Goal: Communication & Community: Answer question/provide support

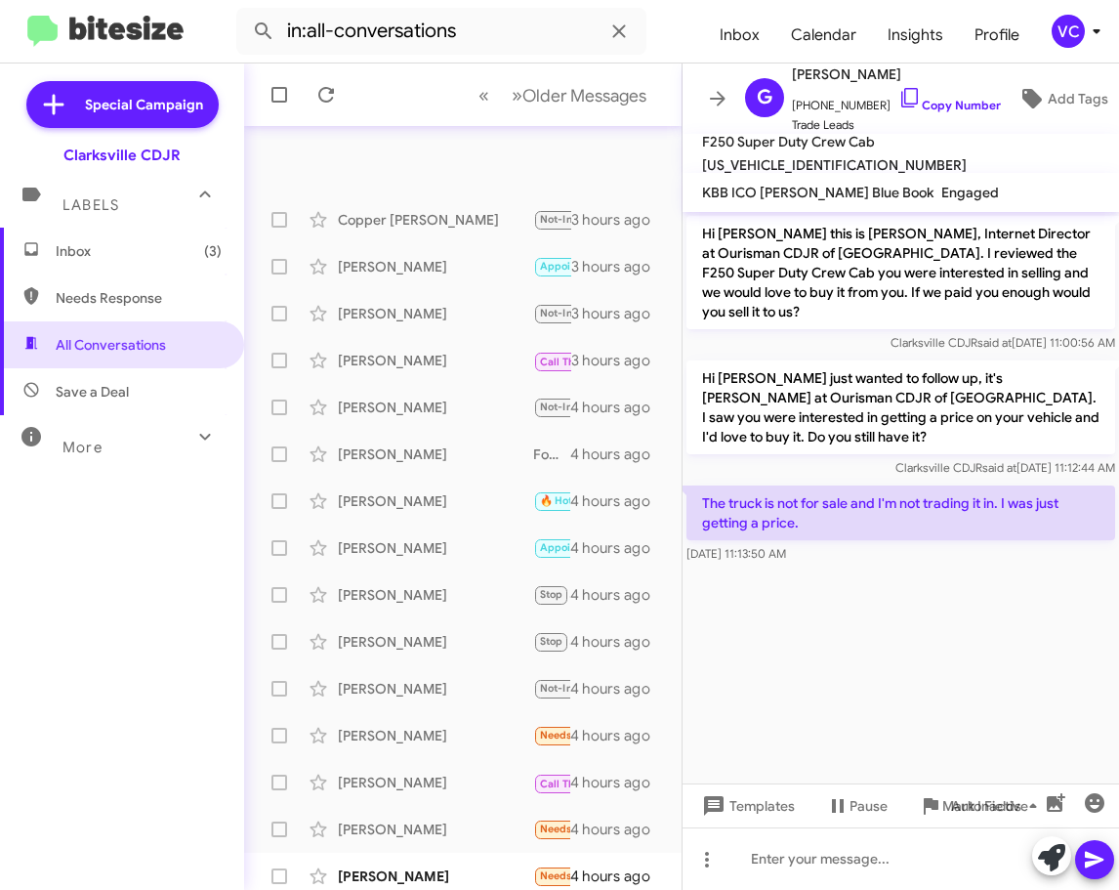
scroll to position [244, 0]
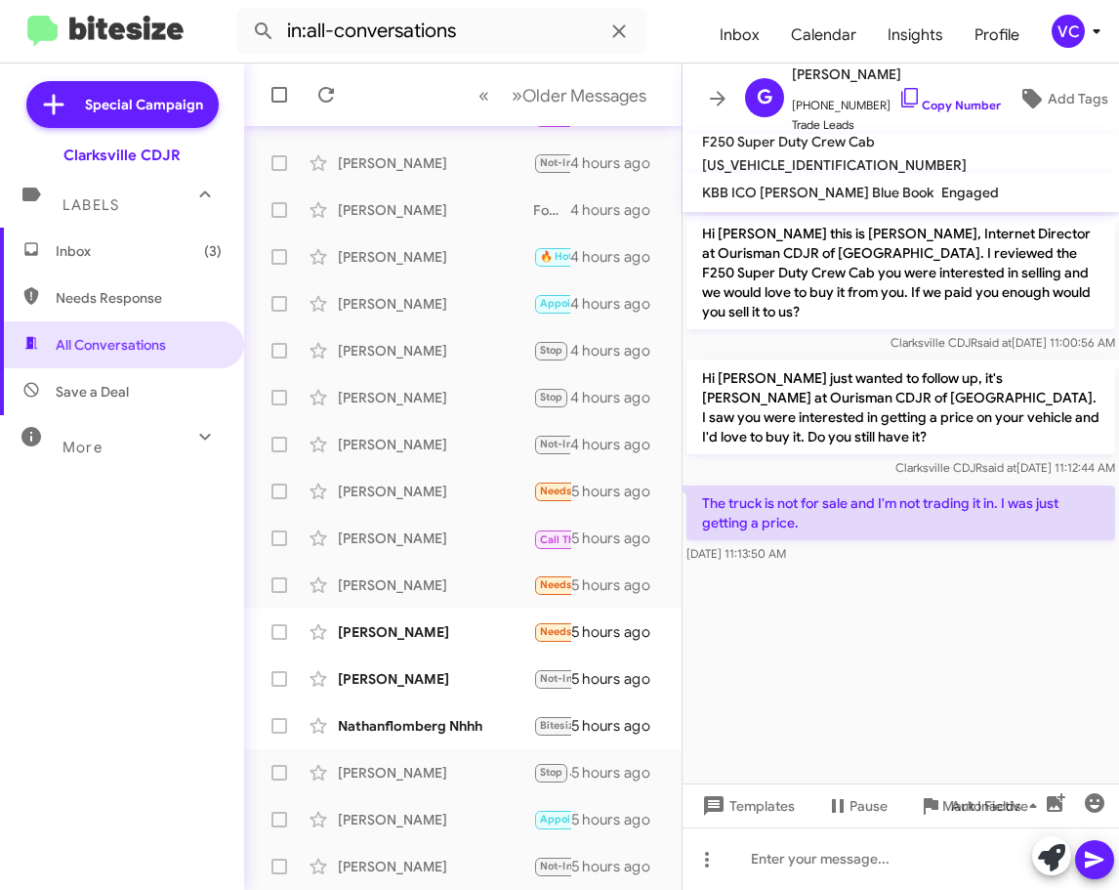
click at [1084, 668] on cdk-virtual-scroll-viewport "Hi [PERSON_NAME] this is [PERSON_NAME], Internet Director at Ourisman CDJR of […" at bounding box center [901, 497] width 437 height 571
click at [1061, 674] on cdk-virtual-scroll-viewport "Hi [PERSON_NAME] this is [PERSON_NAME], Internet Director at Ourisman CDJR of […" at bounding box center [901, 497] width 437 height 571
click at [1057, 684] on cdk-virtual-scroll-viewport "Hi [PERSON_NAME] this is [PERSON_NAME], Internet Director at Ourisman CDJR of […" at bounding box center [901, 497] width 437 height 571
click at [1057, 685] on cdk-virtual-scroll-viewport "Hi [PERSON_NAME] this is [PERSON_NAME], Internet Director at Ourisman CDJR of […" at bounding box center [901, 497] width 437 height 571
click at [847, 864] on div at bounding box center [901, 858] width 437 height 63
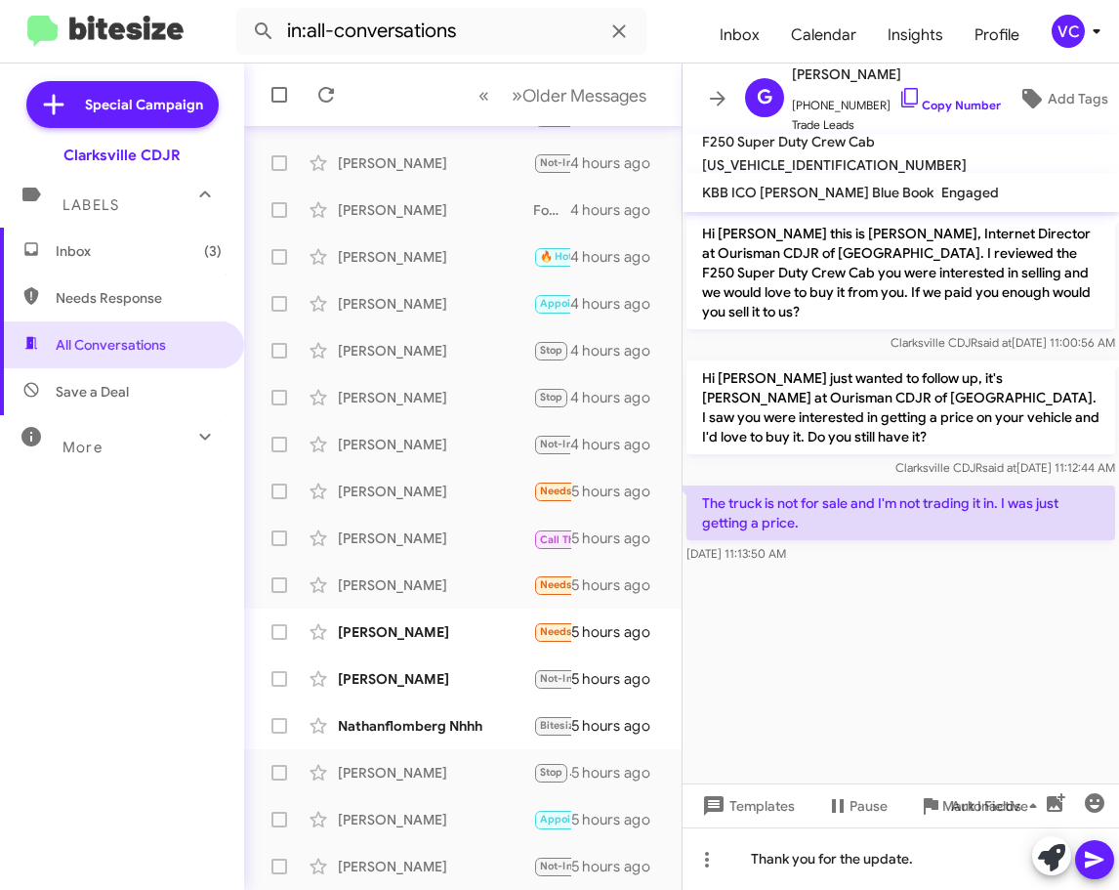
click at [1079, 860] on div at bounding box center [1073, 857] width 82 height 43
drag, startPoint x: 1096, startPoint y: 867, endPoint x: 1098, endPoint y: 848, distance: 19.6
click at [1095, 867] on icon at bounding box center [1094, 859] width 23 height 23
click at [889, 637] on cdk-virtual-scroll-viewport "Hi [PERSON_NAME] this is [PERSON_NAME], Internet Director at Ourisman CDJR of […" at bounding box center [901, 497] width 437 height 571
click at [840, 654] on cdk-virtual-scroll-viewport "Hi [PERSON_NAME] this is [PERSON_NAME], Internet Director at Ourisman CDJR of […" at bounding box center [901, 497] width 437 height 571
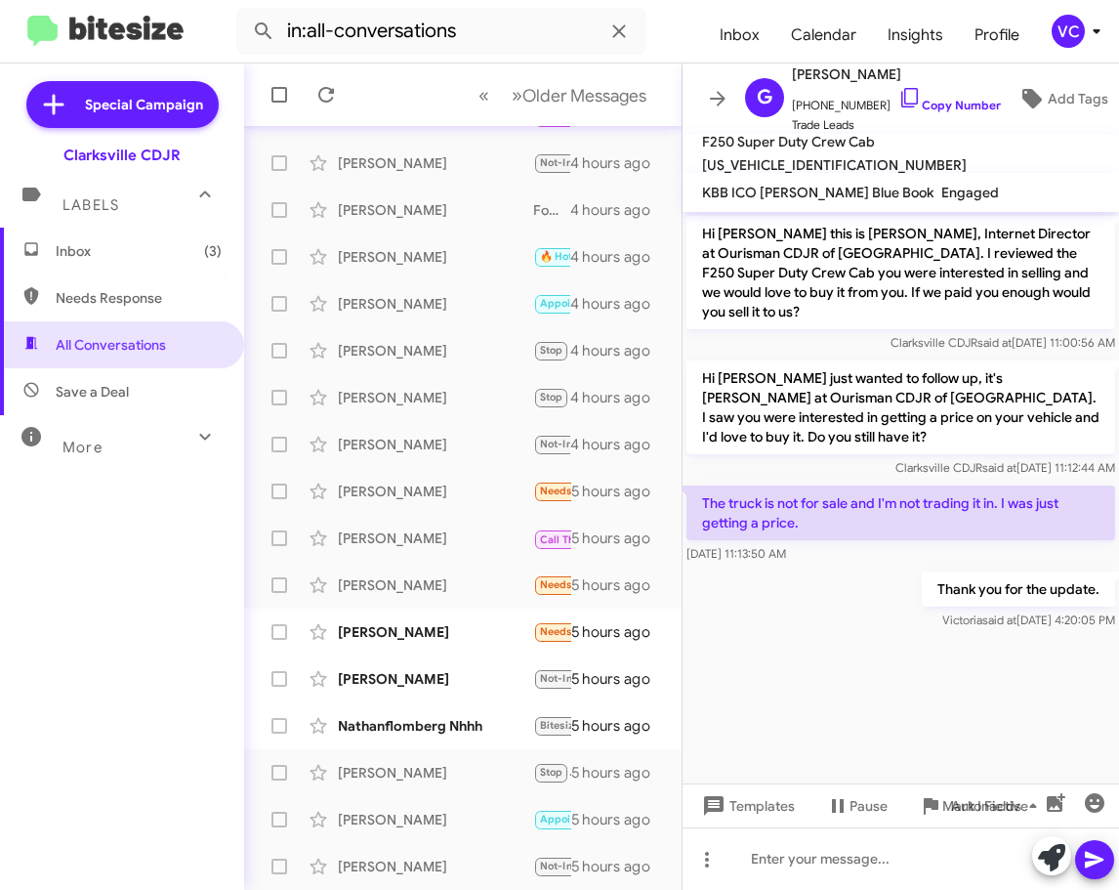
click at [839, 653] on cdk-virtual-scroll-viewport "Hi [PERSON_NAME] this is [PERSON_NAME], Internet Director at Ourisman CDJR of […" at bounding box center [901, 497] width 437 height 571
click at [432, 630] on div "[PERSON_NAME]" at bounding box center [435, 632] width 195 height 20
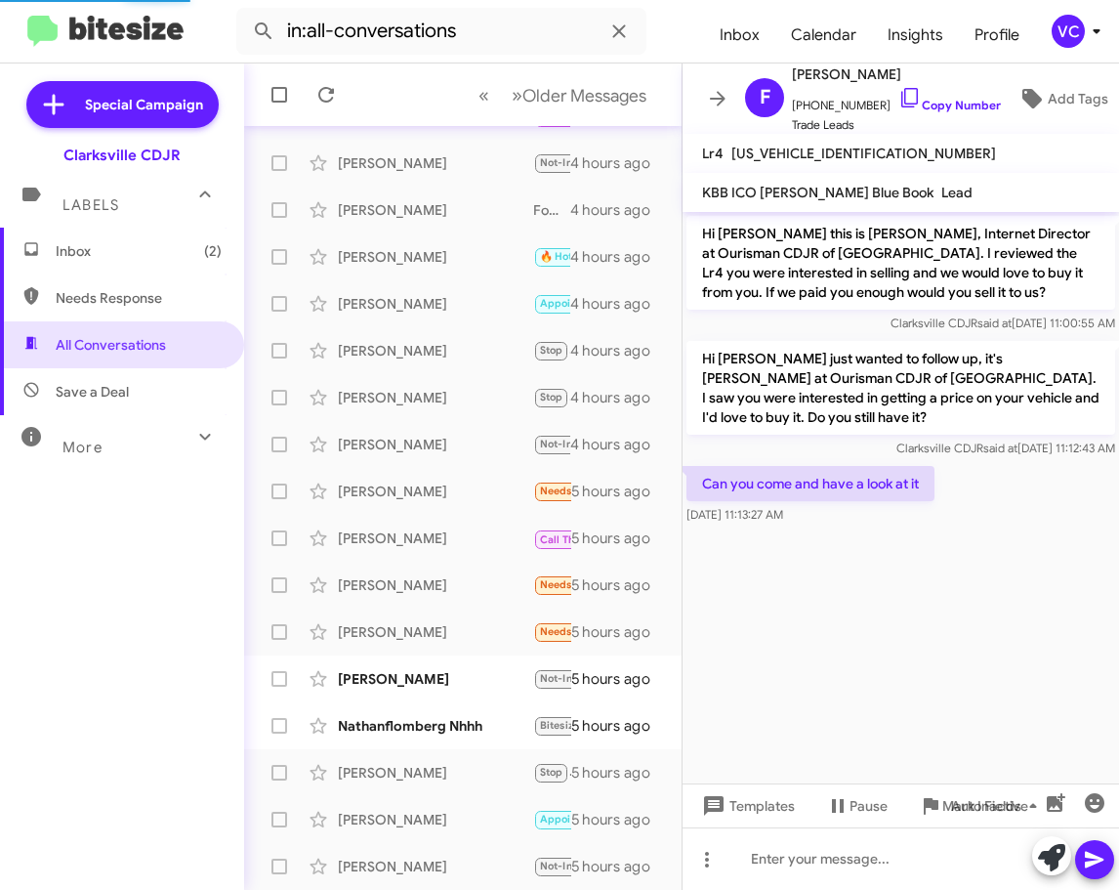
click at [860, 717] on cdk-virtual-scroll-viewport "Hi [PERSON_NAME] this is [PERSON_NAME], Internet Director at Ourisman CDJR of […" at bounding box center [901, 497] width 437 height 571
click at [1058, 489] on div "Can you come and have a look at it [DATE] 11:13:27 AM" at bounding box center [901, 495] width 437 height 66
click at [942, 635] on cdk-virtual-scroll-viewport "Hi [PERSON_NAME] this is [PERSON_NAME], Internet Director at Ourisman CDJR of […" at bounding box center [901, 497] width 437 height 571
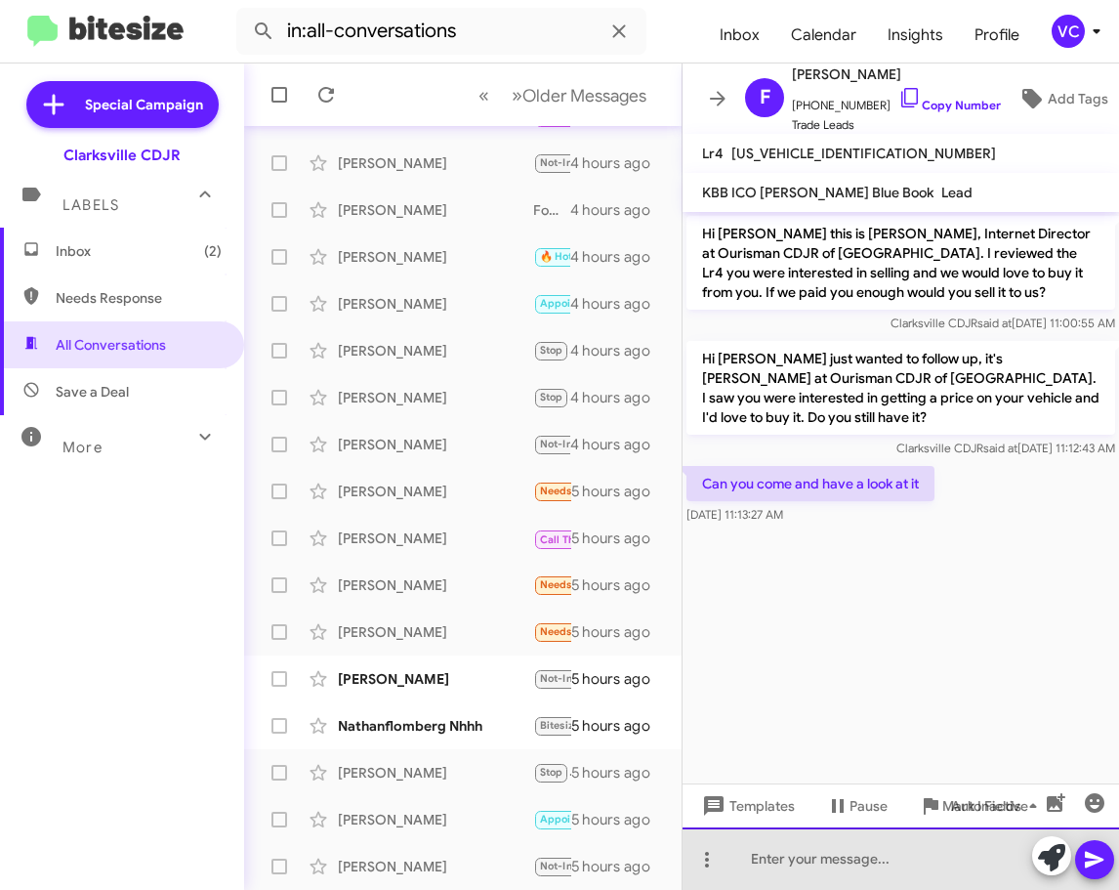
click at [798, 860] on div at bounding box center [901, 858] width 437 height 63
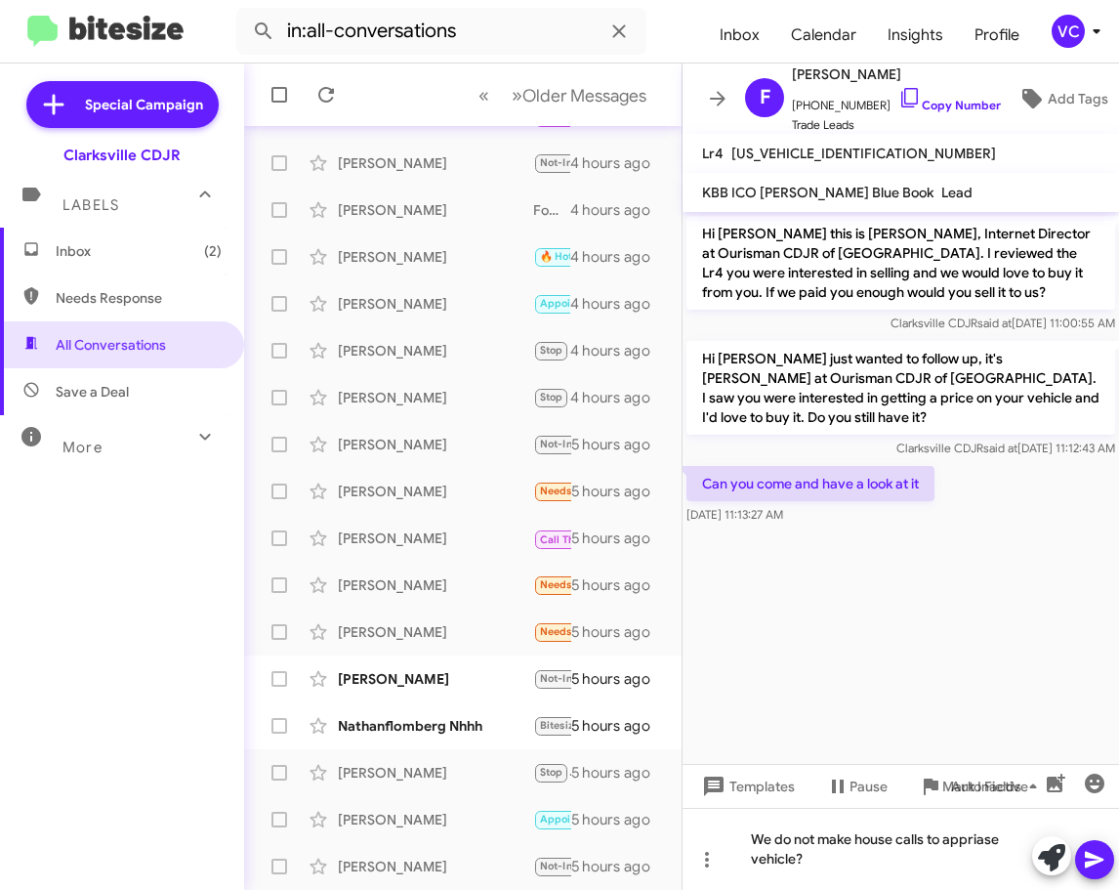
click at [1007, 651] on cdk-virtual-scroll-viewport "Hi [PERSON_NAME] this is [PERSON_NAME], Internet Director at Ourisman CDJR of […" at bounding box center [901, 488] width 437 height 552
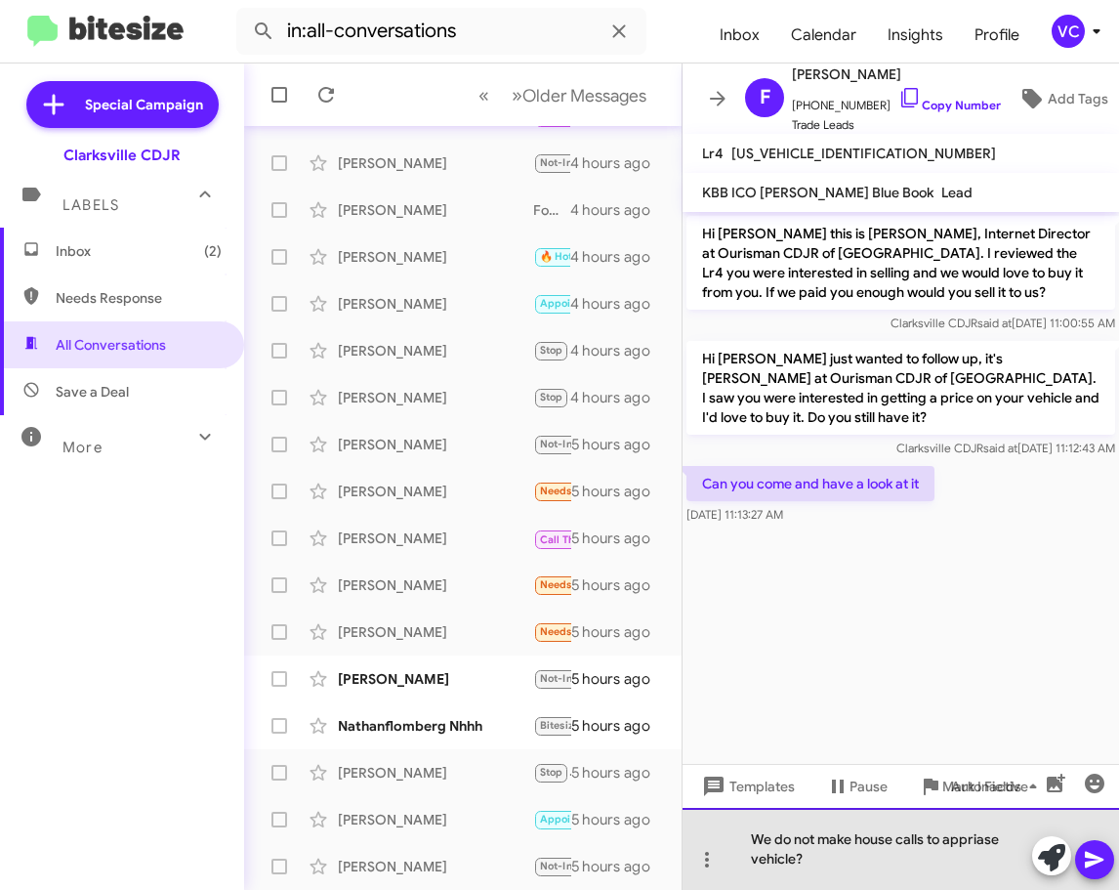
drag, startPoint x: 892, startPoint y: 864, endPoint x: 966, endPoint y: 840, distance: 78.2
click at [896, 865] on div "We do not make house calls to appriase vehicle?" at bounding box center [901, 849] width 437 height 82
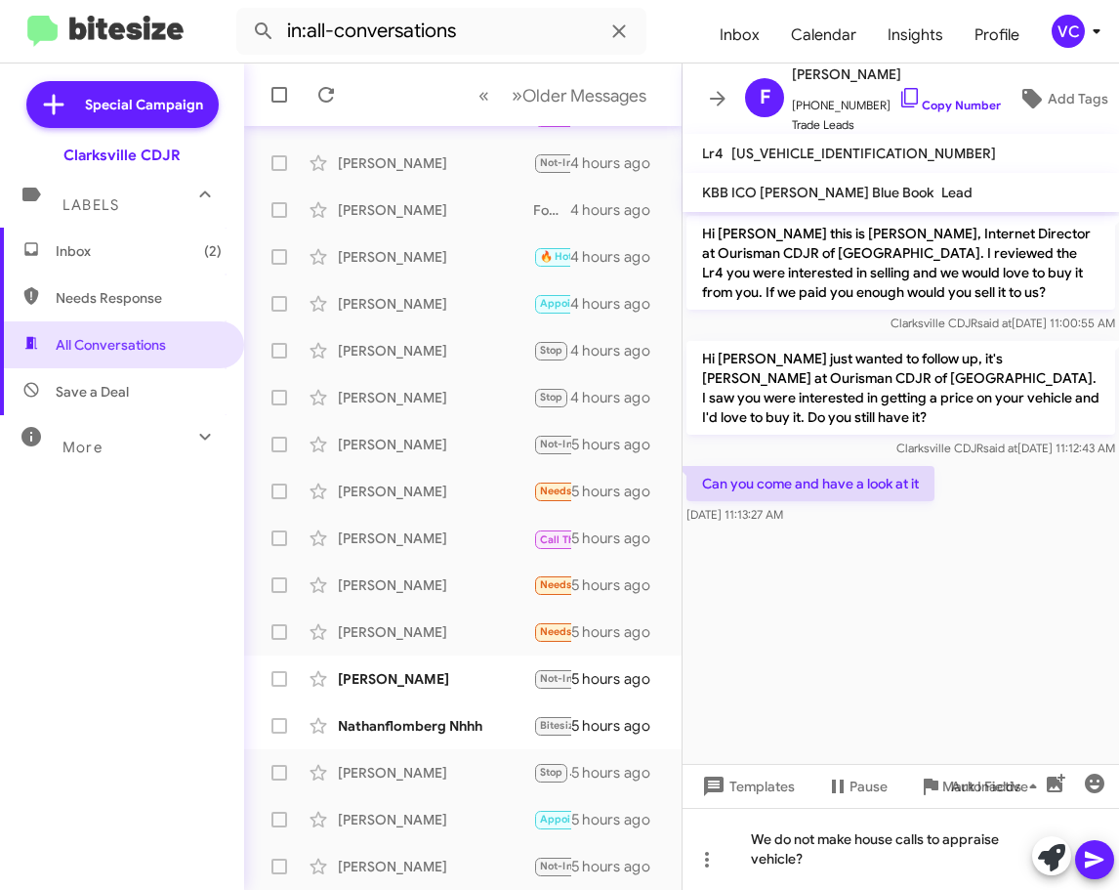
click at [831, 856] on mat-tooltip-component "Pause Conversation" at bounding box center [843, 833] width 133 height 59
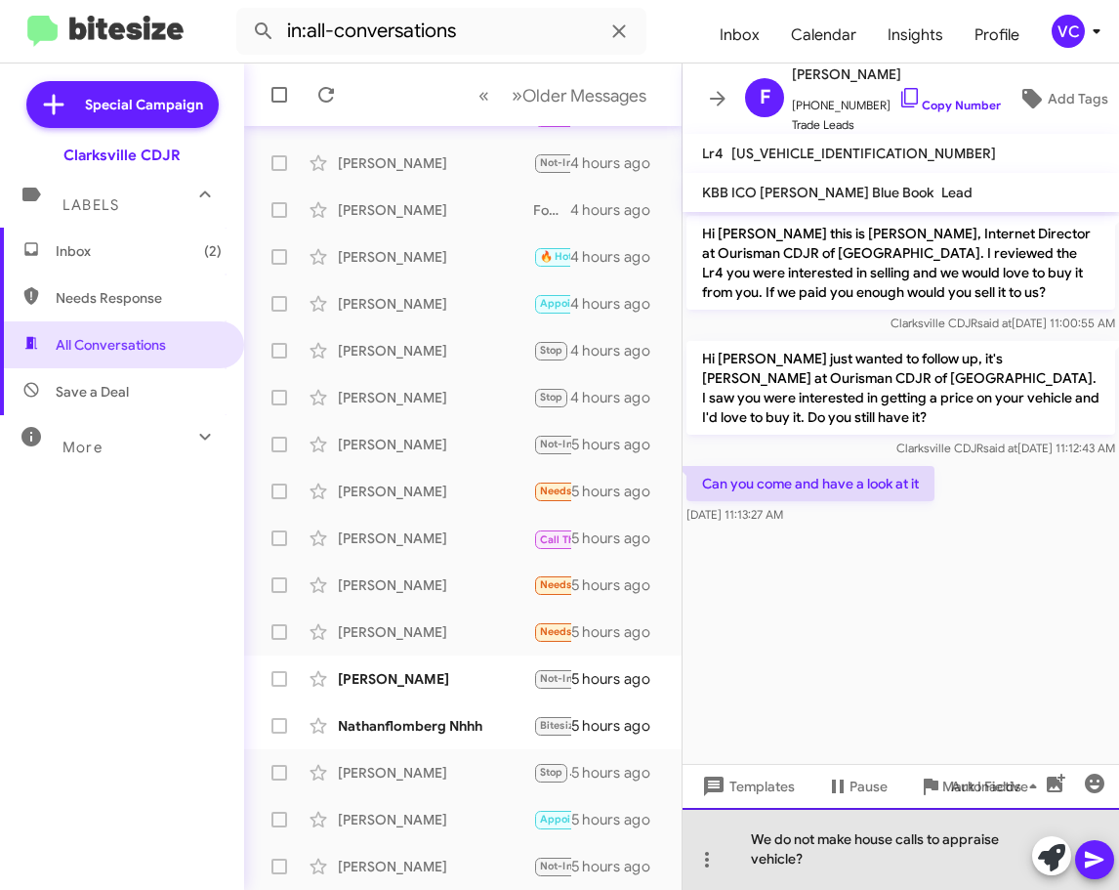
click at [881, 868] on div "We do not make house calls to appraise vehicle?" at bounding box center [901, 849] width 437 height 82
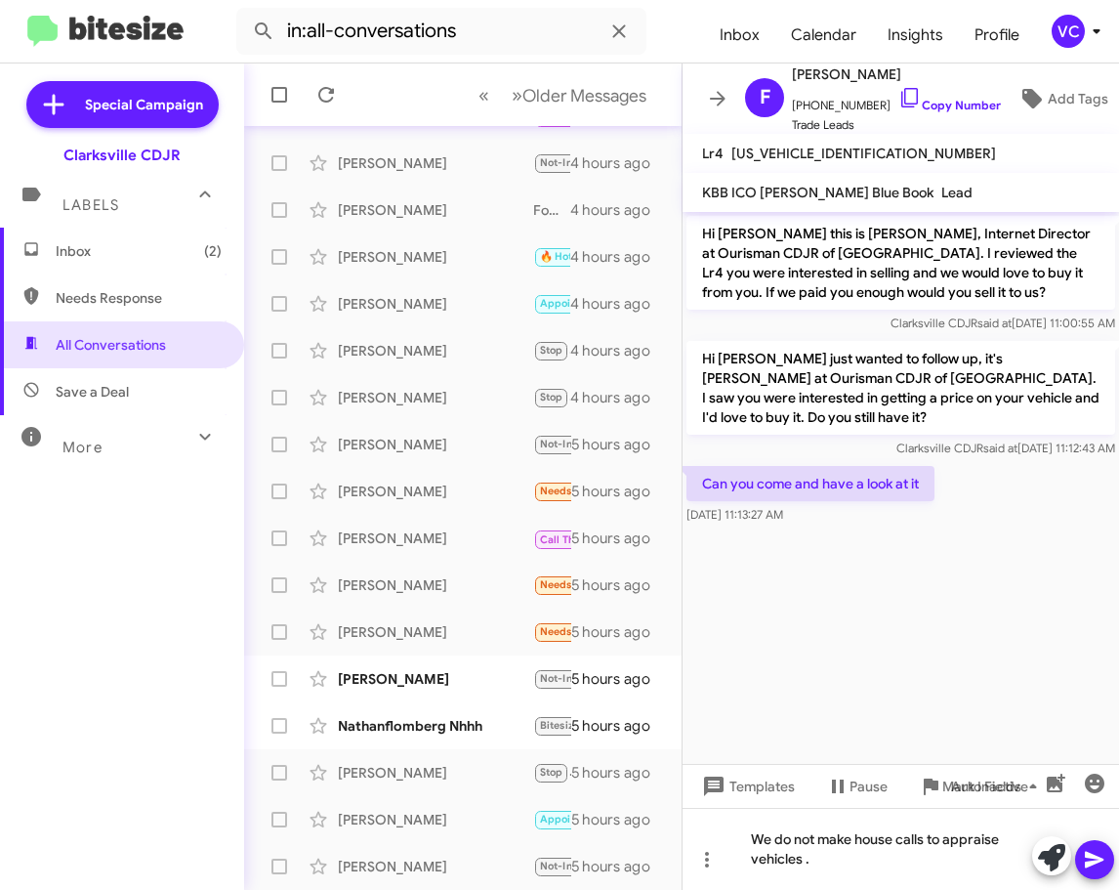
click at [1097, 874] on span at bounding box center [1094, 859] width 23 height 39
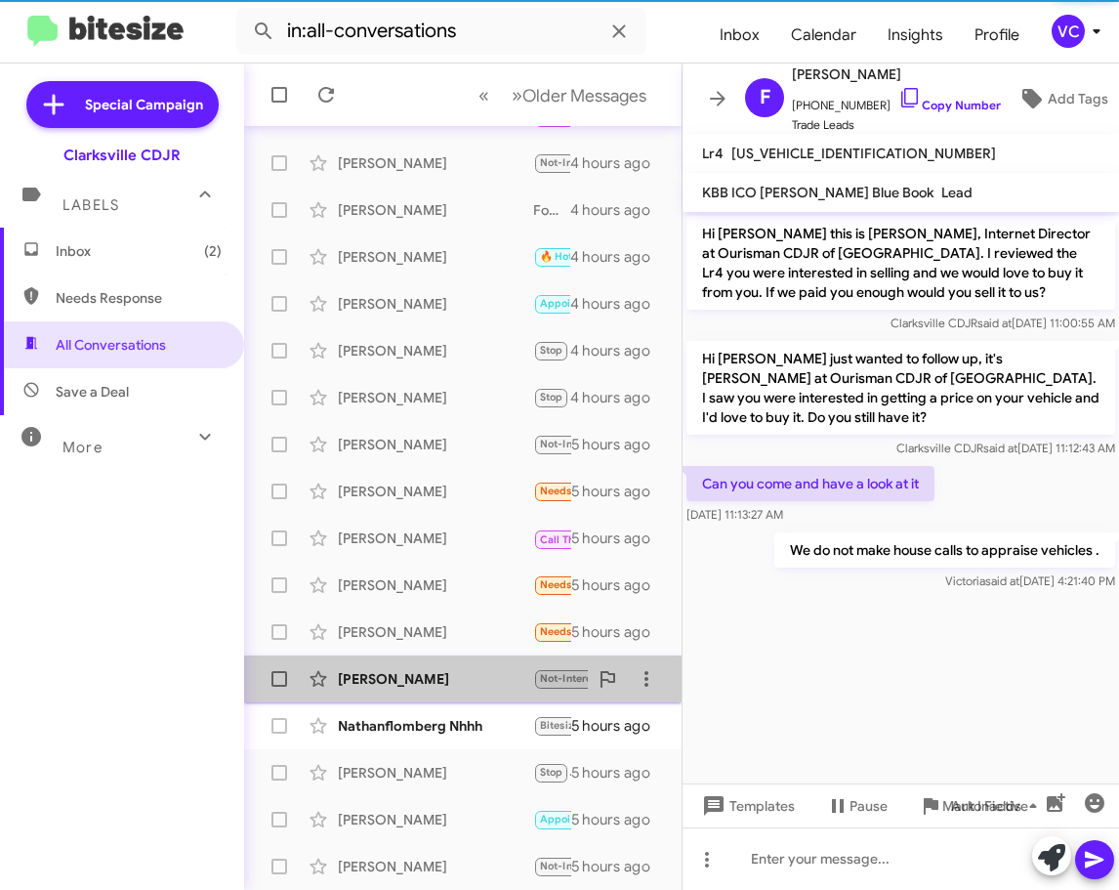
click at [496, 686] on div "[PERSON_NAME]" at bounding box center [435, 679] width 195 height 20
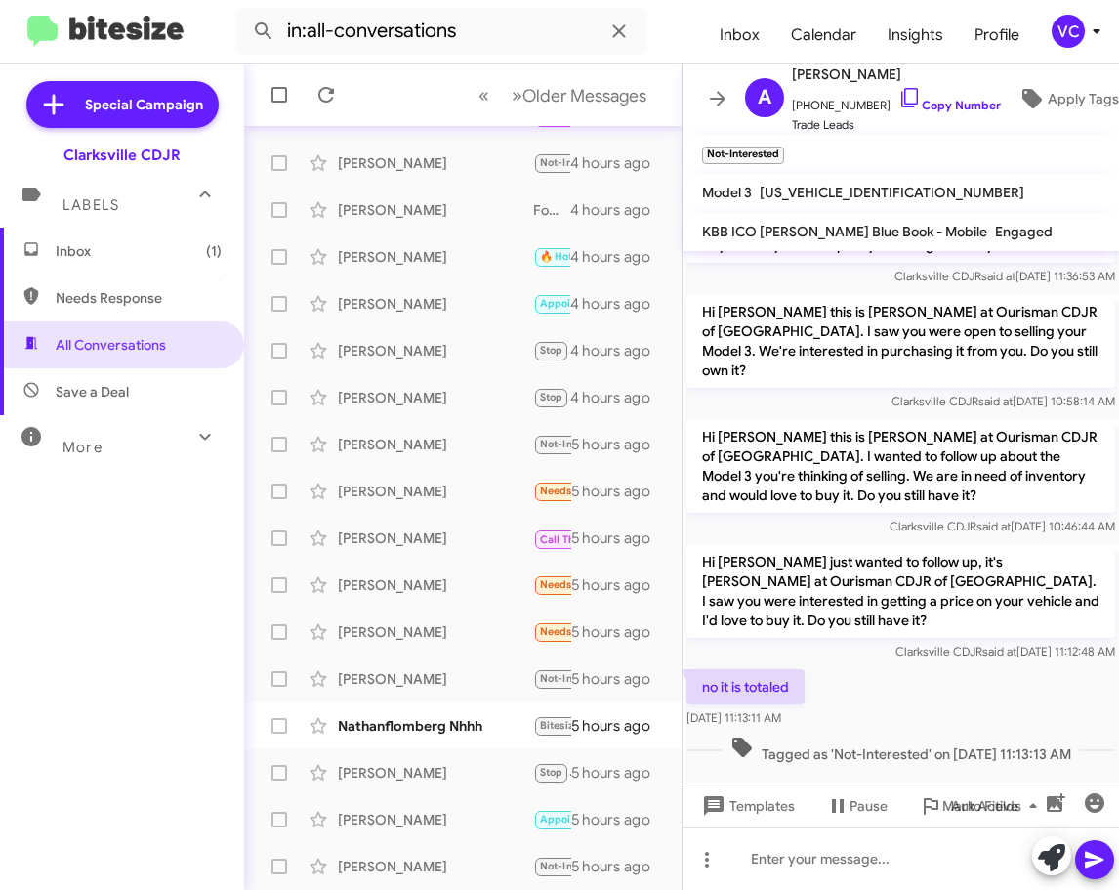
scroll to position [100, 0]
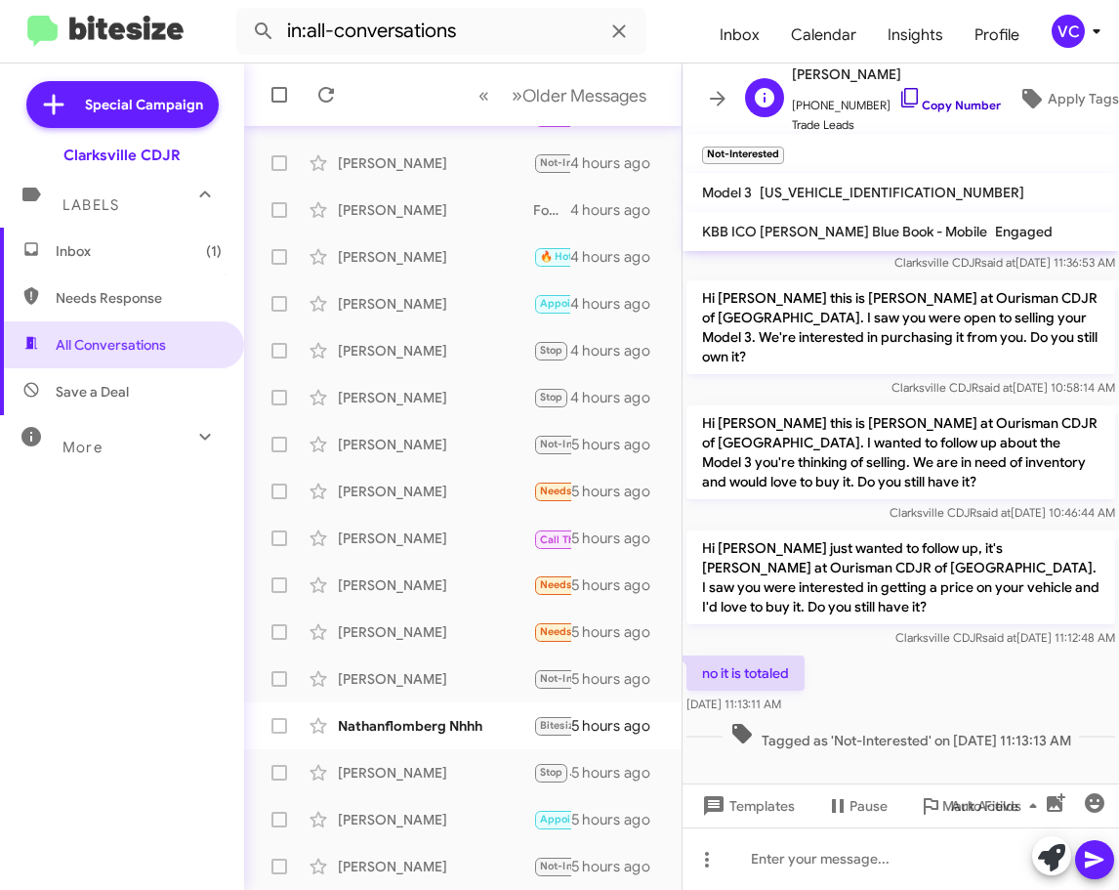
click at [972, 100] on link "Copy Number" at bounding box center [950, 105] width 103 height 15
click at [1069, 697] on div "no it is totaled [DATE] 11:13:11 AM" at bounding box center [901, 685] width 437 height 66
click at [706, 602] on p "Hi [PERSON_NAME] just wanted to follow up, it's [PERSON_NAME] at Ourisman CDJR …" at bounding box center [901, 577] width 429 height 94
drag, startPoint x: 695, startPoint y: 668, endPoint x: 825, endPoint y: 715, distance: 138.1
click at [827, 717] on div "no it is totaled [DATE] 11:13:11 AM" at bounding box center [901, 685] width 437 height 66
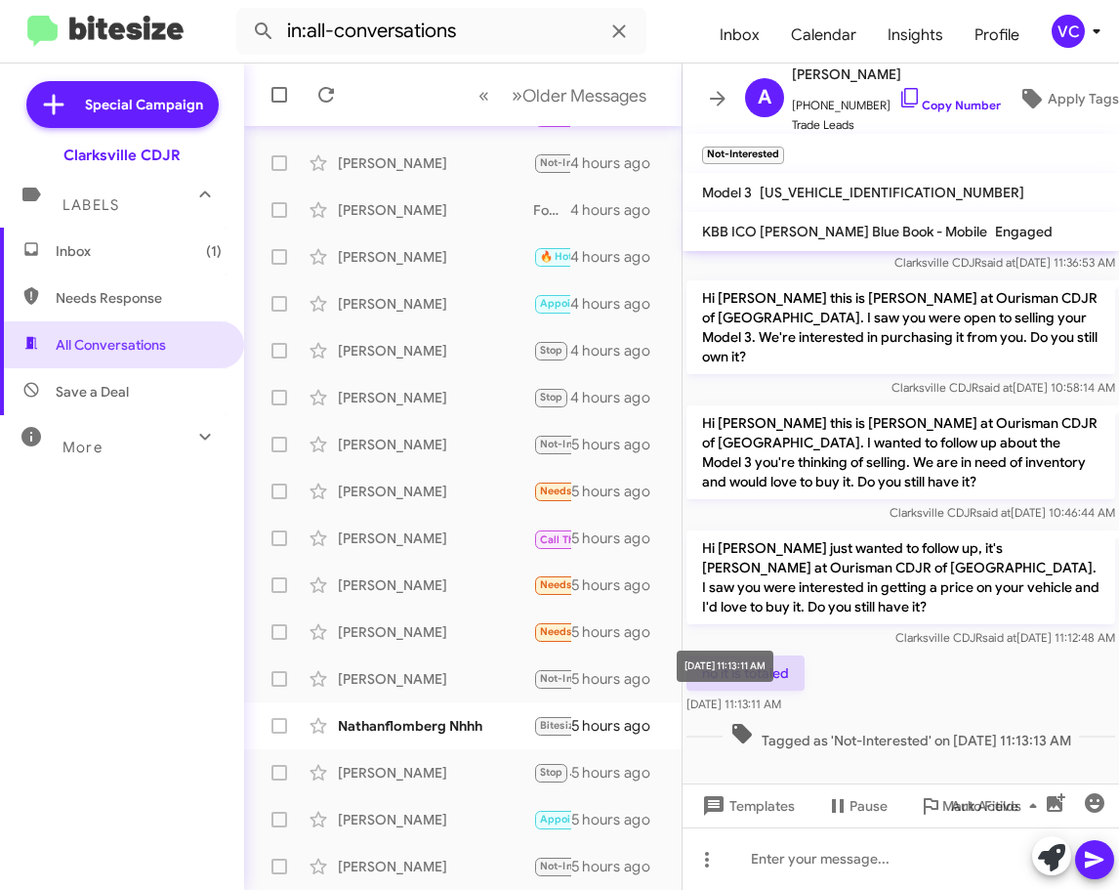
copy div "no it is totaled [DATE] 11:13:11 AM"
click at [1032, 605] on p "Hi [PERSON_NAME] just wanted to follow up, it's [PERSON_NAME] at Ourisman CDJR …" at bounding box center [901, 577] width 429 height 94
click at [856, 874] on div at bounding box center [901, 858] width 437 height 63
click at [1098, 845] on span at bounding box center [1094, 859] width 23 height 39
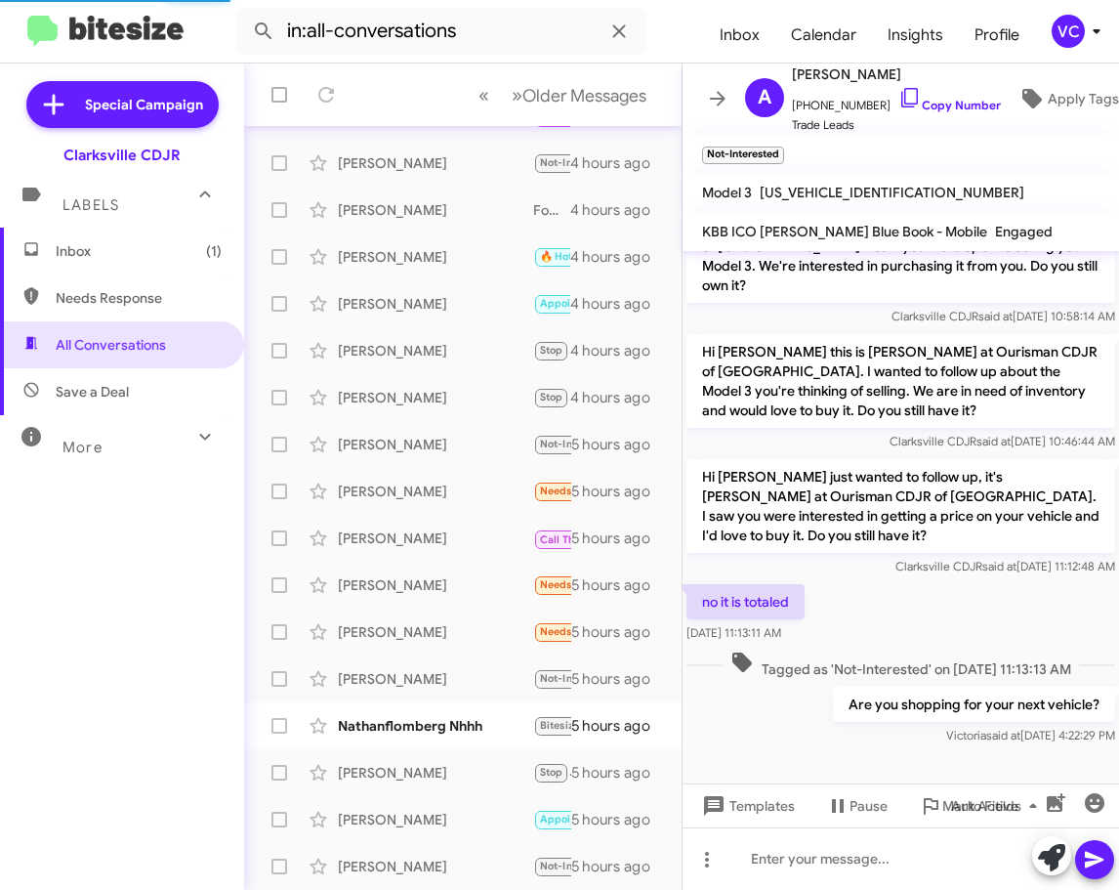
scroll to position [0, 0]
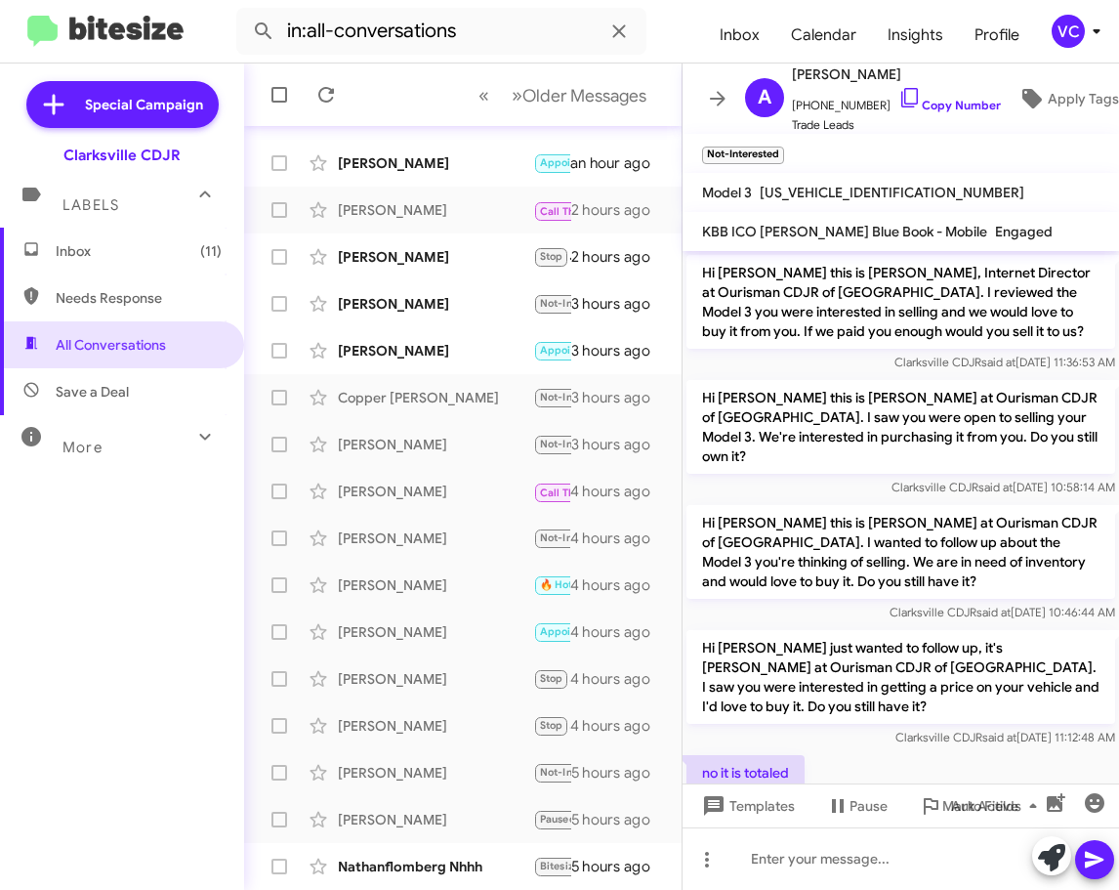
click at [1078, 605] on span "Clarksville CDJR said at [DATE] 10:46:44 AM" at bounding box center [1003, 612] width 226 height 15
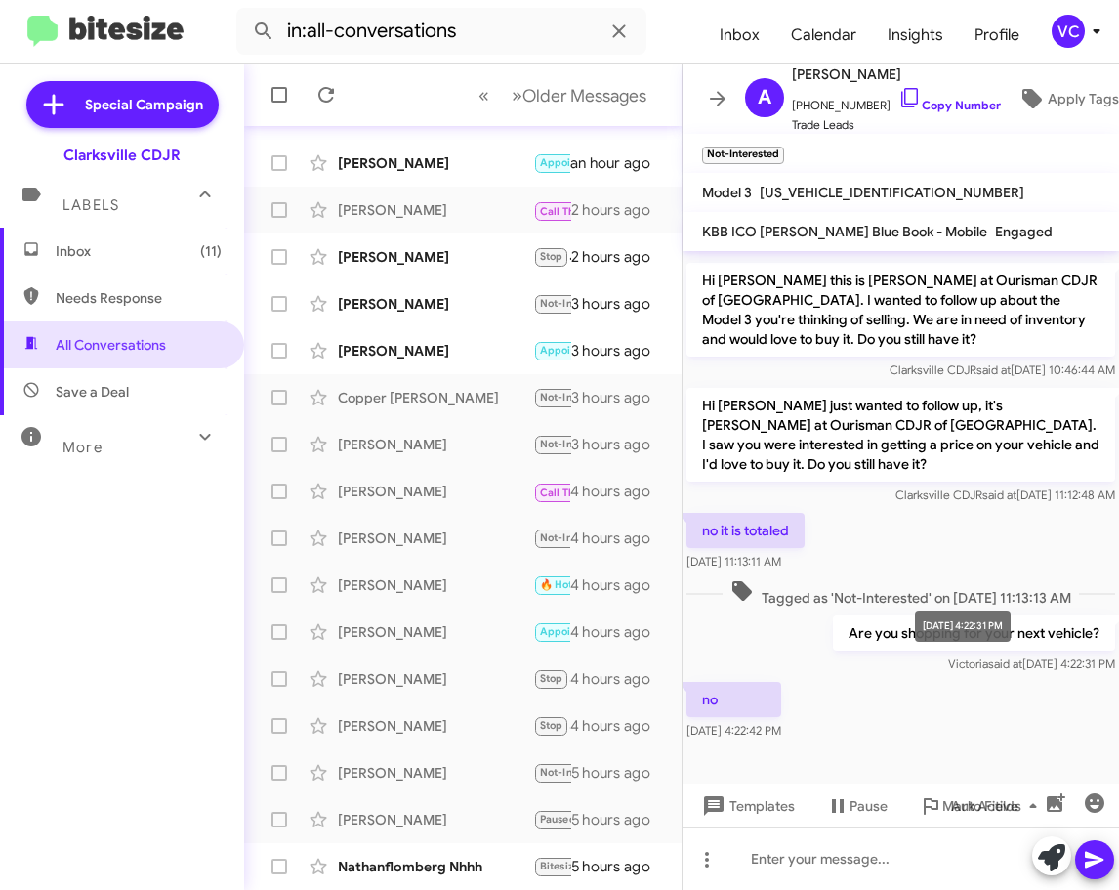
click at [1007, 731] on div "no [DATE] 4:22:42 PM" at bounding box center [901, 711] width 437 height 66
click at [1033, 522] on div "no it is totaled [DATE] 11:13:11 AM" at bounding box center [901, 542] width 437 height 66
click at [1034, 714] on div "no [DATE] 4:22:42 PM" at bounding box center [901, 711] width 437 height 66
click at [1034, 720] on div "no [DATE] 4:22:42 PM" at bounding box center [901, 711] width 437 height 66
click at [1034, 723] on div "no [DATE] 4:22:42 PM" at bounding box center [901, 711] width 437 height 66
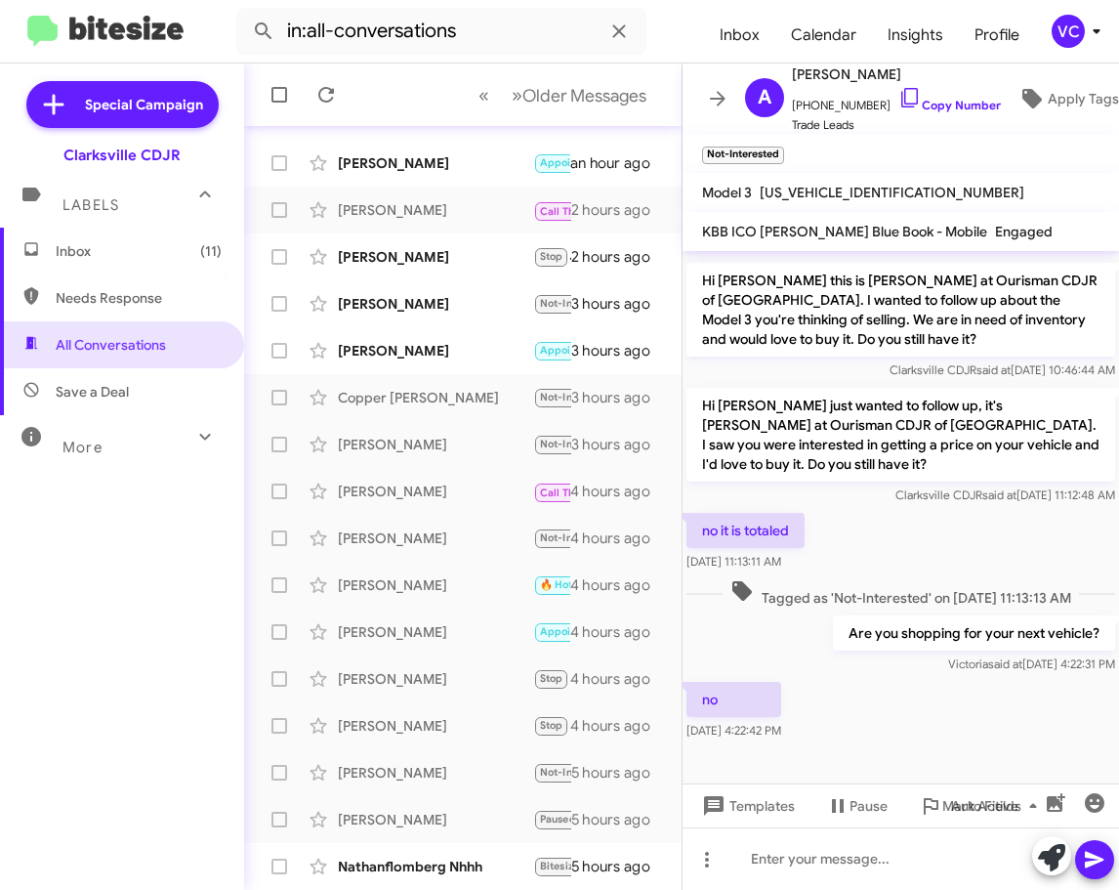
click at [1035, 724] on div "no [DATE] 4:22:42 PM" at bounding box center [901, 711] width 437 height 66
click at [932, 870] on div at bounding box center [901, 858] width 437 height 63
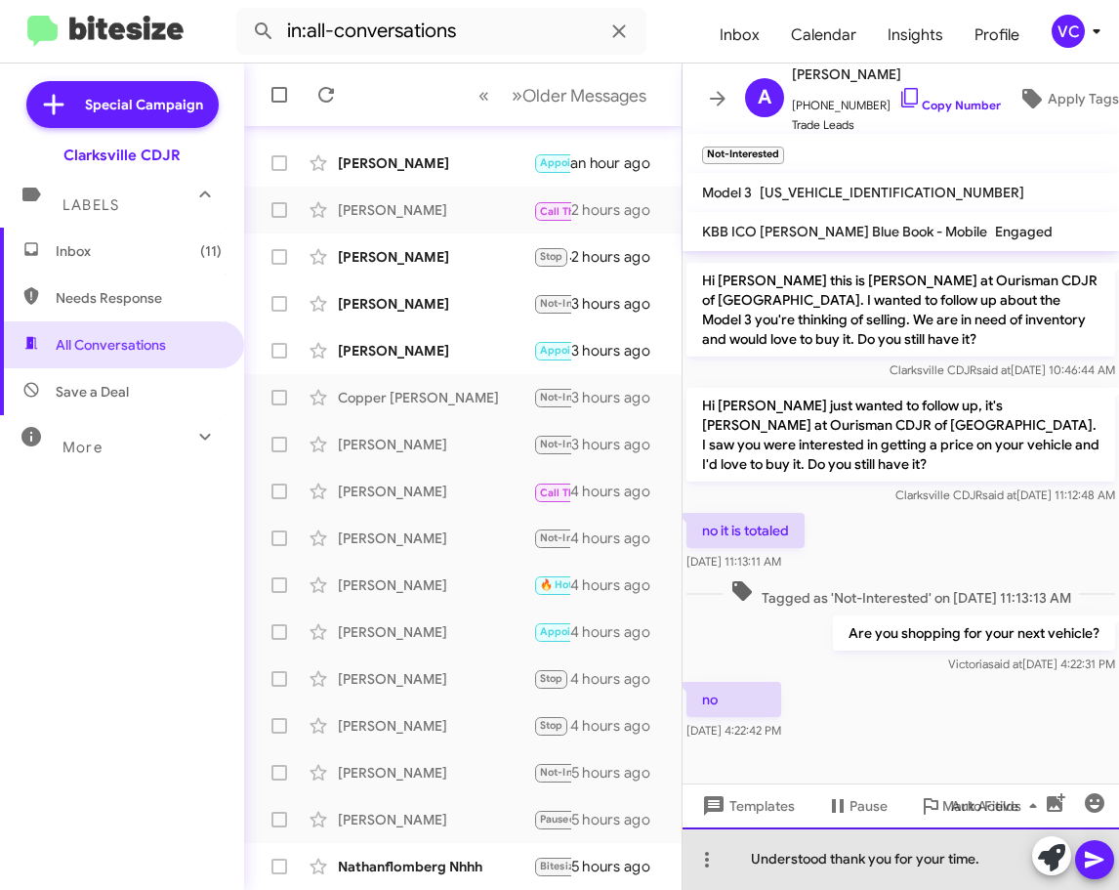
click at [999, 866] on div "Understood thank you for your time." at bounding box center [901, 858] width 437 height 63
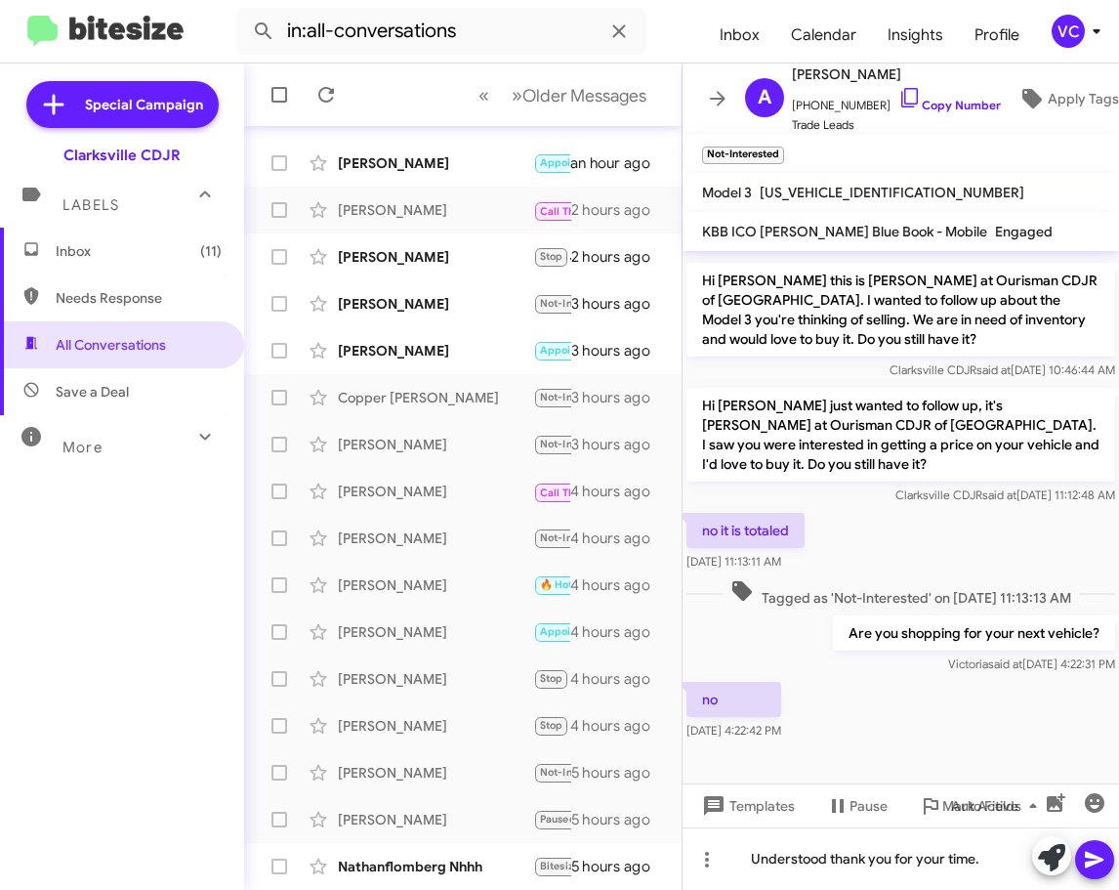
click at [1109, 864] on button at bounding box center [1094, 859] width 39 height 39
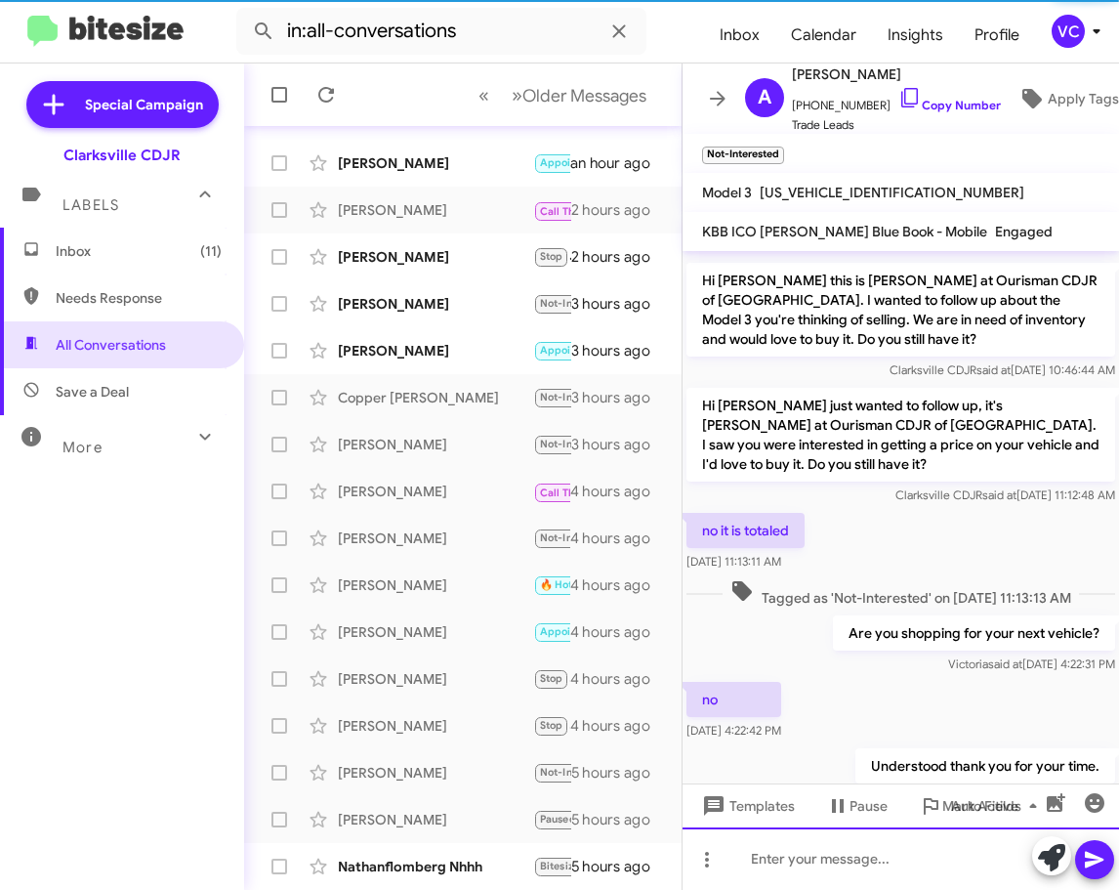
scroll to position [0, 0]
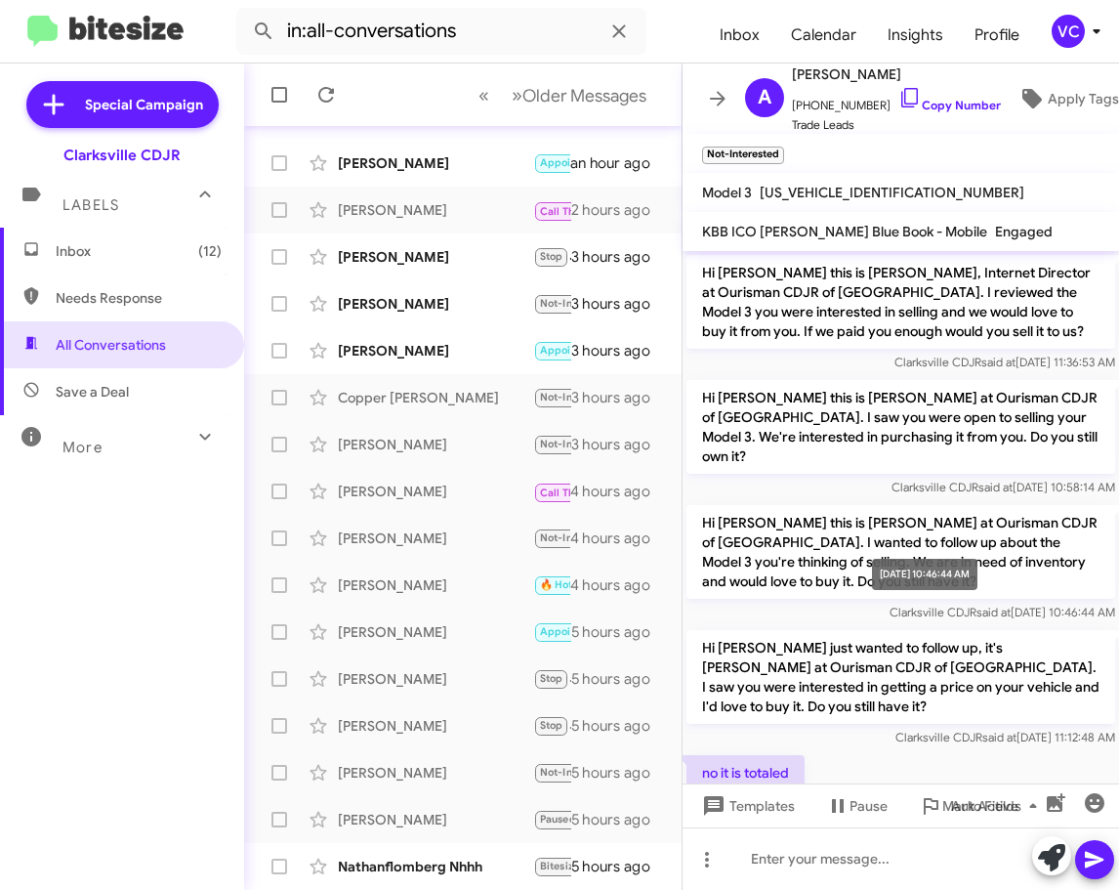
click at [1016, 611] on span "Clarksville CDJR said at [DATE] 10:46:44 AM" at bounding box center [1003, 612] width 226 height 15
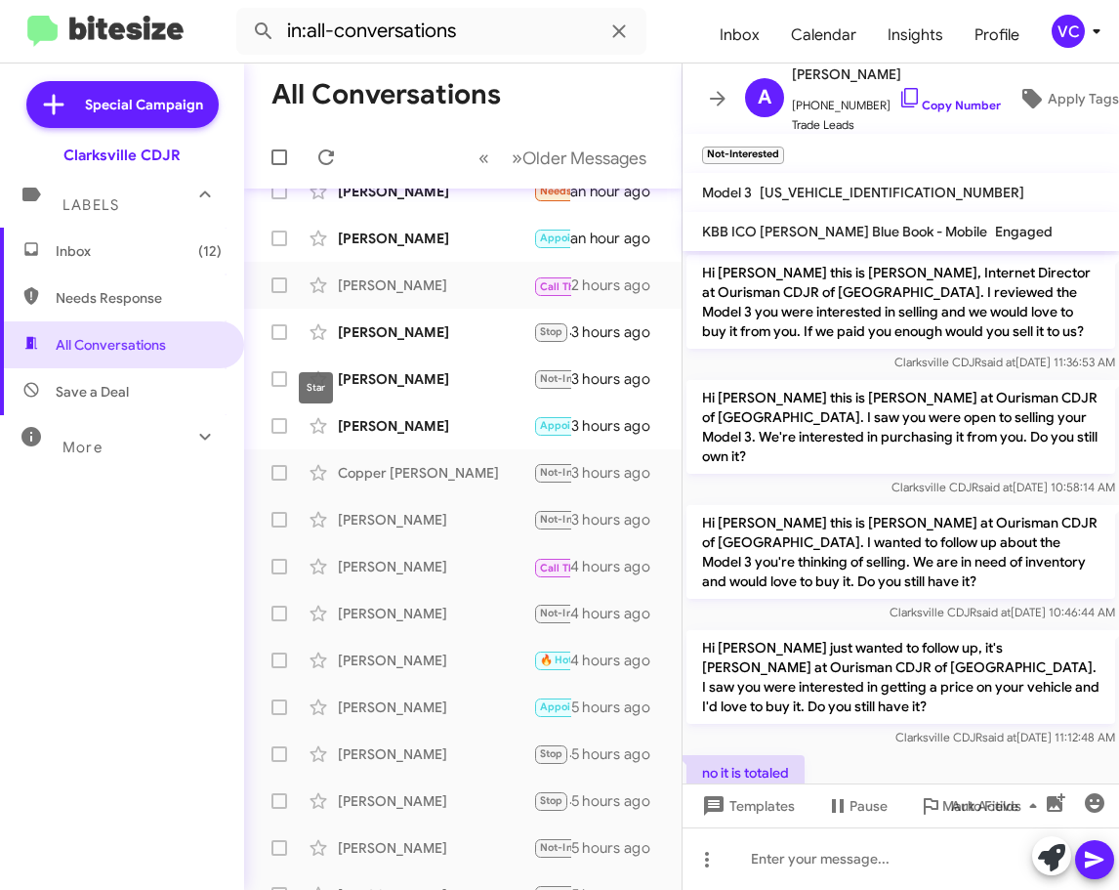
scroll to position [147, 0]
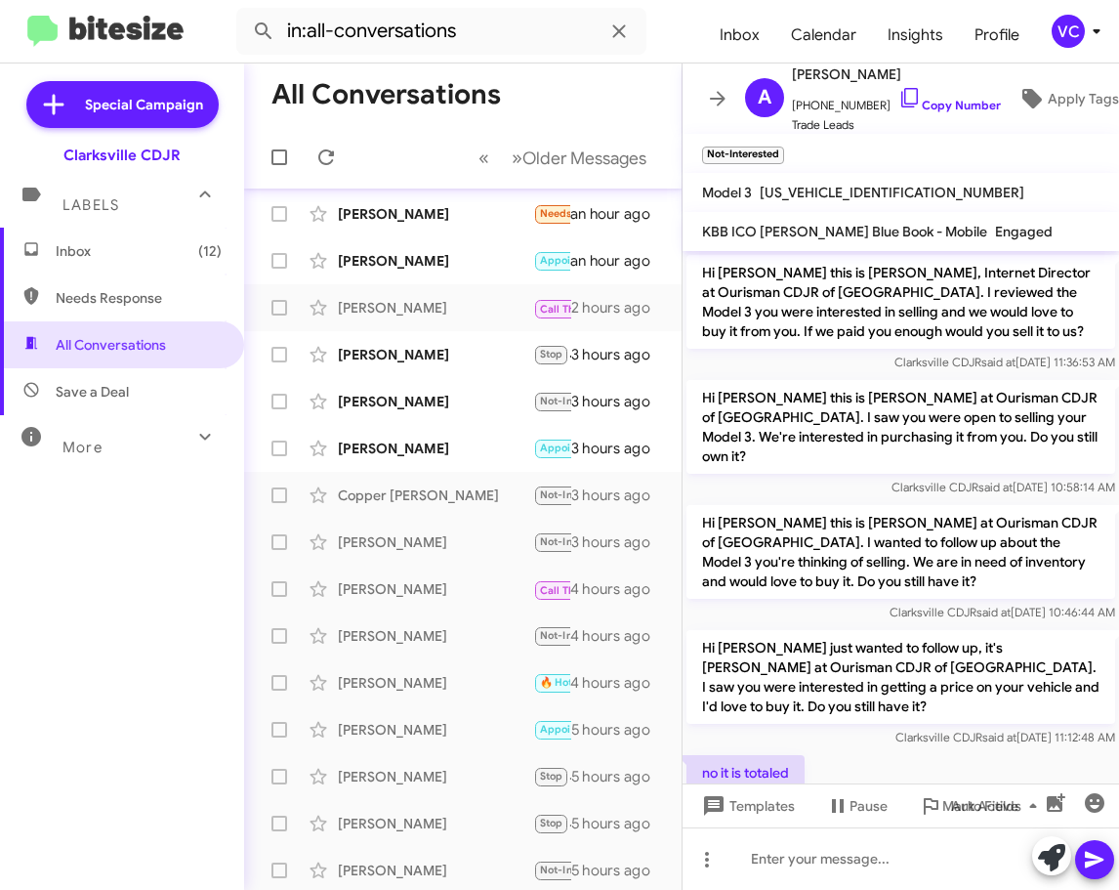
click at [1062, 678] on p "Hi [PERSON_NAME] just wanted to follow up, it's [PERSON_NAME] at Ourisman CDJR …" at bounding box center [901, 677] width 429 height 94
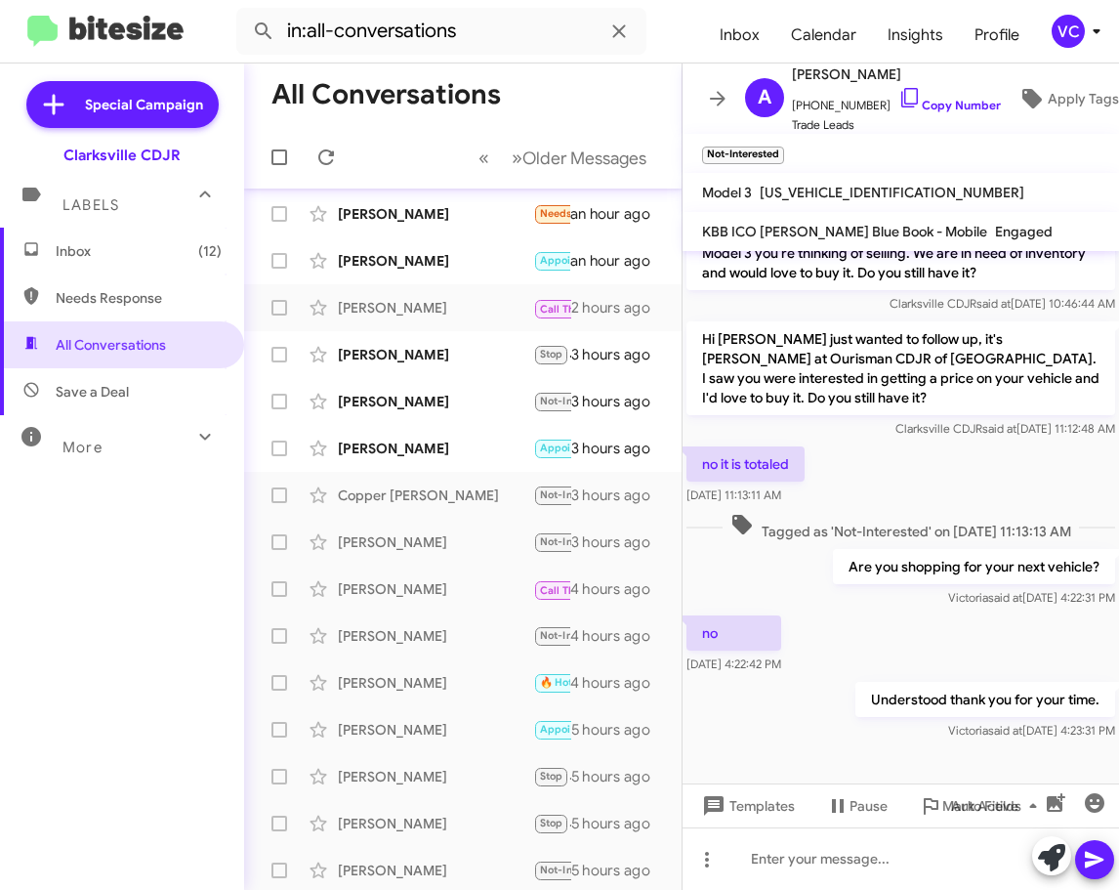
scroll to position [314, 0]
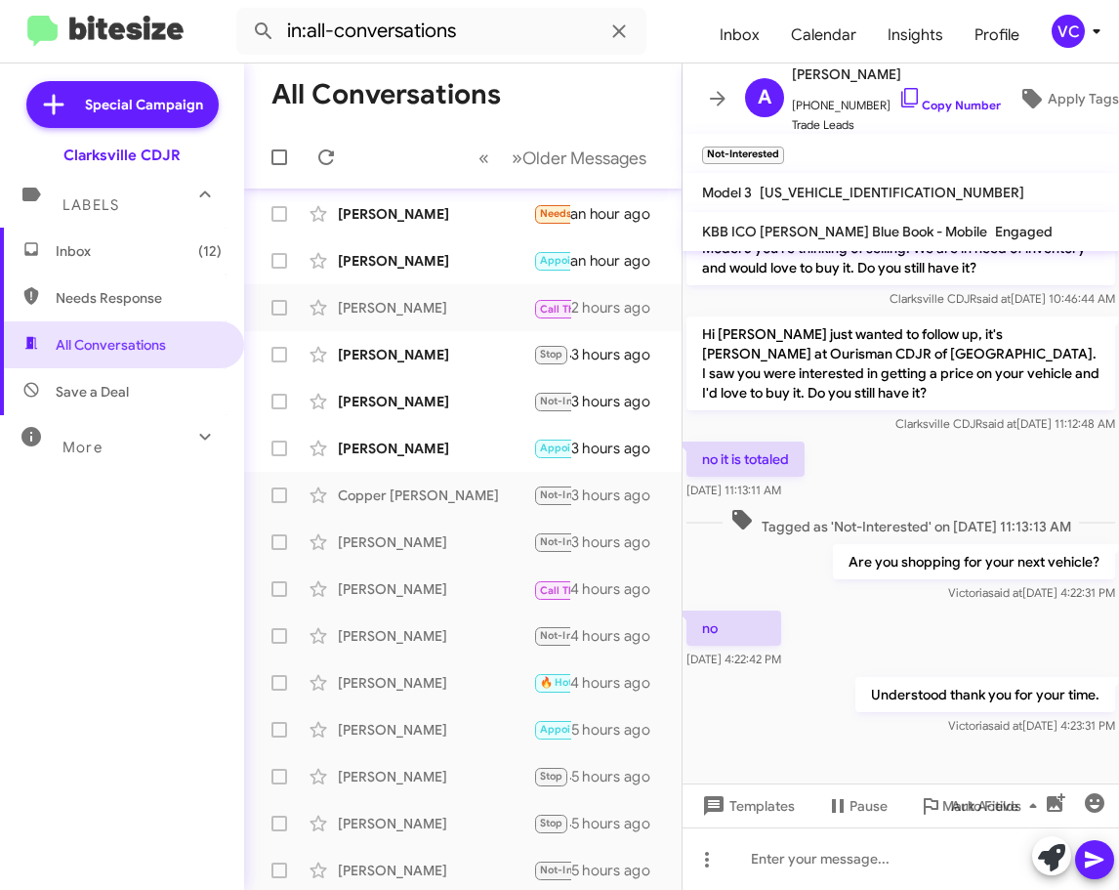
click at [864, 674] on div "Understood thank you for your time. [PERSON_NAME] said at [DATE] 4:23:31 PM" at bounding box center [901, 706] width 437 height 66
click at [715, 765] on div at bounding box center [901, 761] width 437 height 44
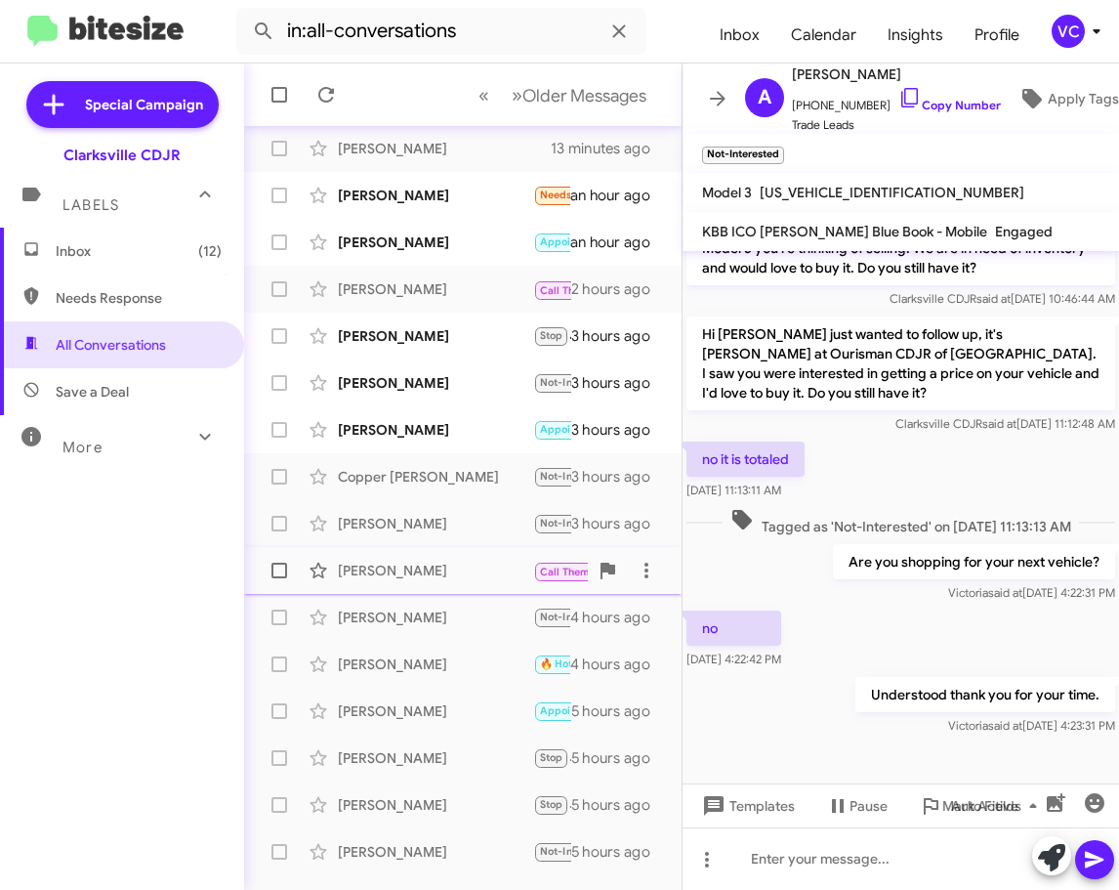
scroll to position [244, 0]
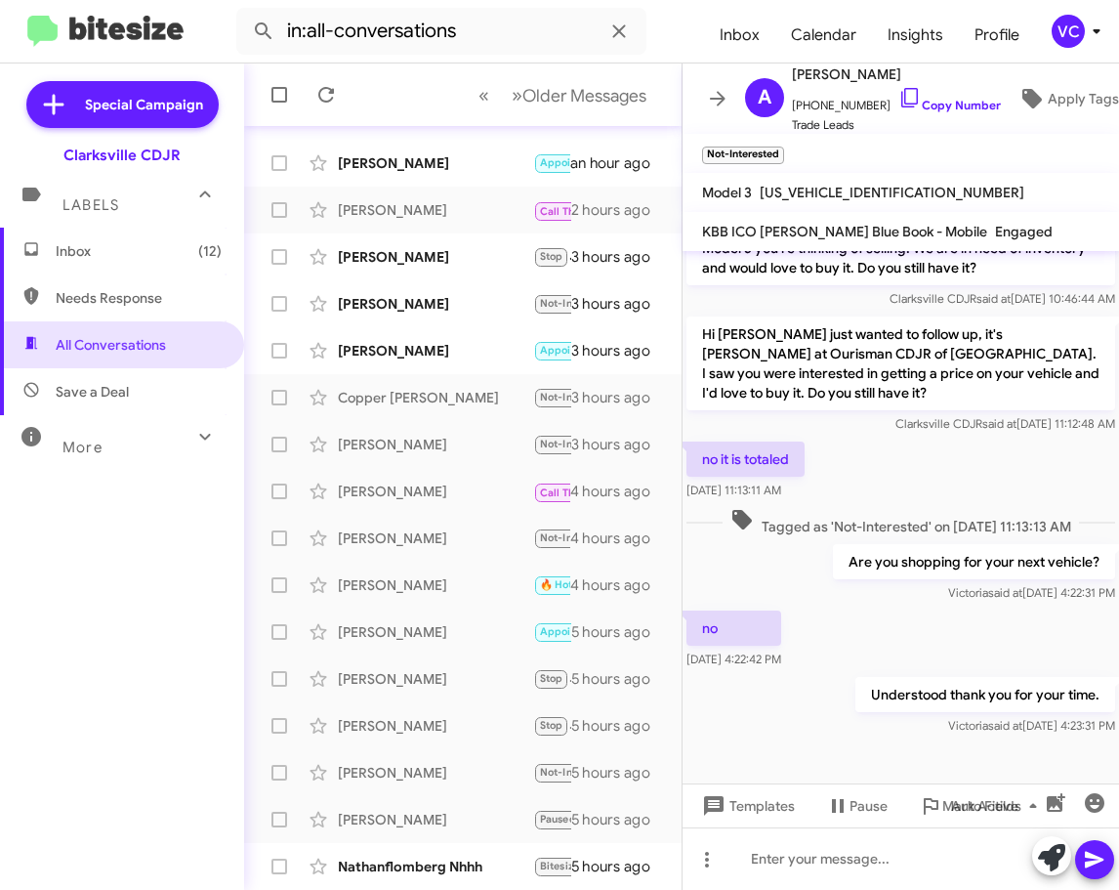
click at [93, 268] on span "Inbox (12)" at bounding box center [122, 251] width 244 height 47
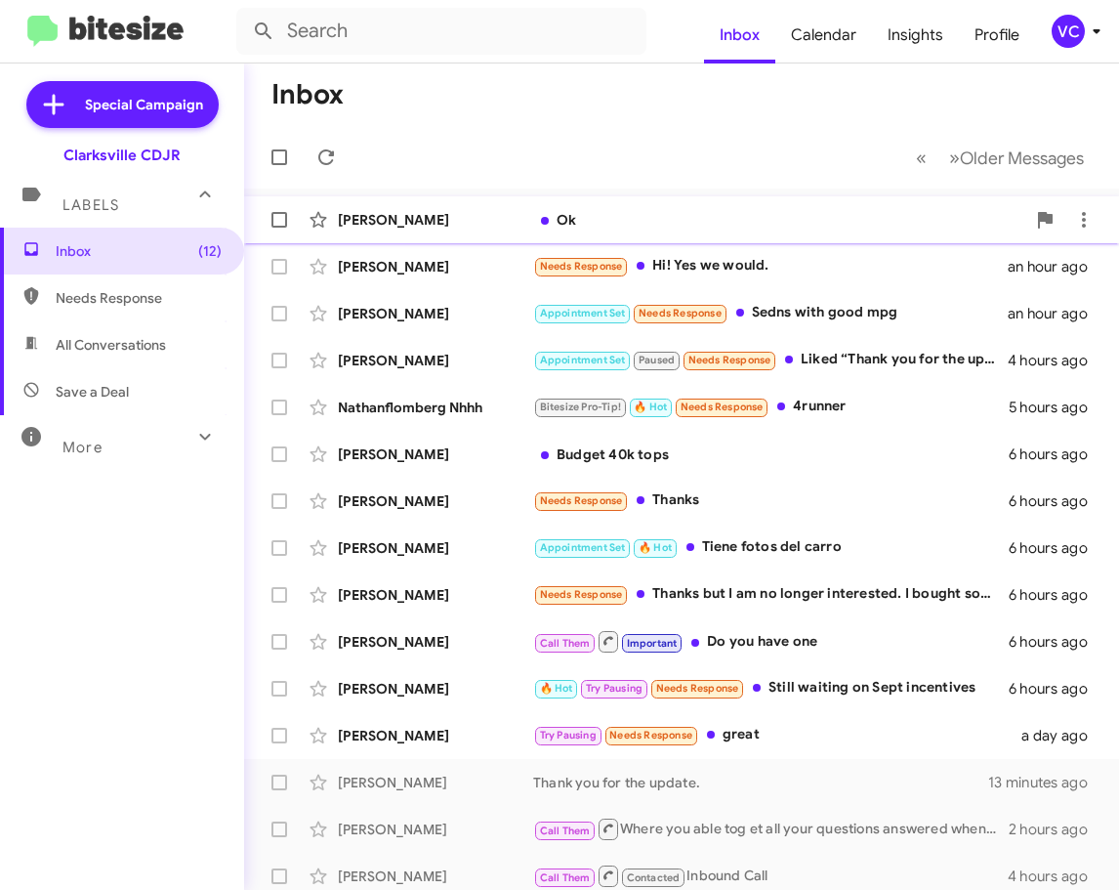
click at [450, 213] on div "[PERSON_NAME]" at bounding box center [435, 220] width 195 height 20
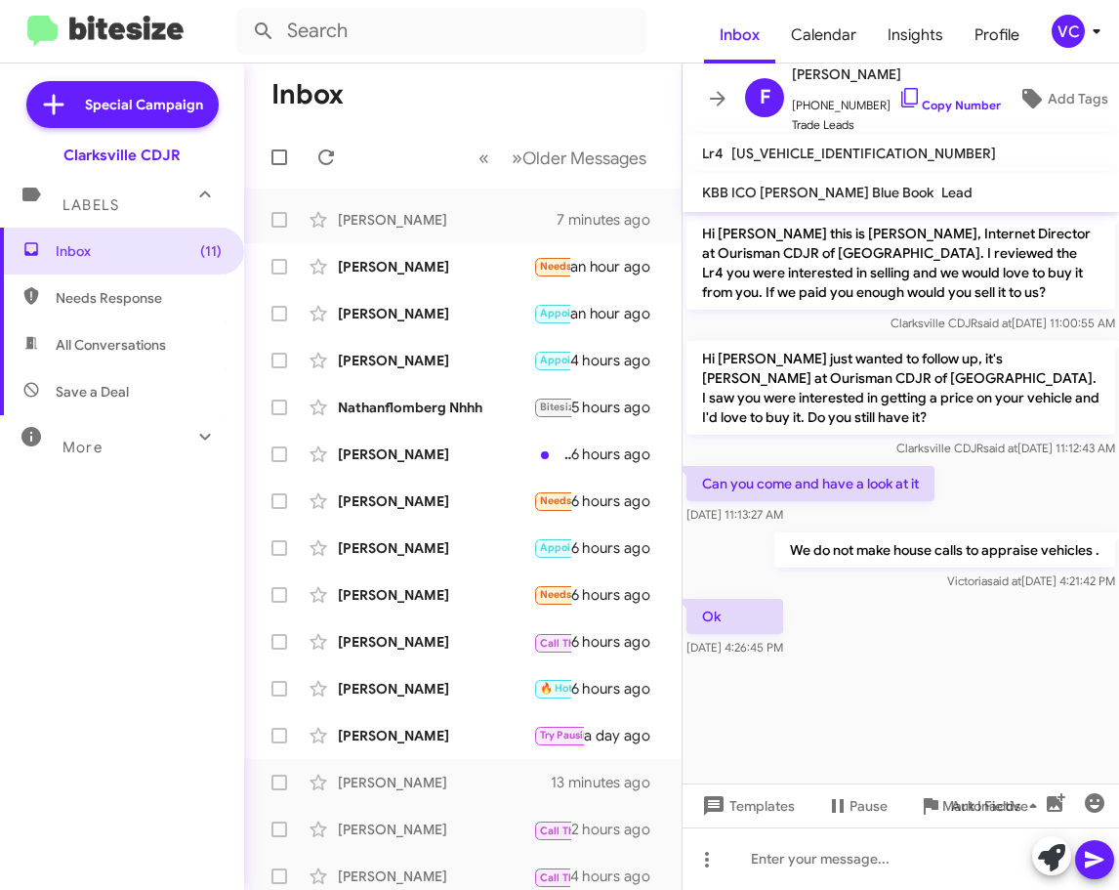
click at [1029, 678] on div at bounding box center [901, 673] width 437 height 24
click at [1040, 490] on div "Can you come and have a look at it [DATE] 11:13:27 AM" at bounding box center [901, 495] width 437 height 66
click at [987, 730] on cdk-virtual-scroll-viewport "Hi [PERSON_NAME] this is [PERSON_NAME], Internet Director at Ourisman CDJR of […" at bounding box center [901, 497] width 437 height 571
click at [785, 864] on div at bounding box center [901, 858] width 437 height 63
click at [931, 722] on cdk-virtual-scroll-viewport "Hi [PERSON_NAME] this is [PERSON_NAME], Internet Director at Ourisman CDJR of […" at bounding box center [901, 497] width 437 height 571
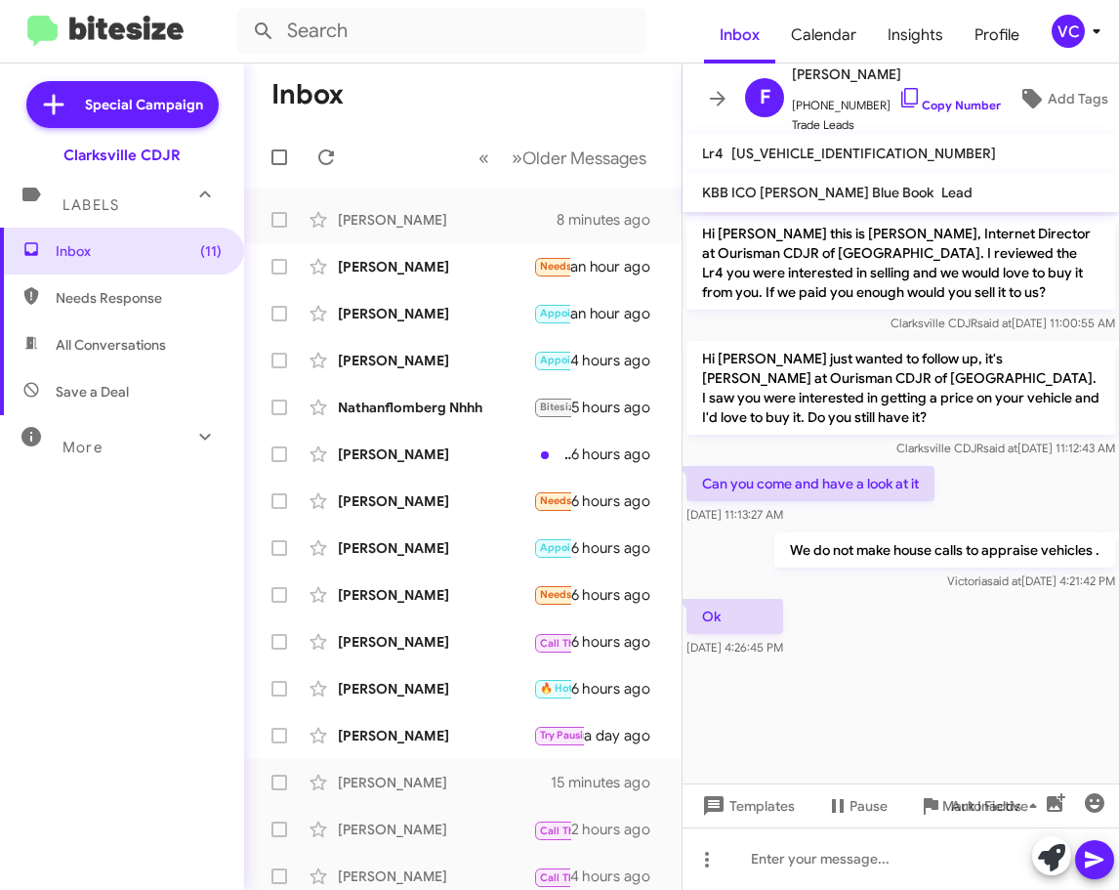
click at [930, 635] on div "Ok [DATE] 4:26:45 PM" at bounding box center [901, 628] width 437 height 66
click at [883, 867] on div at bounding box center [901, 858] width 437 height 63
click at [922, 650] on div "Ok [DATE] 4:26:45 PM" at bounding box center [901, 628] width 437 height 66
click at [924, 664] on div at bounding box center [901, 673] width 437 height 24
drag, startPoint x: 919, startPoint y: 871, endPoint x: 934, endPoint y: 866, distance: 15.4
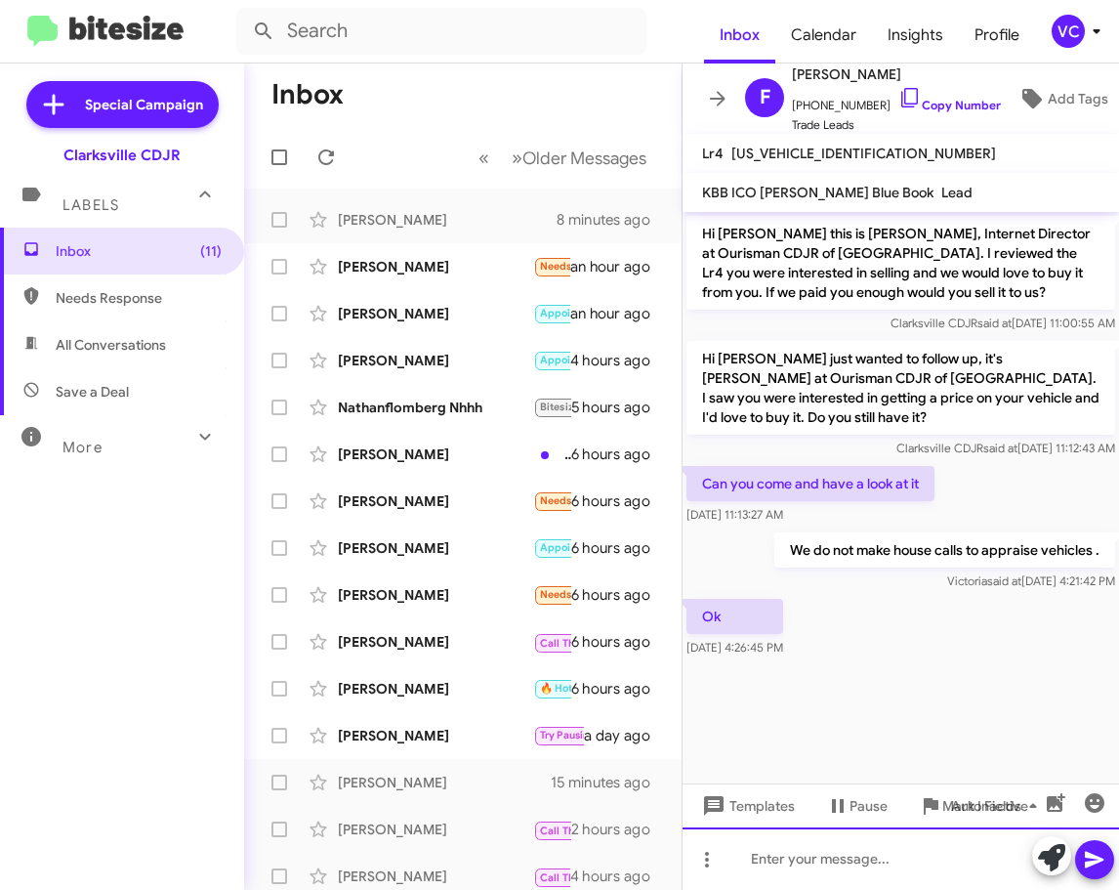
click at [925, 872] on div at bounding box center [901, 858] width 437 height 63
drag, startPoint x: 785, startPoint y: 864, endPoint x: 908, endPoint y: 410, distance: 470.6
click at [905, 391] on p "Hi [PERSON_NAME] just wanted to follow up, it's [PERSON_NAME] at Ourisman CDJR …" at bounding box center [901, 388] width 429 height 94
drag, startPoint x: 787, startPoint y: 859, endPoint x: 792, endPoint y: 871, distance: 13.6
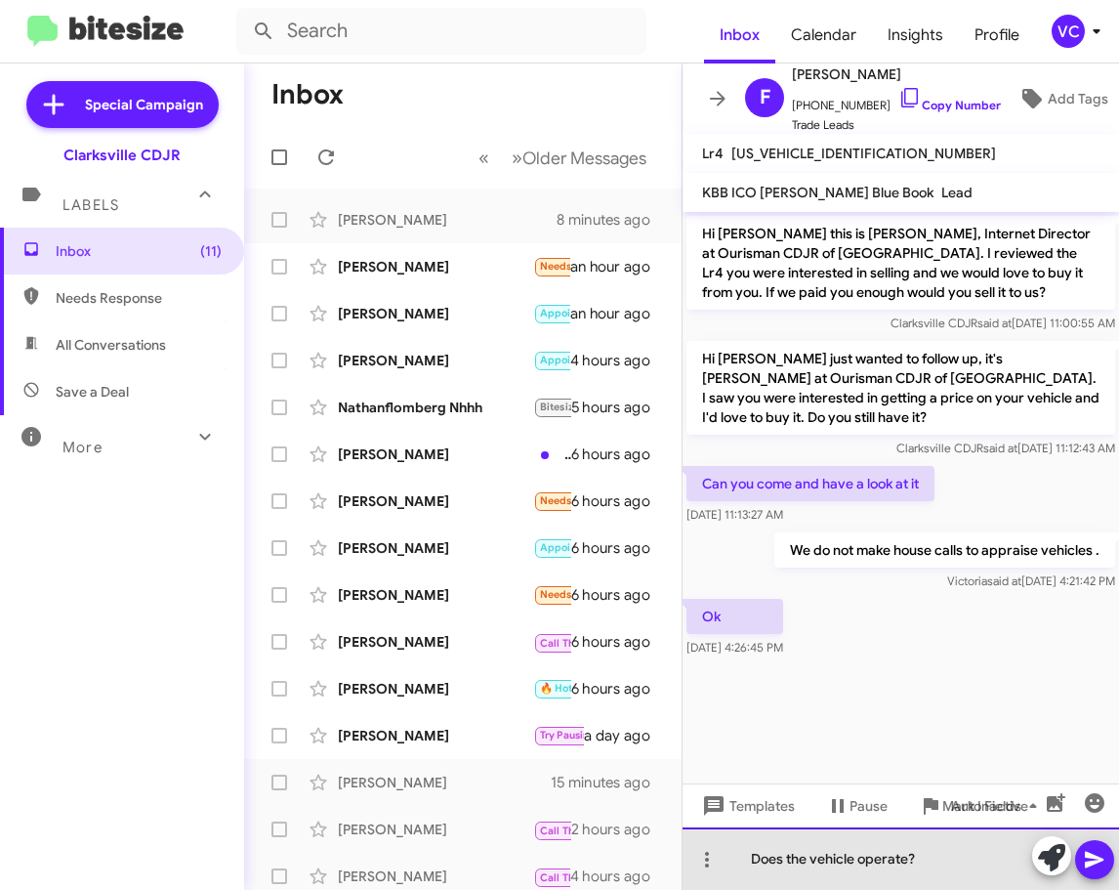
click at [996, 867] on div "Does the vehicle operate?" at bounding box center [901, 858] width 437 height 63
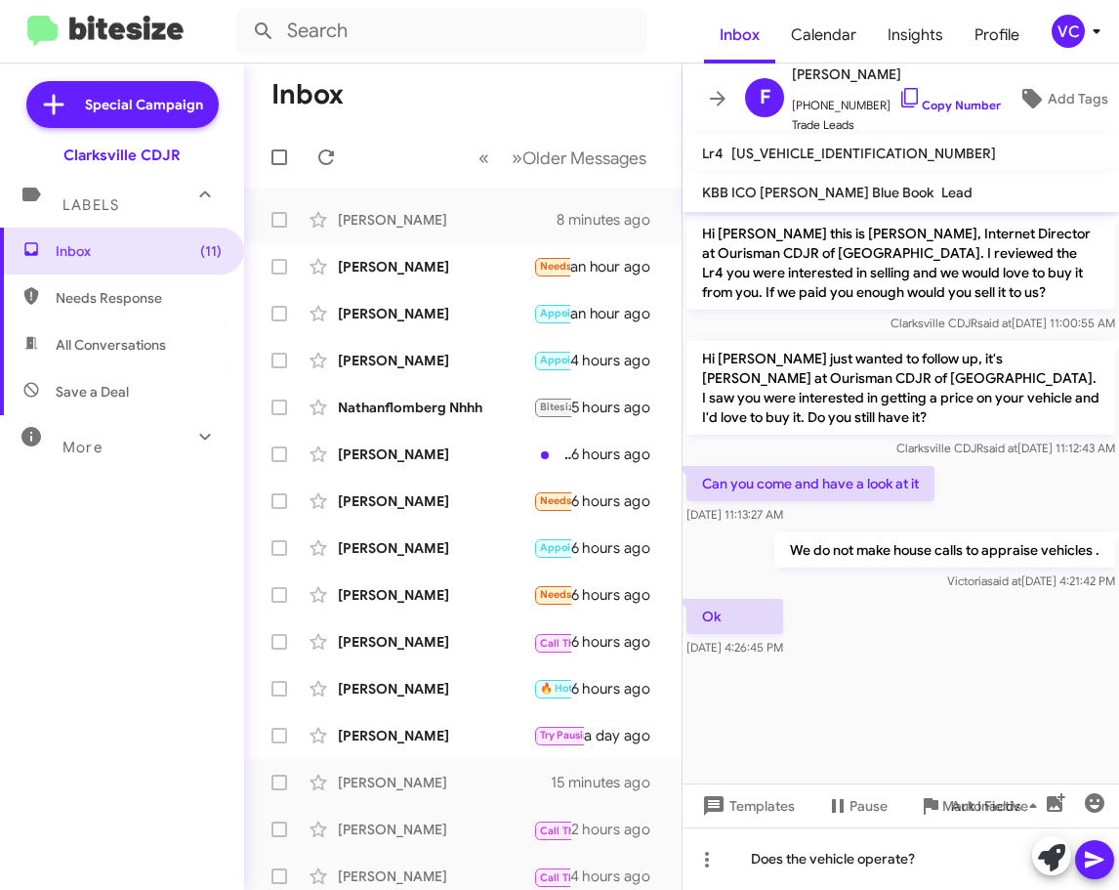
click at [1104, 851] on icon at bounding box center [1094, 859] width 23 height 23
click at [448, 257] on div "[PERSON_NAME]" at bounding box center [435, 267] width 195 height 20
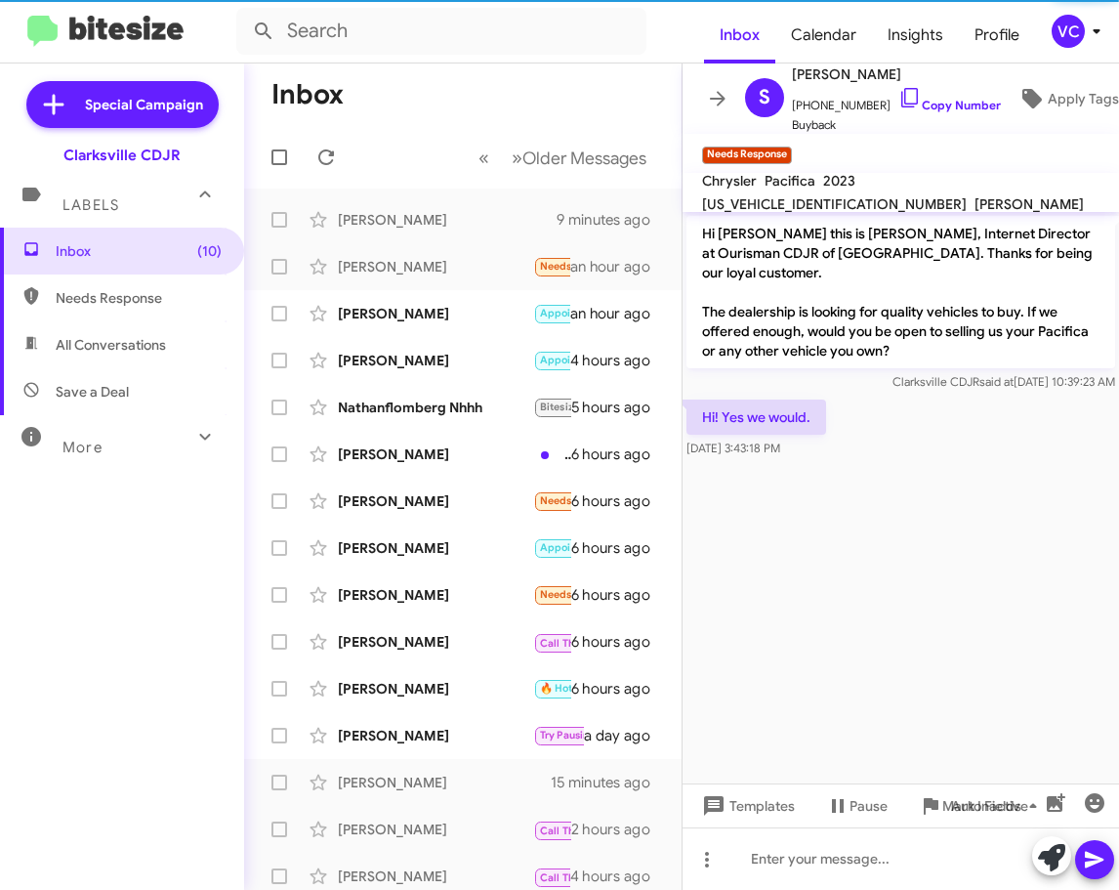
click at [883, 643] on cdk-virtual-scroll-viewport "Hi [PERSON_NAME] this is [PERSON_NAME], Internet Director at Ourisman CDJR of […" at bounding box center [901, 497] width 437 height 571
click at [947, 569] on cdk-virtual-scroll-viewport "Hi [PERSON_NAME] this is [PERSON_NAME], Internet Director at Ourisman CDJR of […" at bounding box center [901, 497] width 437 height 571
click at [939, 520] on cdk-virtual-scroll-viewport "Hi [PERSON_NAME] this is [PERSON_NAME], Internet Director at Ourisman CDJR of […" at bounding box center [901, 497] width 437 height 571
click at [995, 667] on cdk-virtual-scroll-viewport "Hi [PERSON_NAME] this is [PERSON_NAME], Internet Director at Ourisman CDJR of […" at bounding box center [901, 497] width 437 height 571
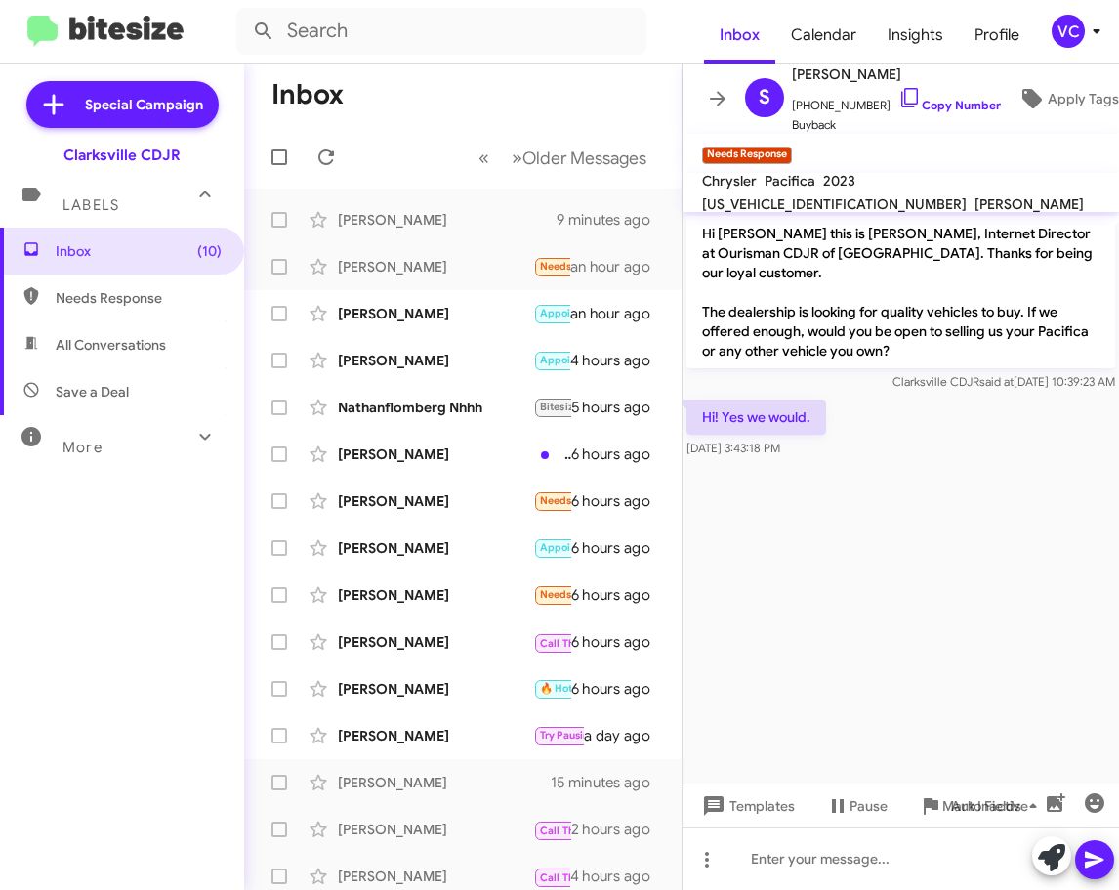
click at [994, 527] on cdk-virtual-scroll-viewport "Hi [PERSON_NAME] this is [PERSON_NAME], Internet Director at Ourisman CDJR of […" at bounding box center [901, 497] width 437 height 571
click at [947, 876] on div at bounding box center [901, 858] width 437 height 63
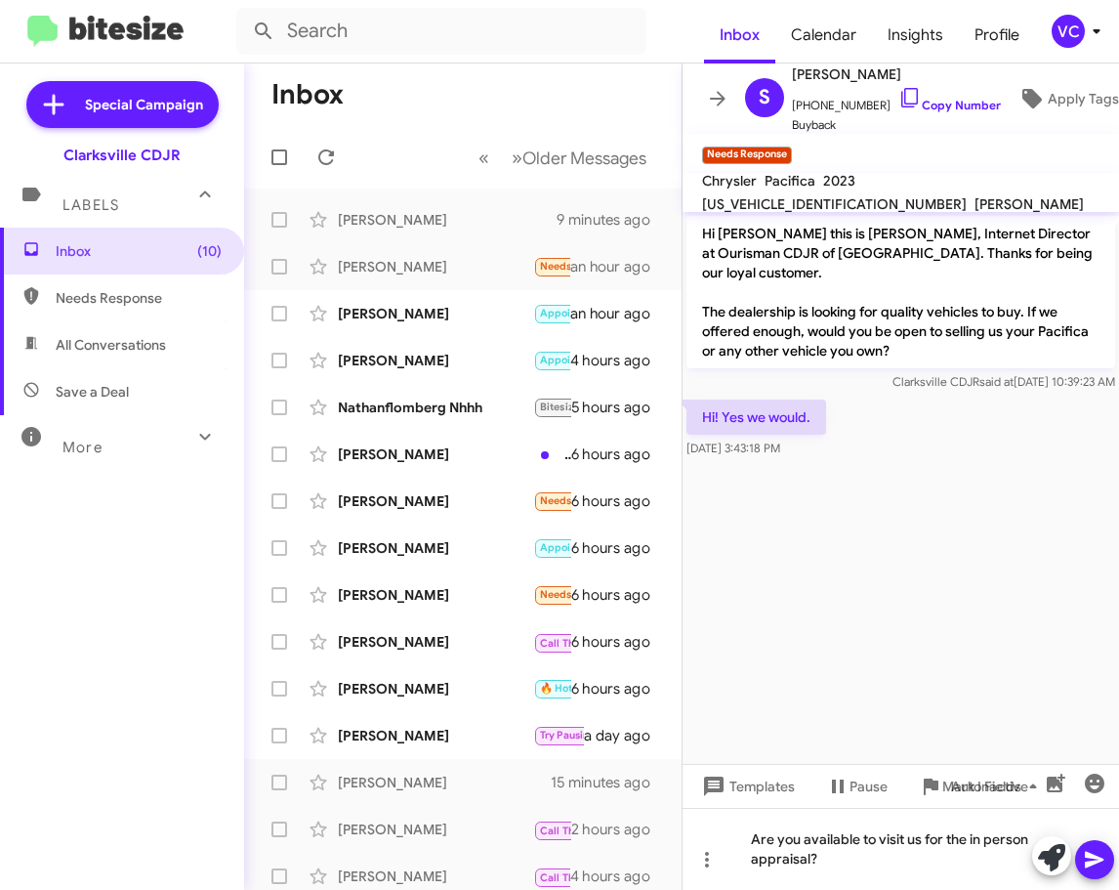
drag, startPoint x: 881, startPoint y: 670, endPoint x: 883, endPoint y: 702, distance: 32.3
click at [881, 677] on cdk-virtual-scroll-viewport "Hi [PERSON_NAME] this is [PERSON_NAME], Internet Director at Ourisman CDJR of […" at bounding box center [901, 488] width 437 height 552
click at [1099, 872] on span at bounding box center [1094, 859] width 23 height 39
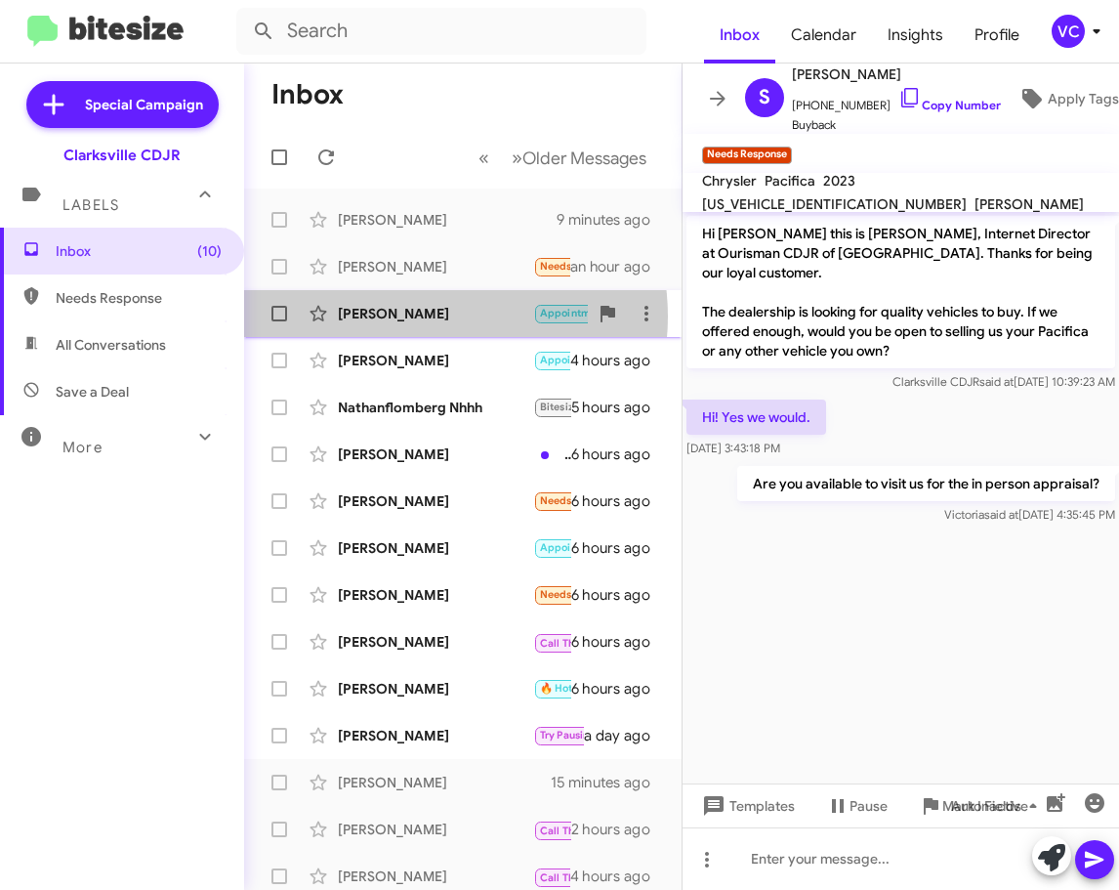
click at [424, 316] on div "[PERSON_NAME]" at bounding box center [435, 314] width 195 height 20
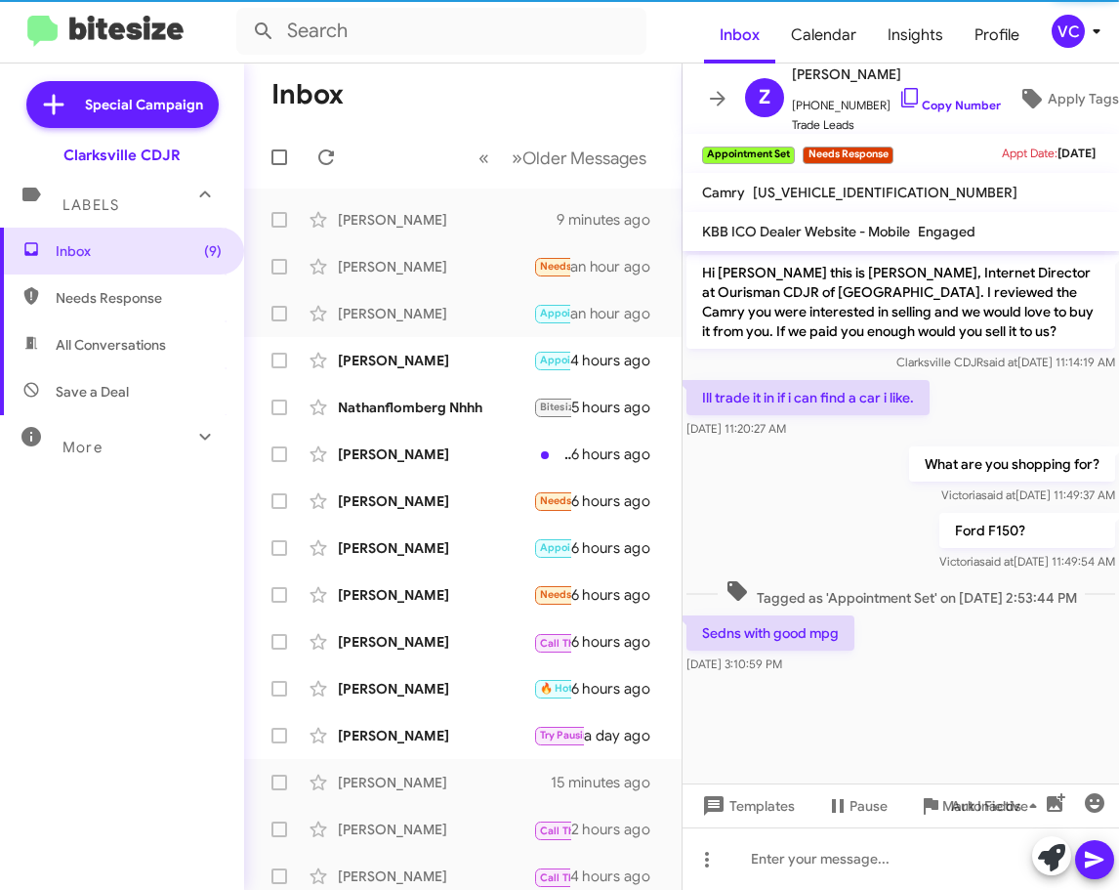
click at [947, 695] on cdk-virtual-scroll-viewport "Hi [PERSON_NAME] this is [PERSON_NAME], Internet Director at Ourisman CDJR of […" at bounding box center [901, 517] width 437 height 532
drag, startPoint x: 822, startPoint y: 476, endPoint x: 837, endPoint y: 497, distance: 26.6
click at [822, 477] on div "What are you shopping for? [PERSON_NAME] said at [DATE] 11:49:37 AM" at bounding box center [901, 475] width 437 height 66
click at [947, 670] on div "Sedns with good mpg [DATE] 3:10:59 PM" at bounding box center [901, 644] width 437 height 66
click at [975, 707] on cdk-virtual-scroll-viewport "Hi [PERSON_NAME] this is [PERSON_NAME], Internet Director at Ourisman CDJR of […" at bounding box center [901, 517] width 437 height 532
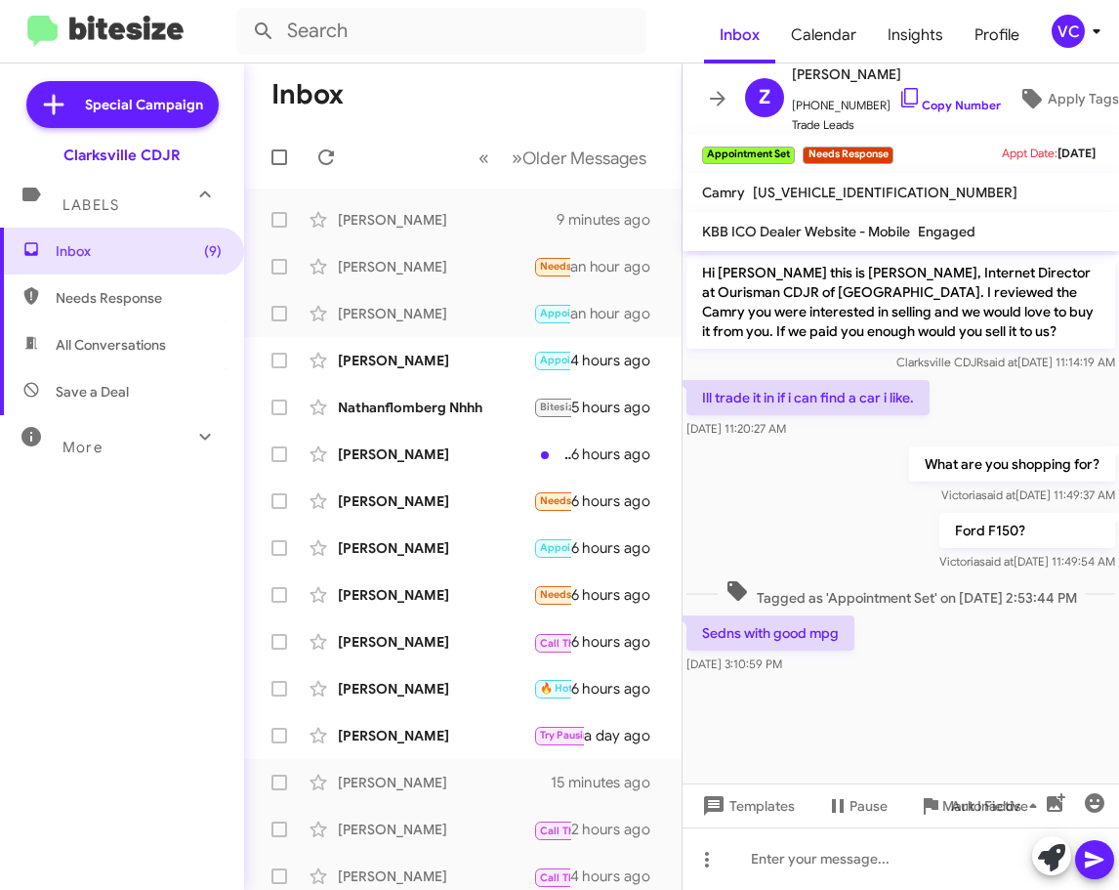
click at [979, 719] on cdk-virtual-scroll-viewport "Hi [PERSON_NAME] this is [PERSON_NAME], Internet Director at Ourisman CDJR of […" at bounding box center [901, 517] width 437 height 532
click at [858, 456] on div "What are you shopping for? [PERSON_NAME] said at [DATE] 11:49:37 AM" at bounding box center [901, 475] width 437 height 66
click at [983, 707] on cdk-virtual-scroll-viewport "Hi [PERSON_NAME] this is [PERSON_NAME], Internet Director at Ourisman CDJR of […" at bounding box center [901, 517] width 437 height 532
click at [995, 720] on cdk-virtual-scroll-viewport "Hi [PERSON_NAME] this is [PERSON_NAME], Internet Director at Ourisman CDJR of […" at bounding box center [901, 517] width 437 height 532
click at [995, 727] on cdk-virtual-scroll-viewport "Hi [PERSON_NAME] this is [PERSON_NAME], Internet Director at Ourisman CDJR of […" at bounding box center [901, 517] width 437 height 532
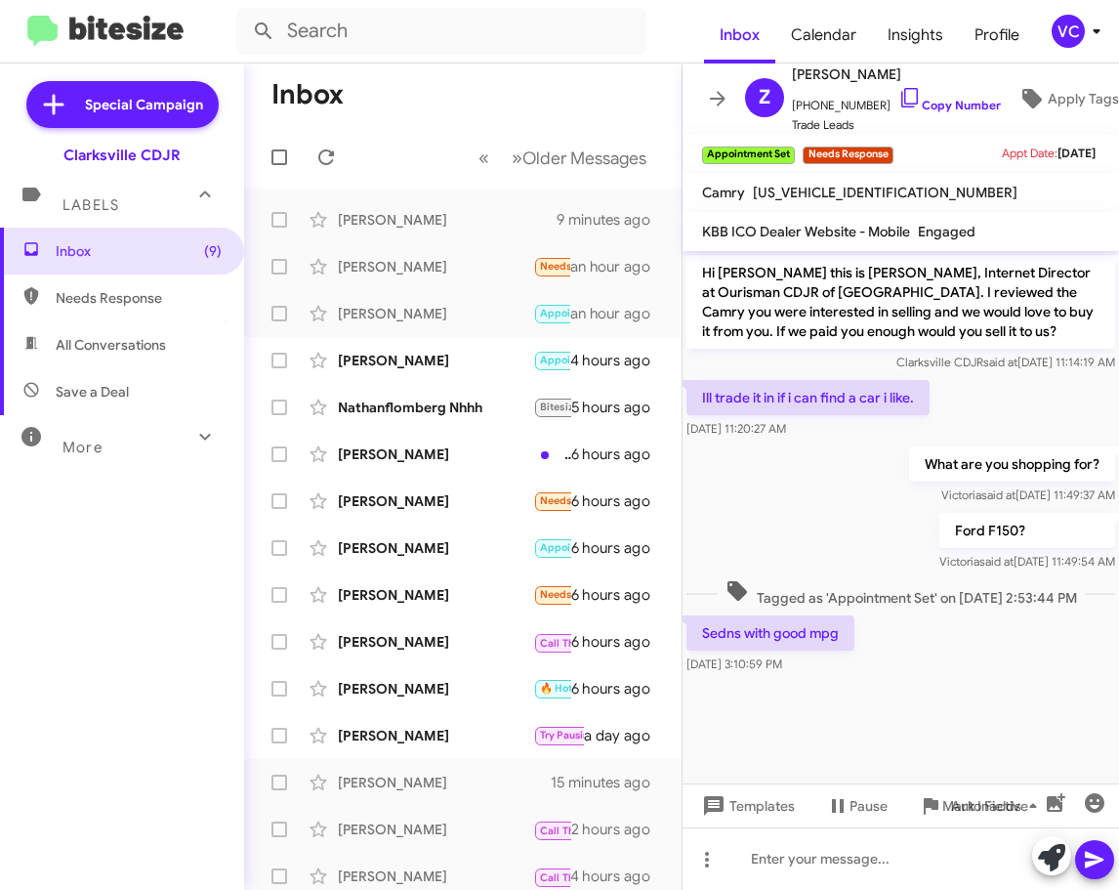
click at [999, 730] on cdk-virtual-scroll-viewport "Hi [PERSON_NAME] this is [PERSON_NAME], Internet Director at Ourisman CDJR of […" at bounding box center [901, 517] width 437 height 532
click at [814, 448] on div "What are you shopping for? [PERSON_NAME] said at [DATE] 11:49:37 AM" at bounding box center [901, 475] width 437 height 66
click at [1015, 665] on div "Sedns with good mpg [DATE] 3:10:59 PM" at bounding box center [901, 644] width 437 height 66
drag, startPoint x: 938, startPoint y: 666, endPoint x: 948, endPoint y: 677, distance: 15.2
click at [944, 667] on div "Sedns with good mpg [DATE] 3:10:59 PM" at bounding box center [901, 644] width 437 height 66
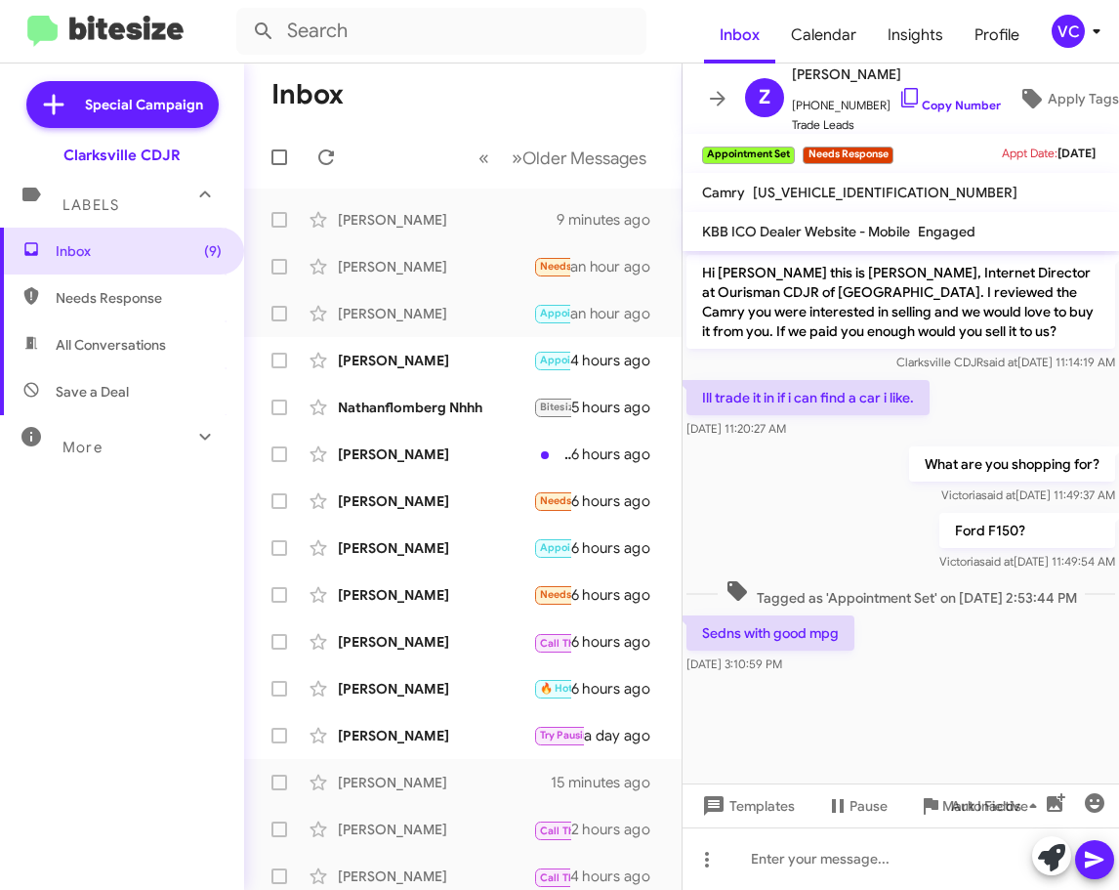
click at [948, 681] on div at bounding box center [901, 692] width 437 height 29
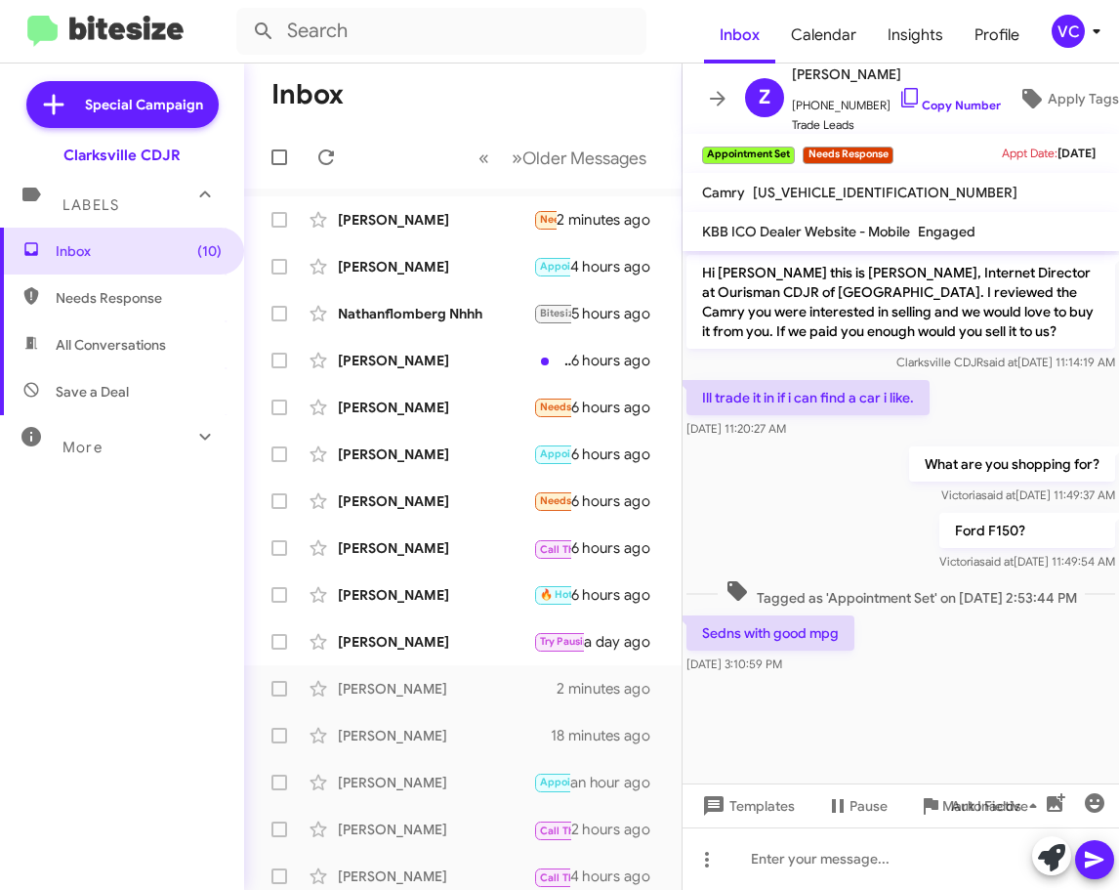
click at [1045, 656] on div "Sedns with good mpg [DATE] 3:10:59 PM" at bounding box center [901, 644] width 437 height 66
click at [1054, 692] on div at bounding box center [901, 692] width 437 height 29
click at [982, 690] on div at bounding box center [901, 692] width 437 height 29
click at [979, 692] on div at bounding box center [901, 692] width 437 height 29
click at [864, 499] on div "What are you shopping for? [PERSON_NAME] said at [DATE] 11:49:37 AM" at bounding box center [901, 475] width 437 height 66
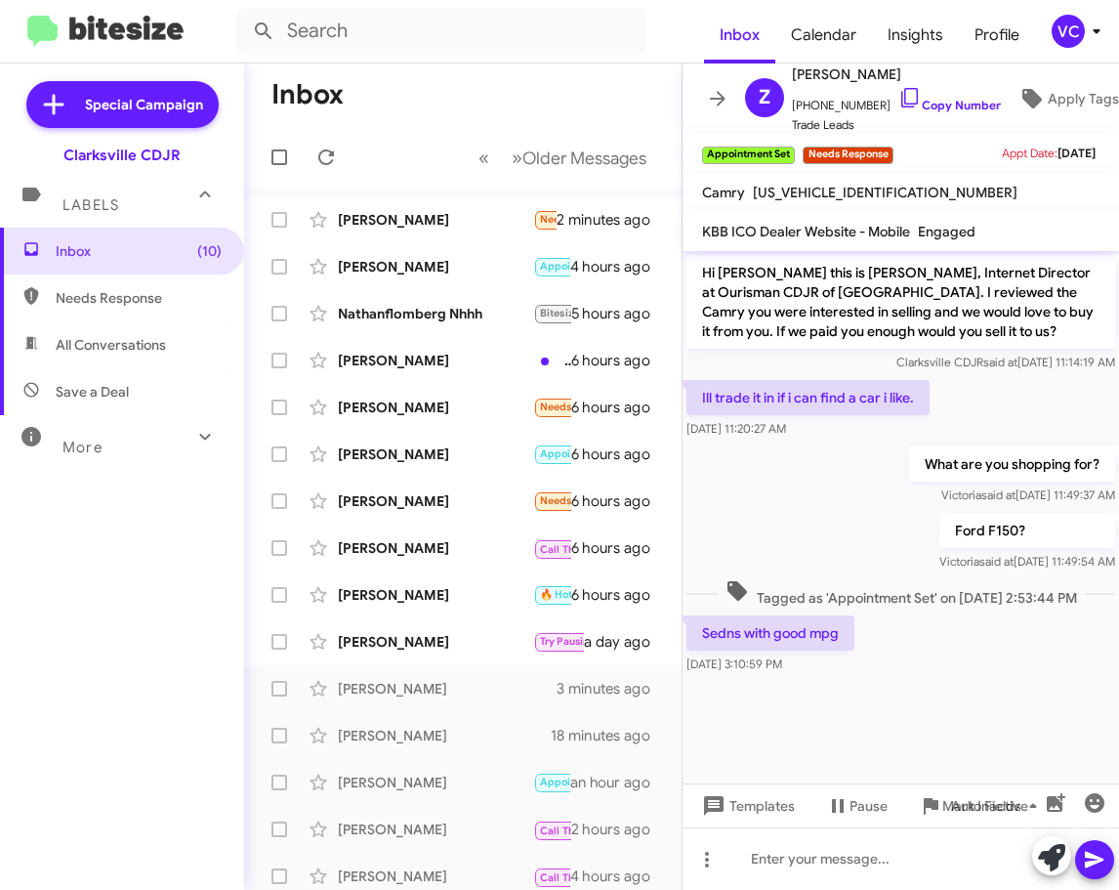
click at [934, 687] on div at bounding box center [901, 692] width 437 height 29
click at [928, 701] on div at bounding box center [901, 692] width 437 height 29
click at [927, 716] on cdk-virtual-scroll-viewport "Hi [PERSON_NAME] this is [PERSON_NAME], Internet Director at Ourisman CDJR of […" at bounding box center [901, 517] width 437 height 532
click at [822, 529] on div "Ford F150? [PERSON_NAME] said at [DATE] 11:49:54 AM" at bounding box center [901, 542] width 437 height 66
drag, startPoint x: 948, startPoint y: 702, endPoint x: 905, endPoint y: 764, distance: 75.1
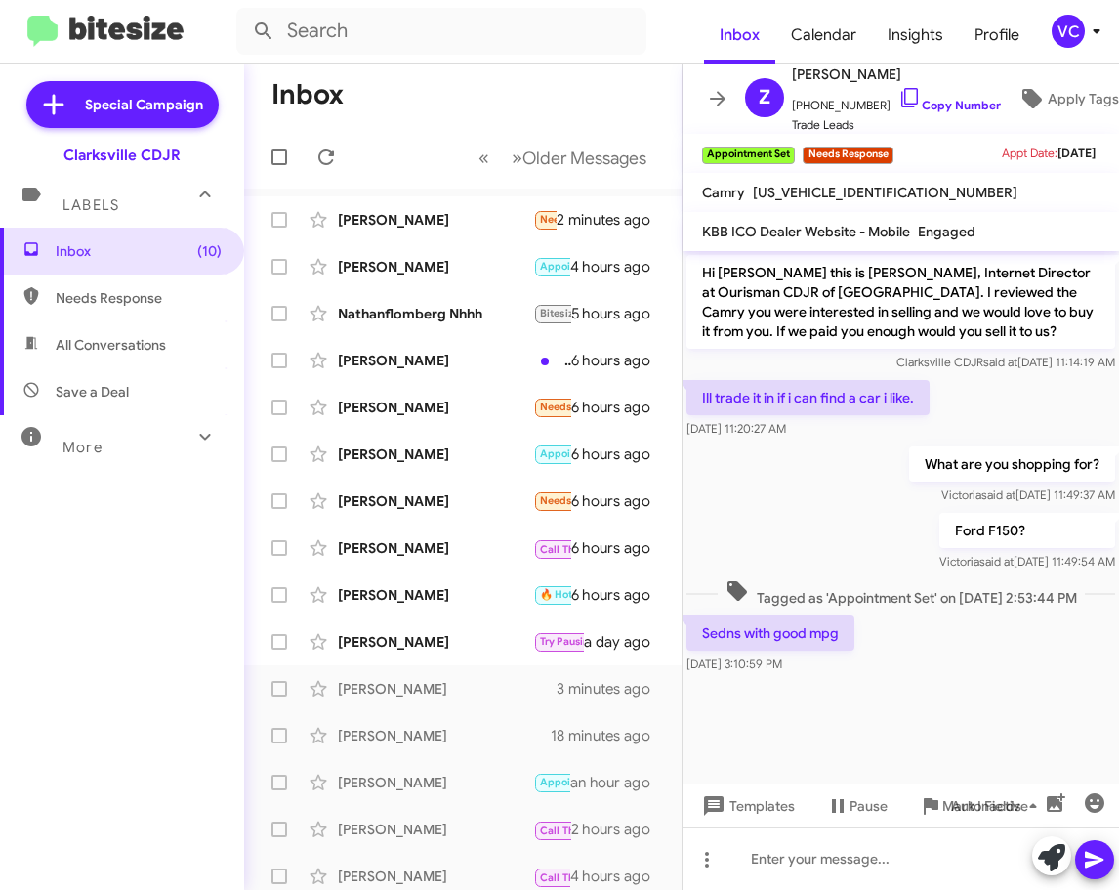
click at [948, 705] on div at bounding box center [901, 692] width 437 height 29
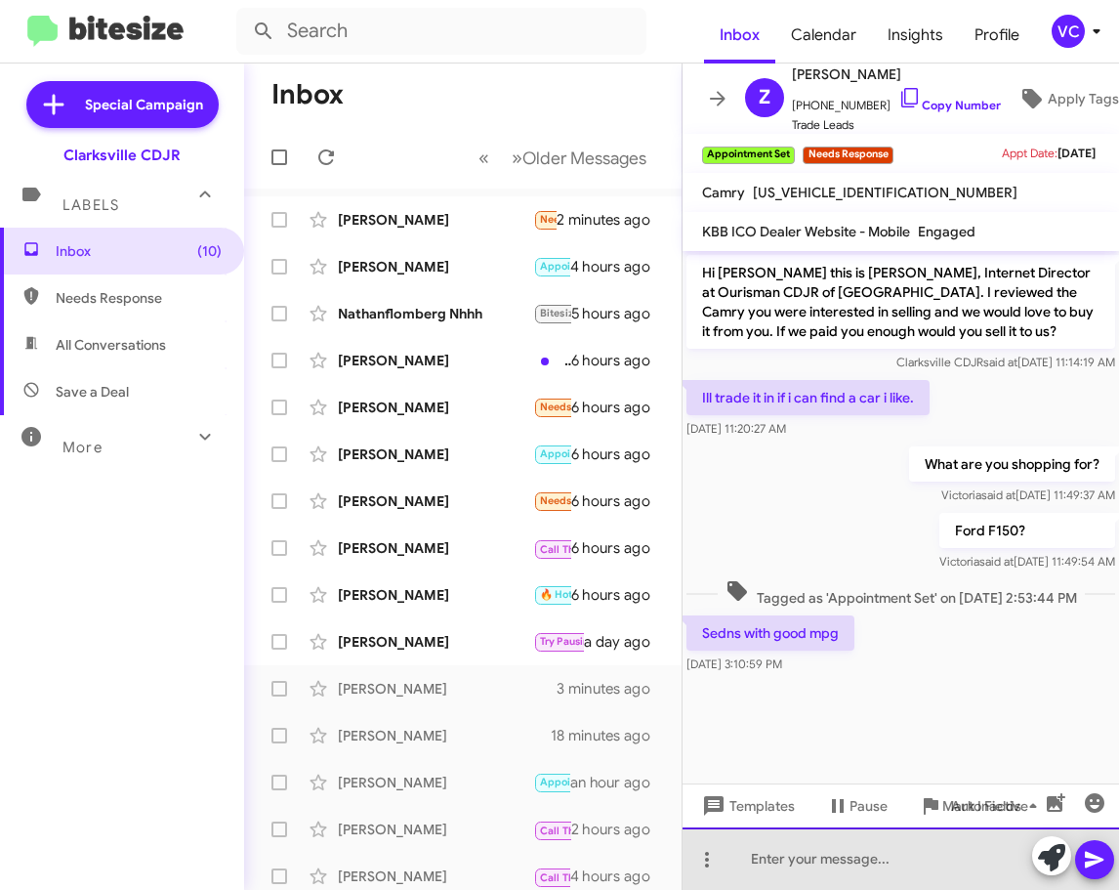
click at [812, 882] on div at bounding box center [901, 858] width 437 height 63
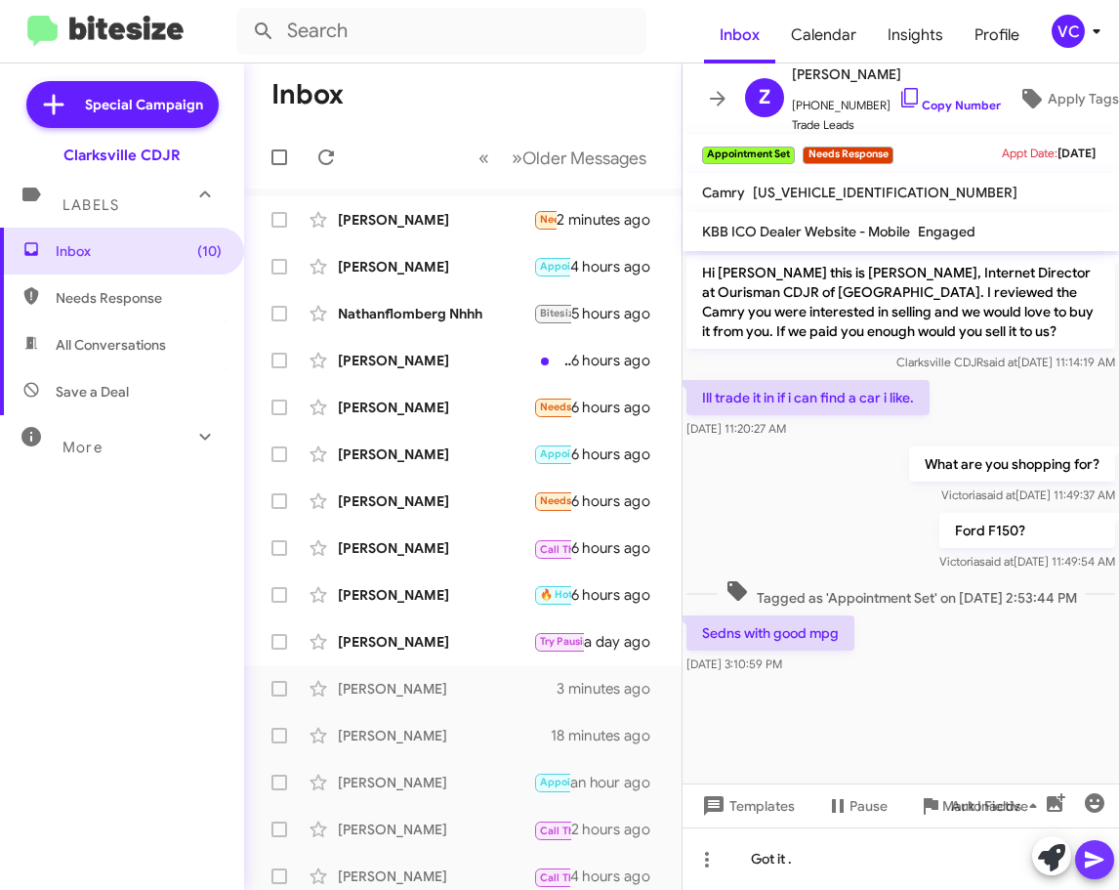
click at [1083, 844] on span at bounding box center [1094, 859] width 23 height 39
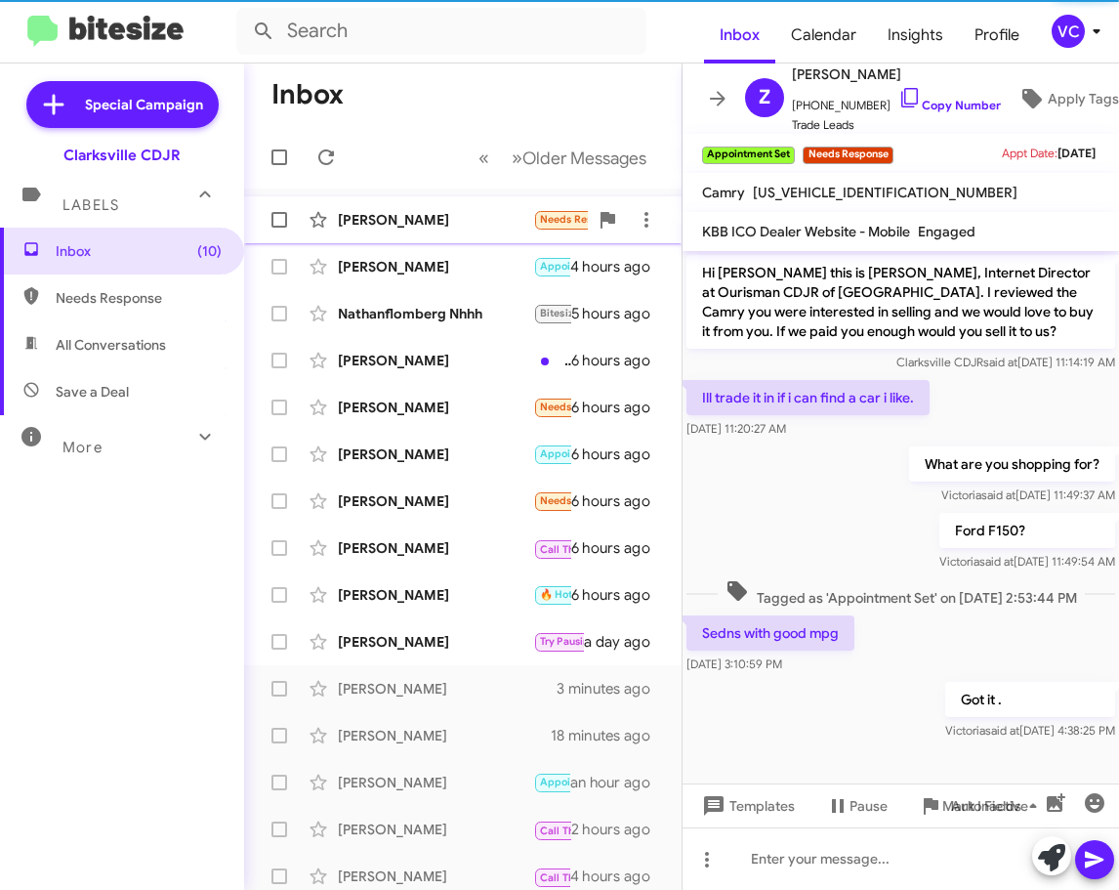
click at [458, 224] on div "[PERSON_NAME]" at bounding box center [435, 220] width 195 height 20
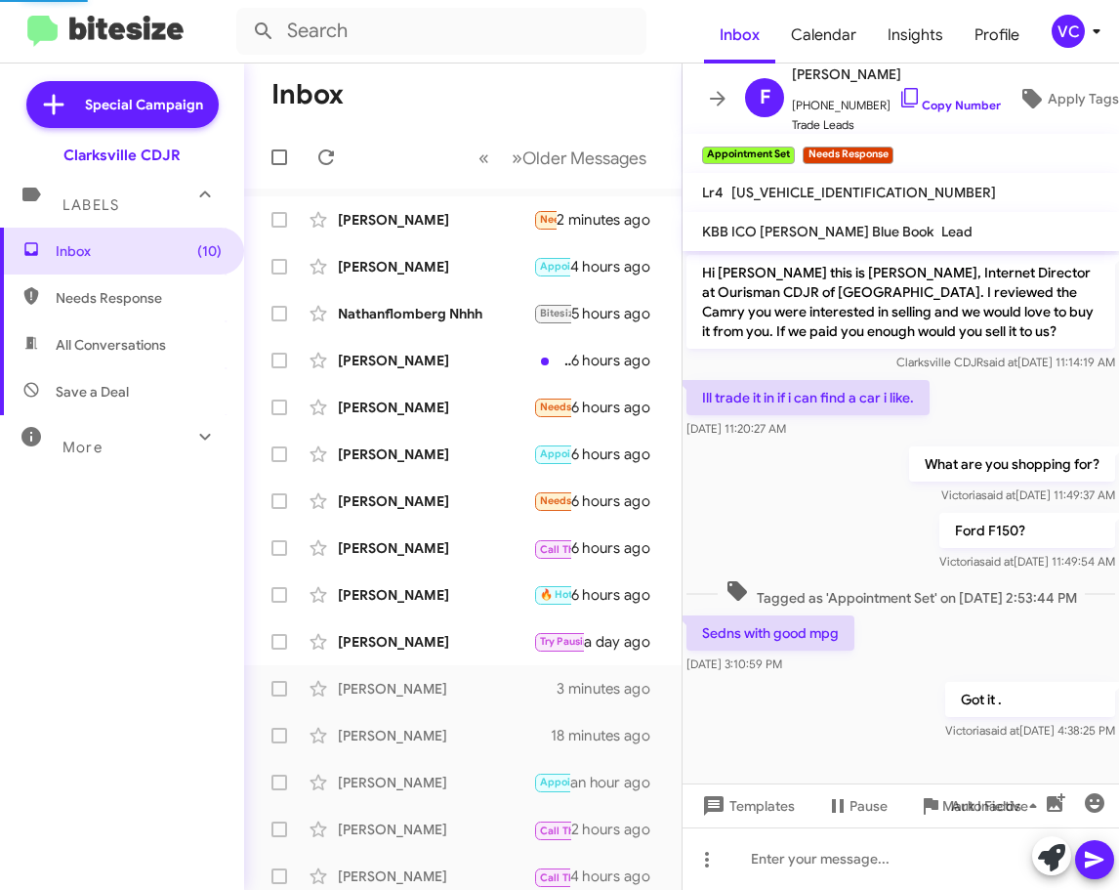
scroll to position [84, 0]
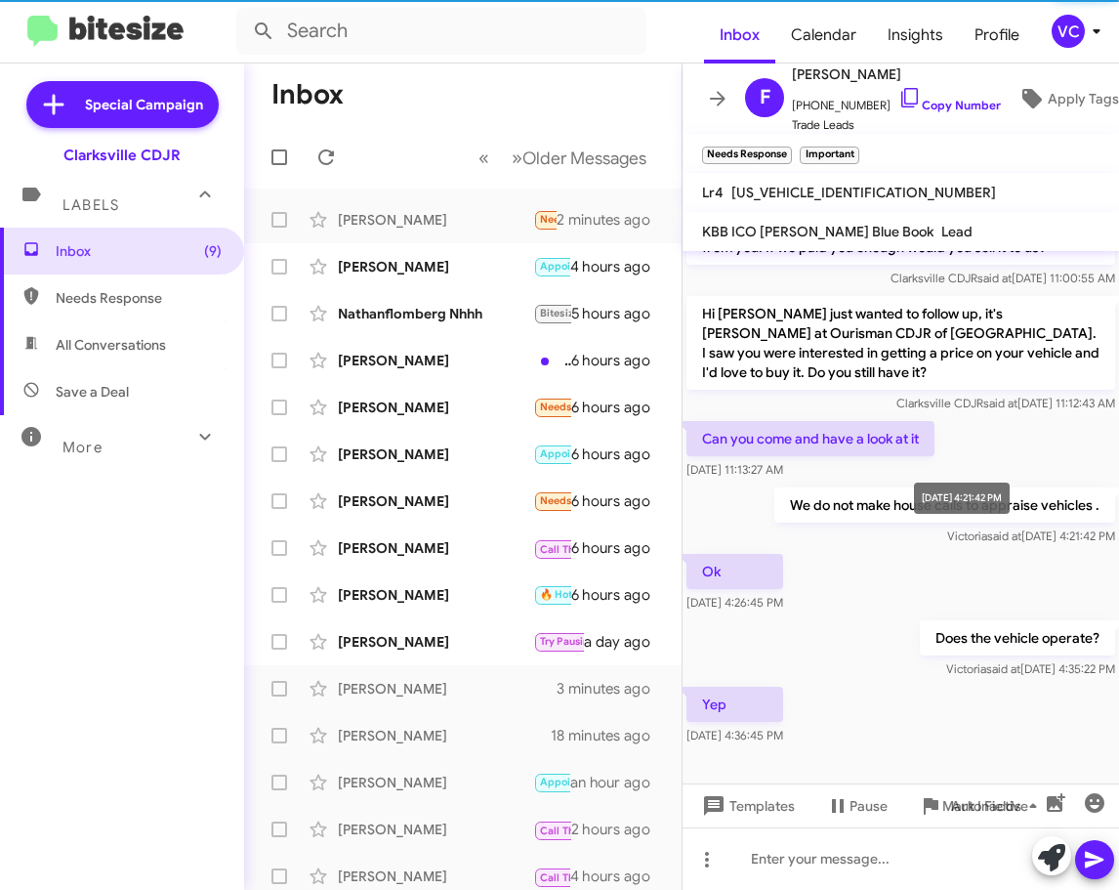
click at [921, 494] on mat-tooltip-component "[DATE] 4:21:42 PM" at bounding box center [962, 498] width 123 height 59
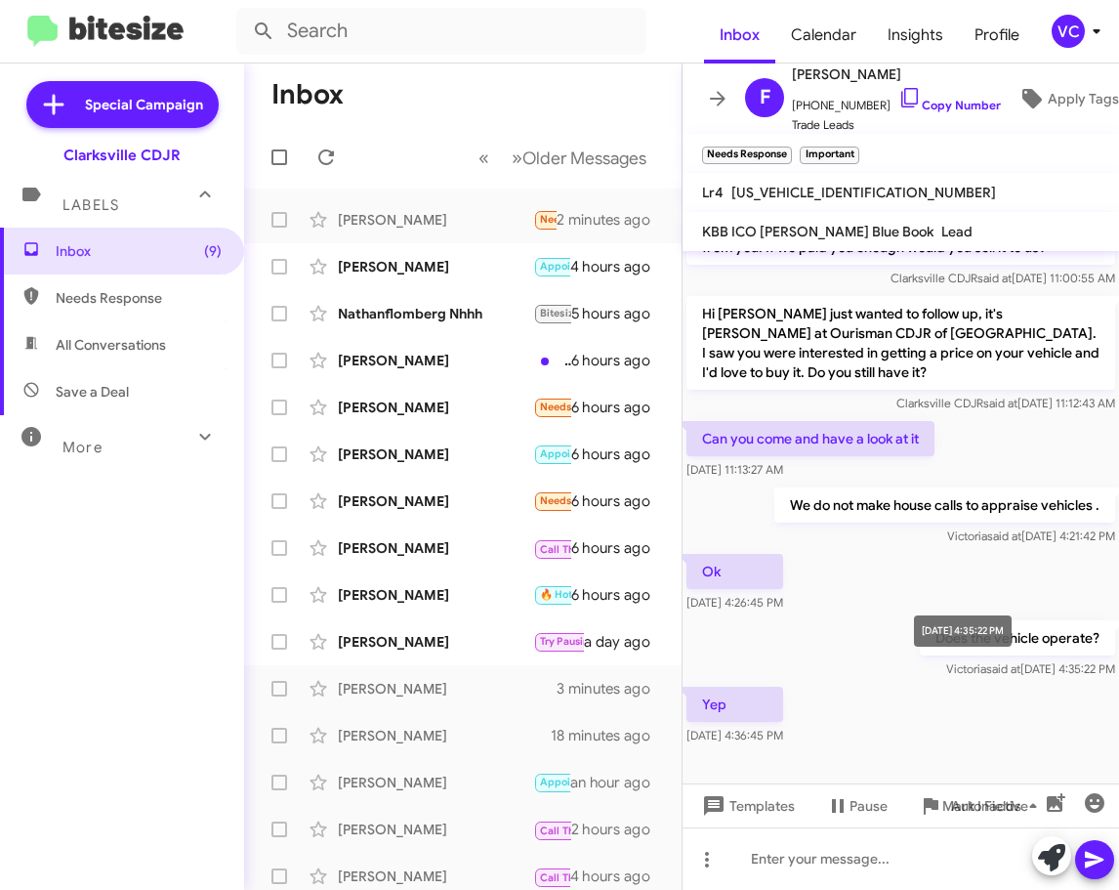
click at [975, 721] on div "Yep [DATE] 4:36:45 PM" at bounding box center [901, 716] width 437 height 66
click at [975, 730] on div "Yep [DATE] 4:36:45 PM" at bounding box center [901, 716] width 437 height 66
click at [803, 193] on span "[US_VEHICLE_IDENTIFICATION_NUMBER]" at bounding box center [864, 193] width 265 height 18
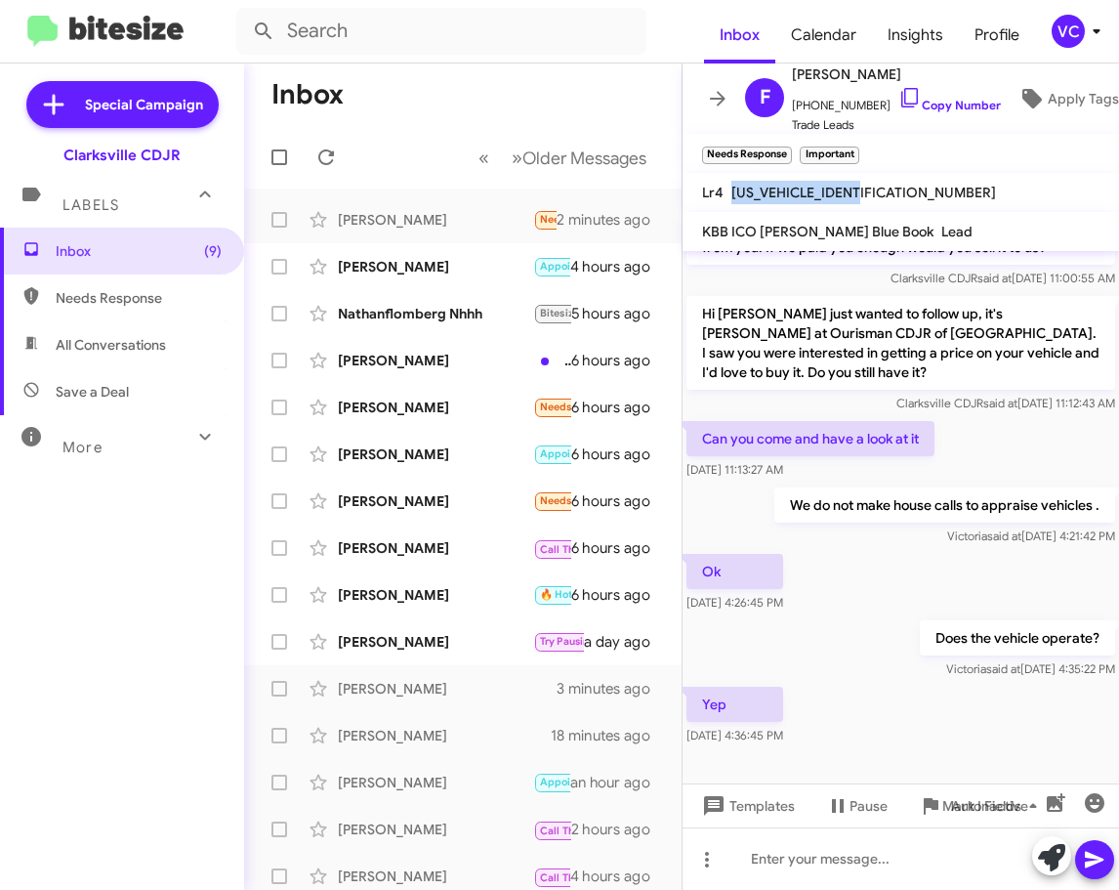
copy span "[US_VEHICLE_IDENTIFICATION_NUMBER]"
drag, startPoint x: 1041, startPoint y: 604, endPoint x: 1045, endPoint y: 621, distance: 18.0
click at [1041, 604] on div "Ok [DATE] 4:26:45 PM" at bounding box center [901, 583] width 437 height 66
click at [865, 871] on div at bounding box center [901, 858] width 437 height 63
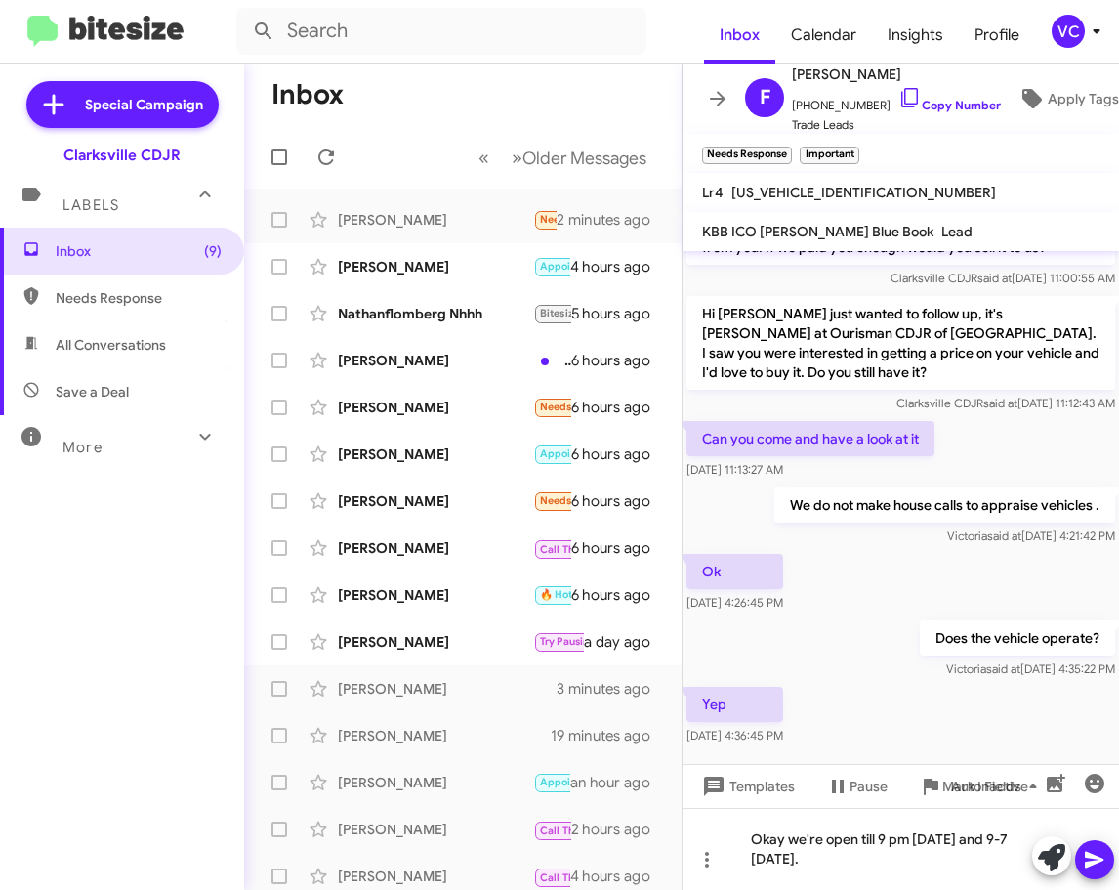
drag, startPoint x: 1101, startPoint y: 858, endPoint x: 712, endPoint y: 601, distance: 466.0
click at [1100, 858] on icon at bounding box center [1094, 860] width 19 height 17
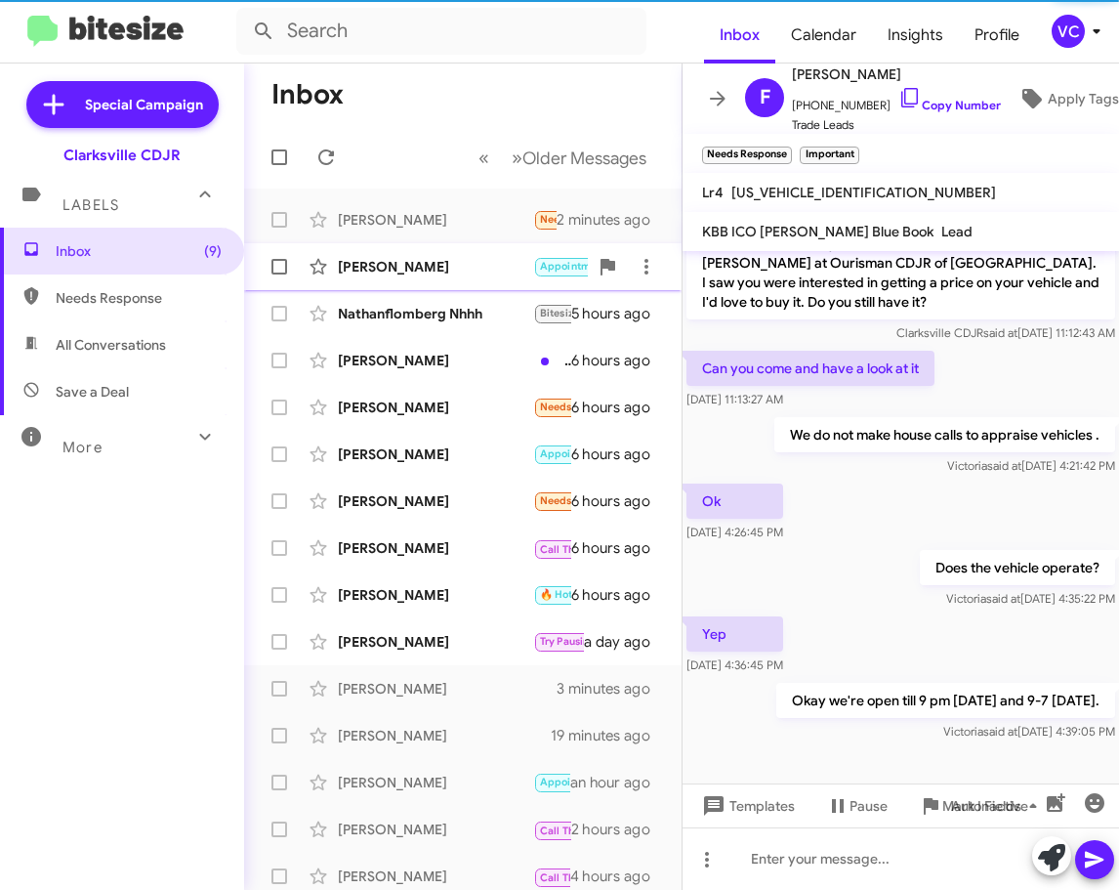
click at [395, 257] on div "[PERSON_NAME]" at bounding box center [435, 267] width 195 height 20
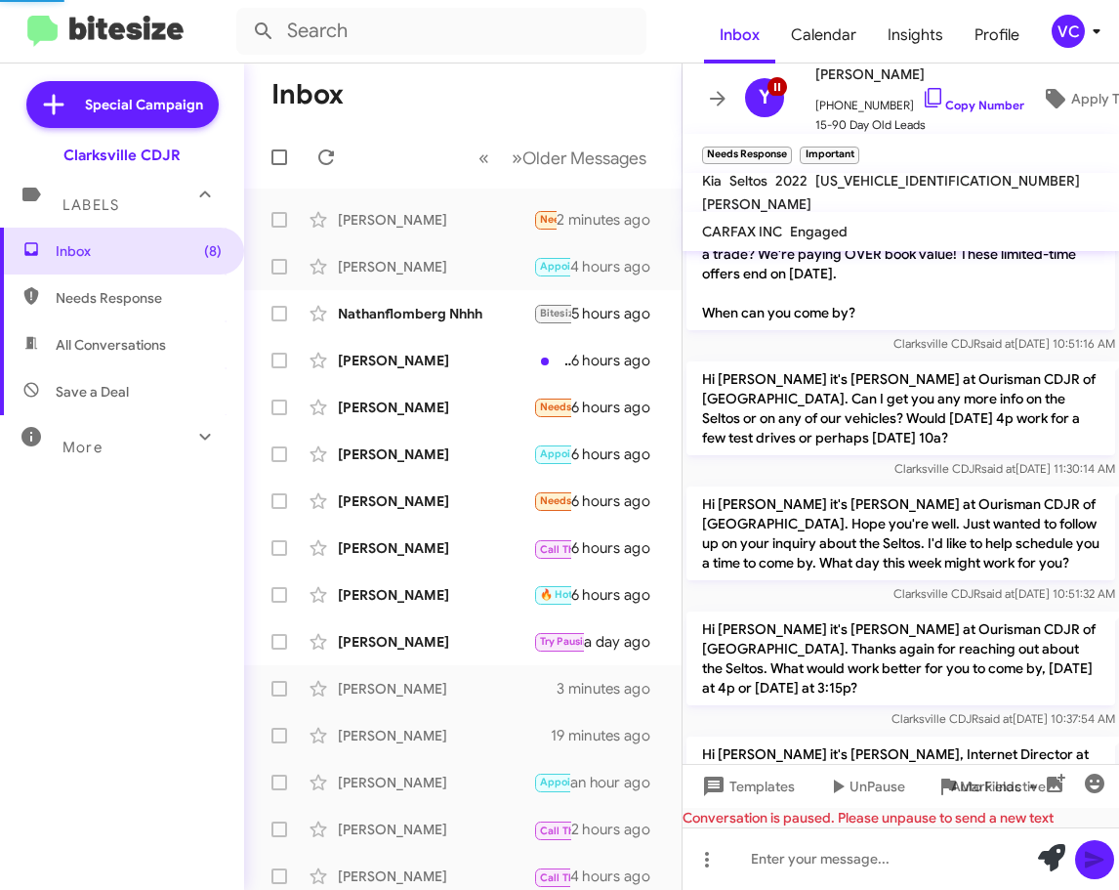
scroll to position [1471, 0]
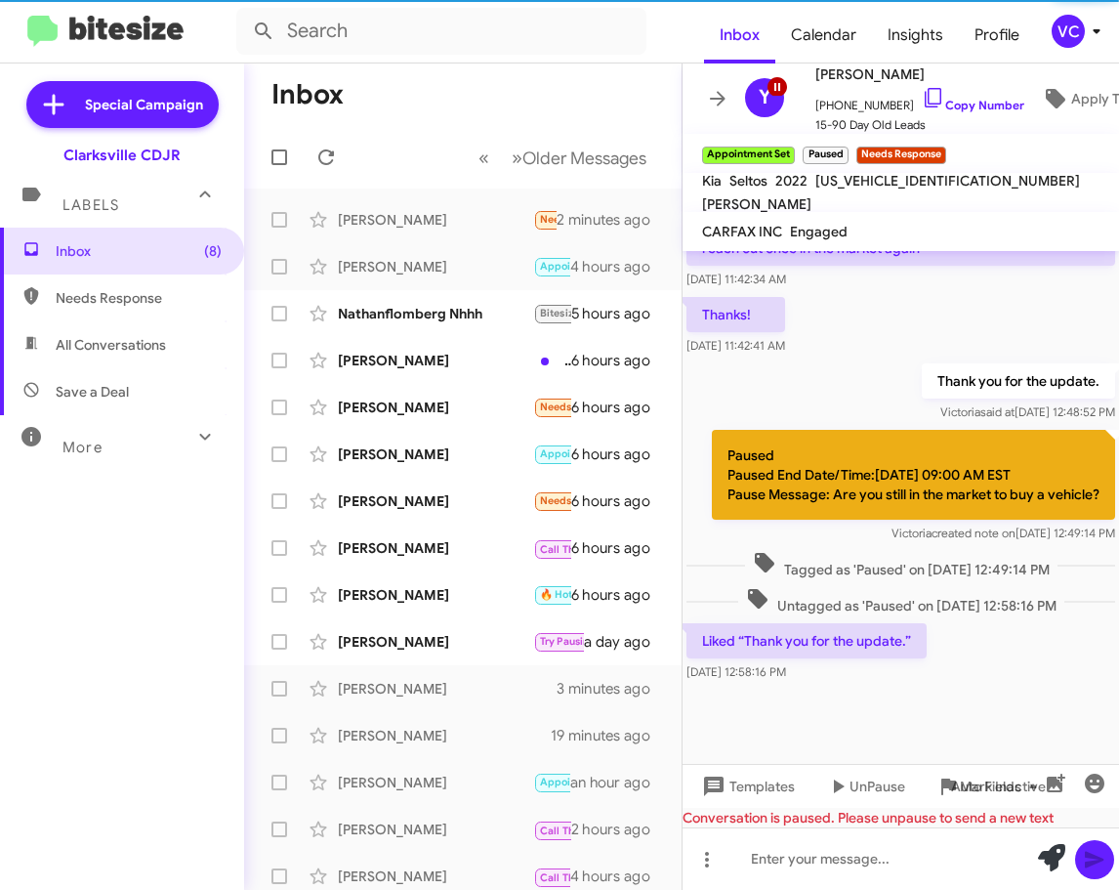
click at [1033, 683] on div "Liked “Thank you for the update.” [DATE] 12:58:16 PM" at bounding box center [901, 652] width 437 height 66
click at [1025, 715] on div at bounding box center [901, 725] width 437 height 78
click at [1046, 738] on div at bounding box center [901, 725] width 437 height 78
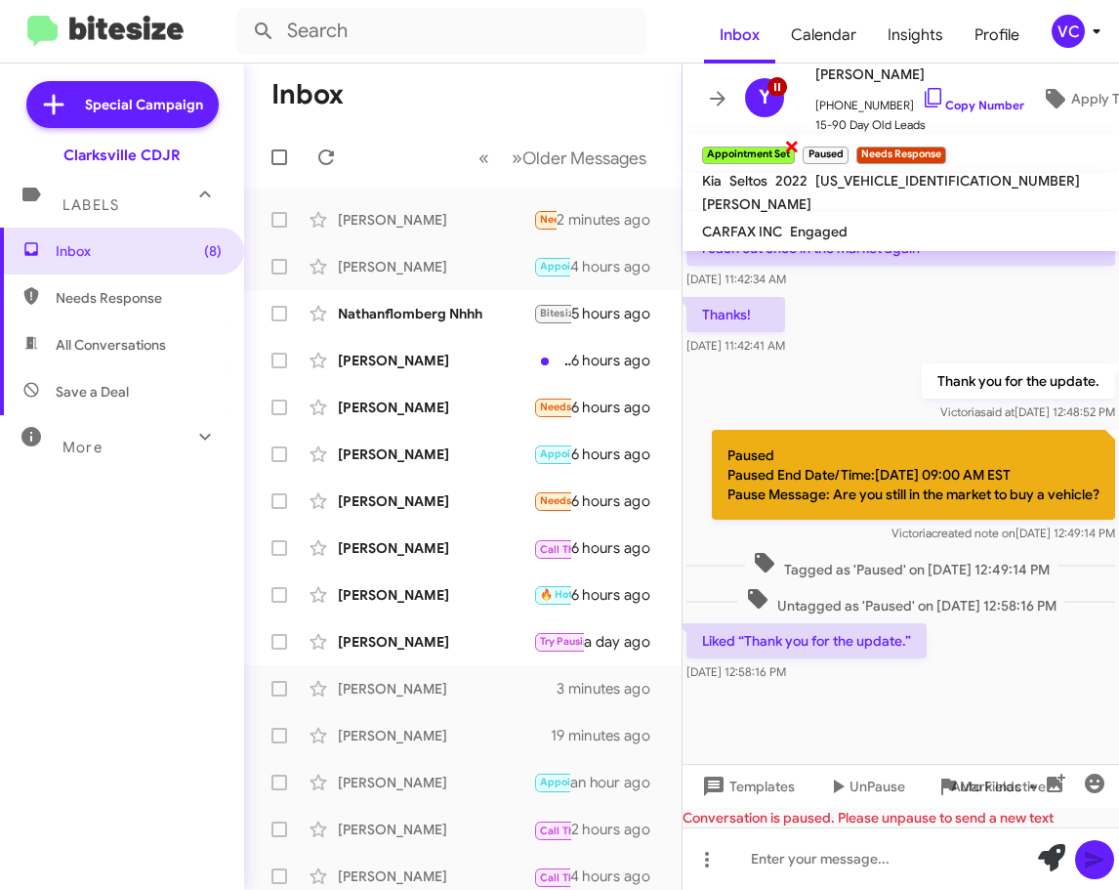
click at [800, 151] on span "×" at bounding box center [792, 145] width 16 height 23
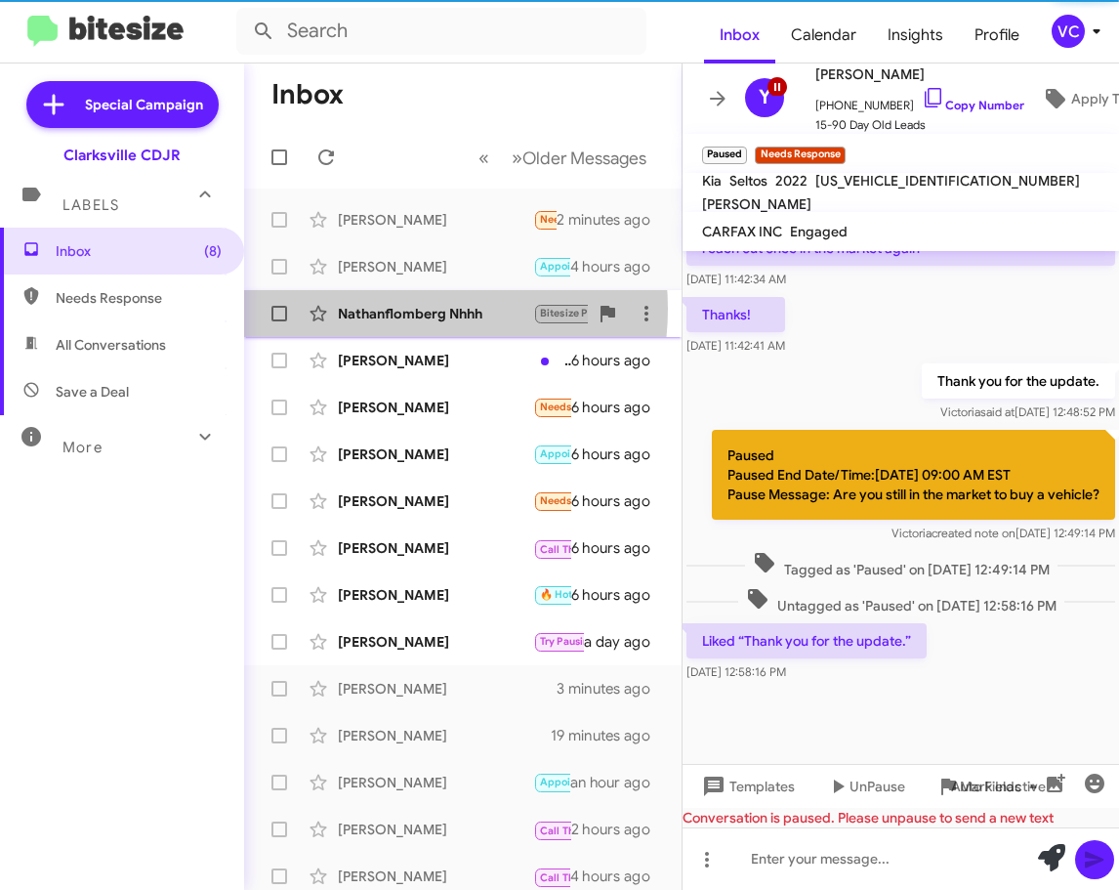
click at [392, 309] on div "Nathanflomberg Nhhh" at bounding box center [435, 314] width 195 height 20
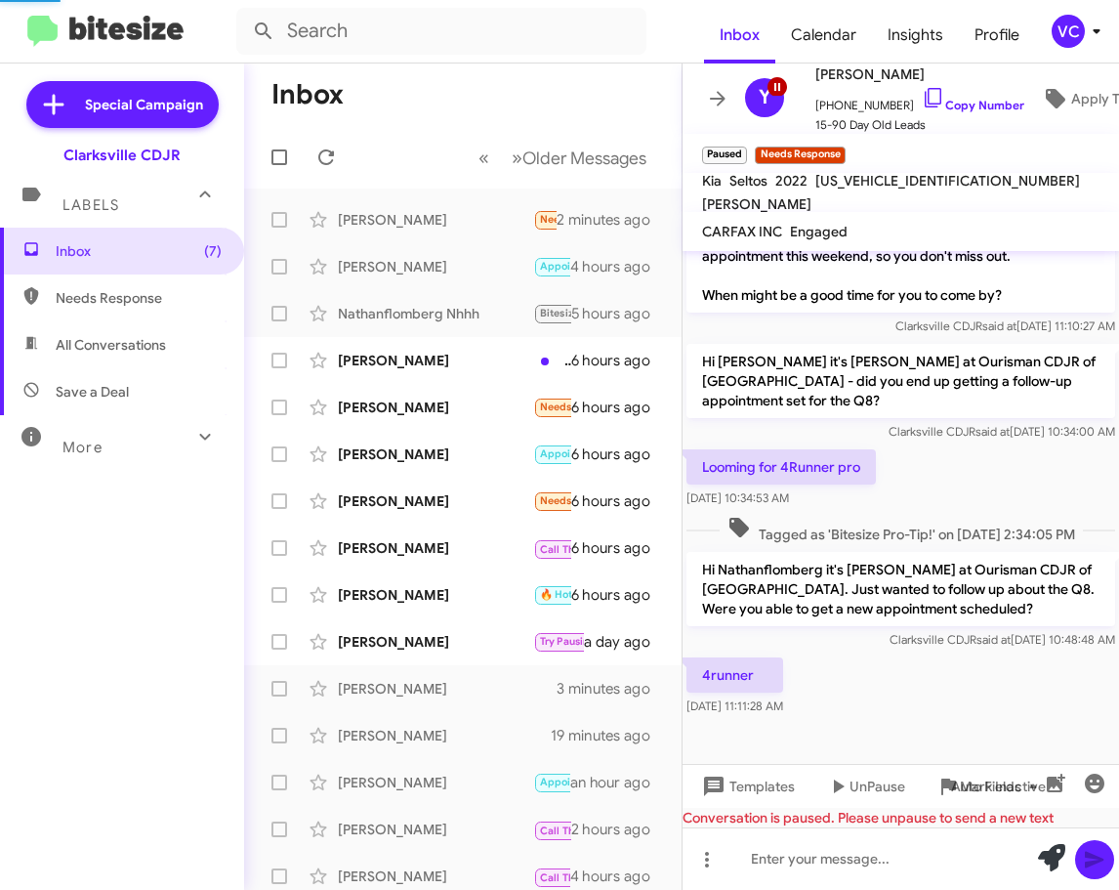
scroll to position [392, 0]
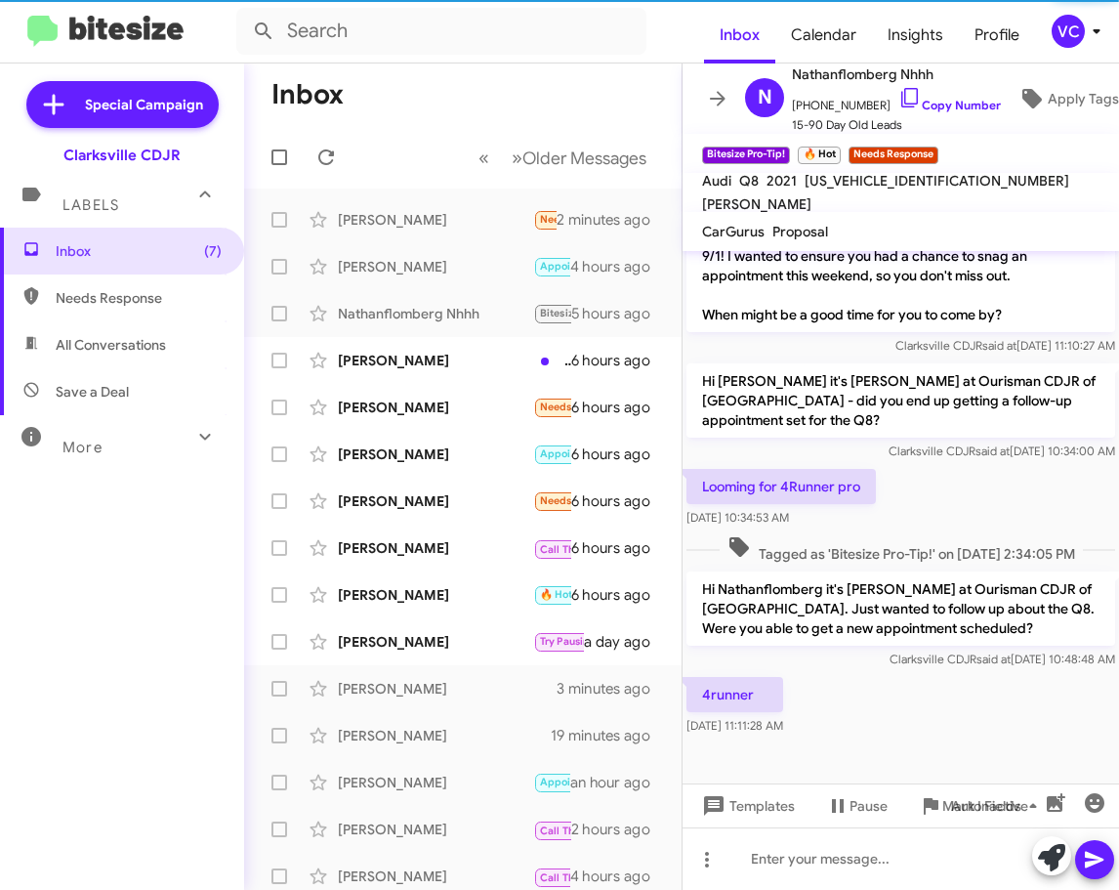
drag, startPoint x: 953, startPoint y: 736, endPoint x: 950, endPoint y: 462, distance: 273.5
click at [953, 728] on div "4runner [DATE] 11:11:28 AM" at bounding box center [901, 706] width 437 height 66
click at [950, 462] on div "Hi [PERSON_NAME] it's [PERSON_NAME] at Ourisman CDJR of [GEOGRAPHIC_DATA] - did…" at bounding box center [901, 411] width 437 height 105
click at [974, 720] on div "4runner [DATE] 11:11:28 AM" at bounding box center [901, 706] width 437 height 66
click at [1060, 708] on div "4runner [DATE] 11:11:28 AM" at bounding box center [901, 706] width 437 height 66
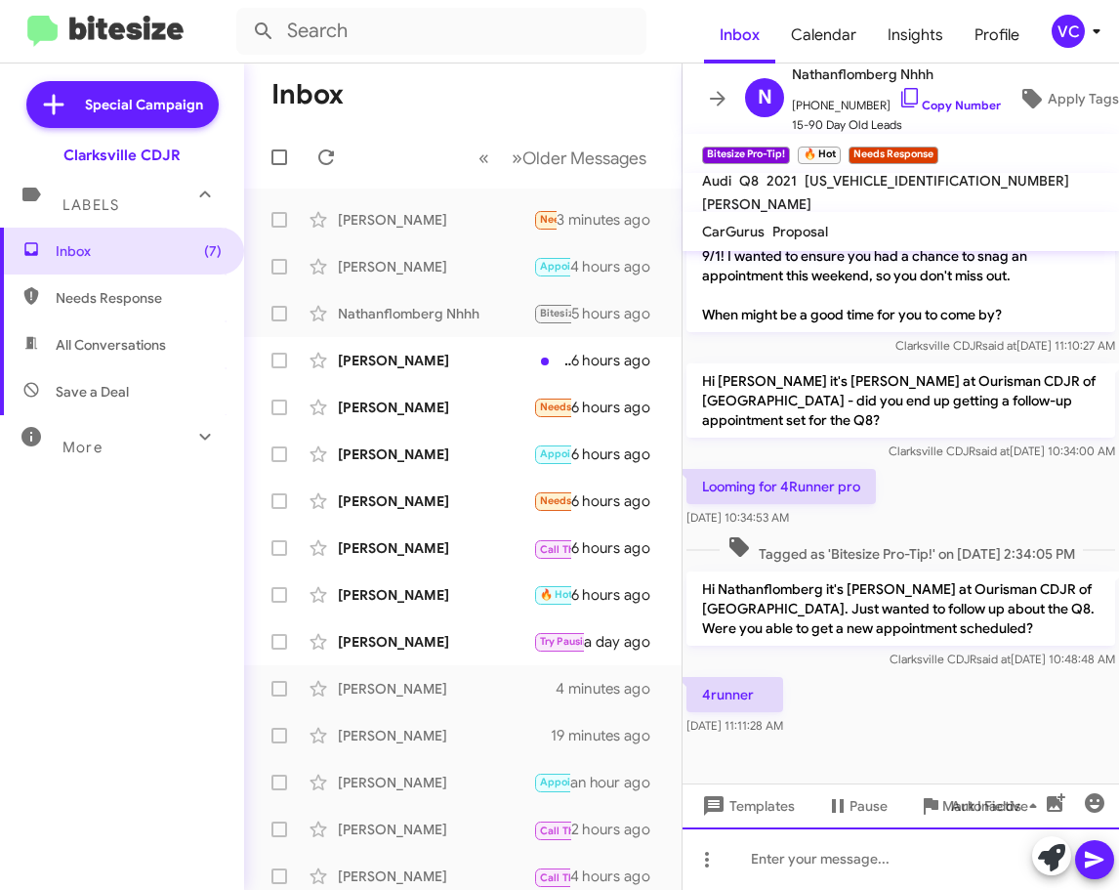
click at [840, 863] on div at bounding box center [901, 858] width 437 height 63
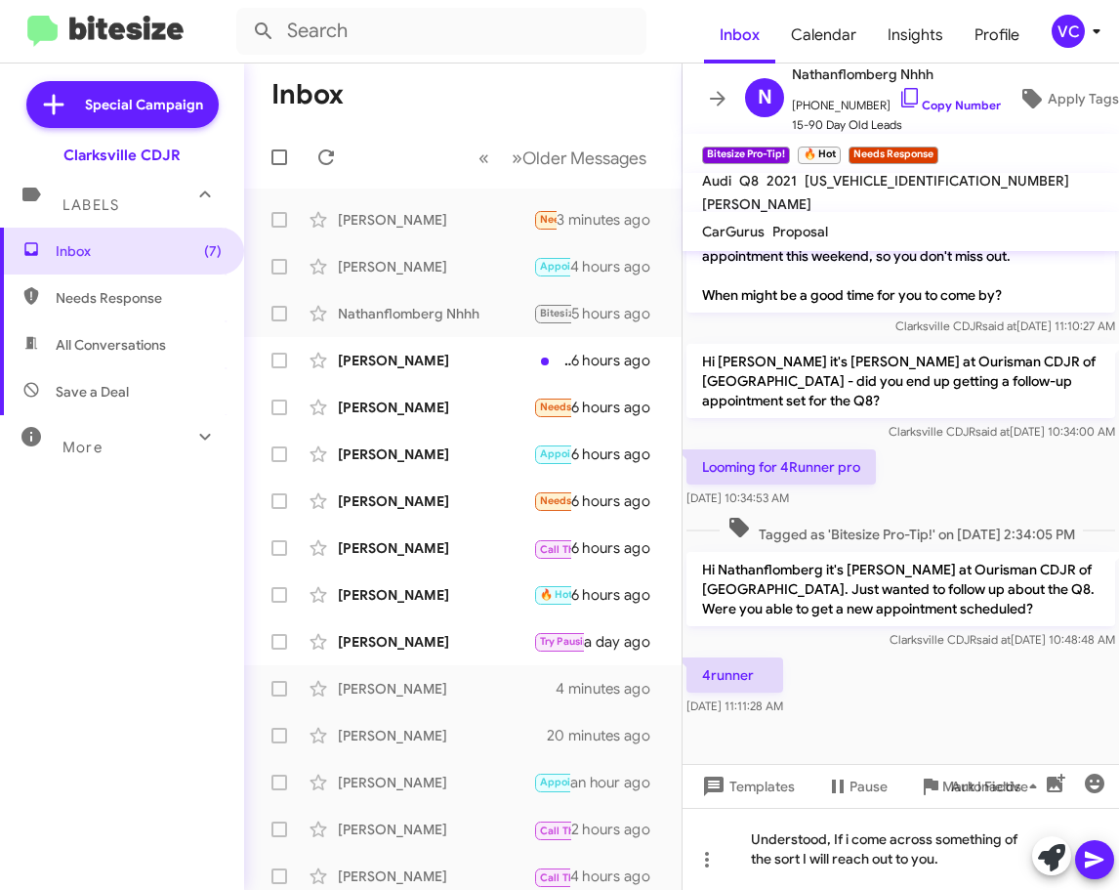
click at [1102, 856] on icon at bounding box center [1094, 859] width 23 height 23
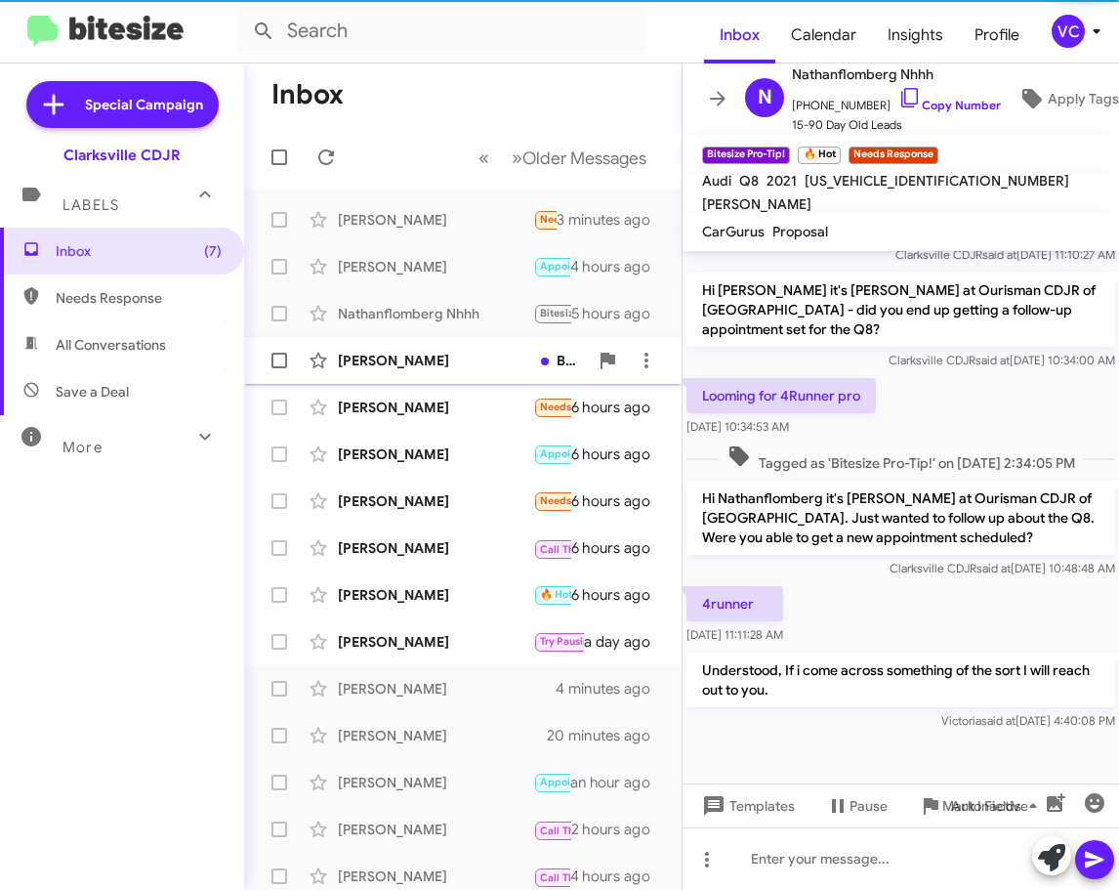
click at [352, 367] on div "[PERSON_NAME]" at bounding box center [435, 361] width 195 height 20
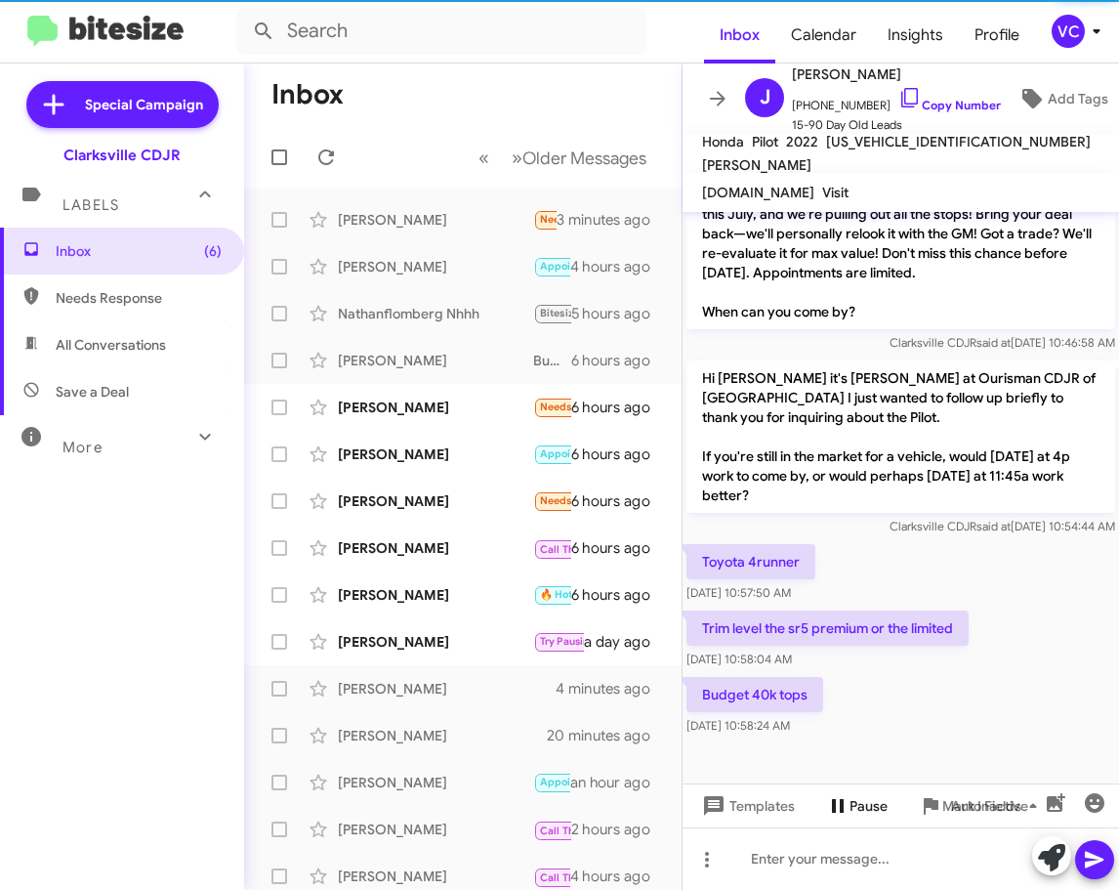
scroll to position [930, 0]
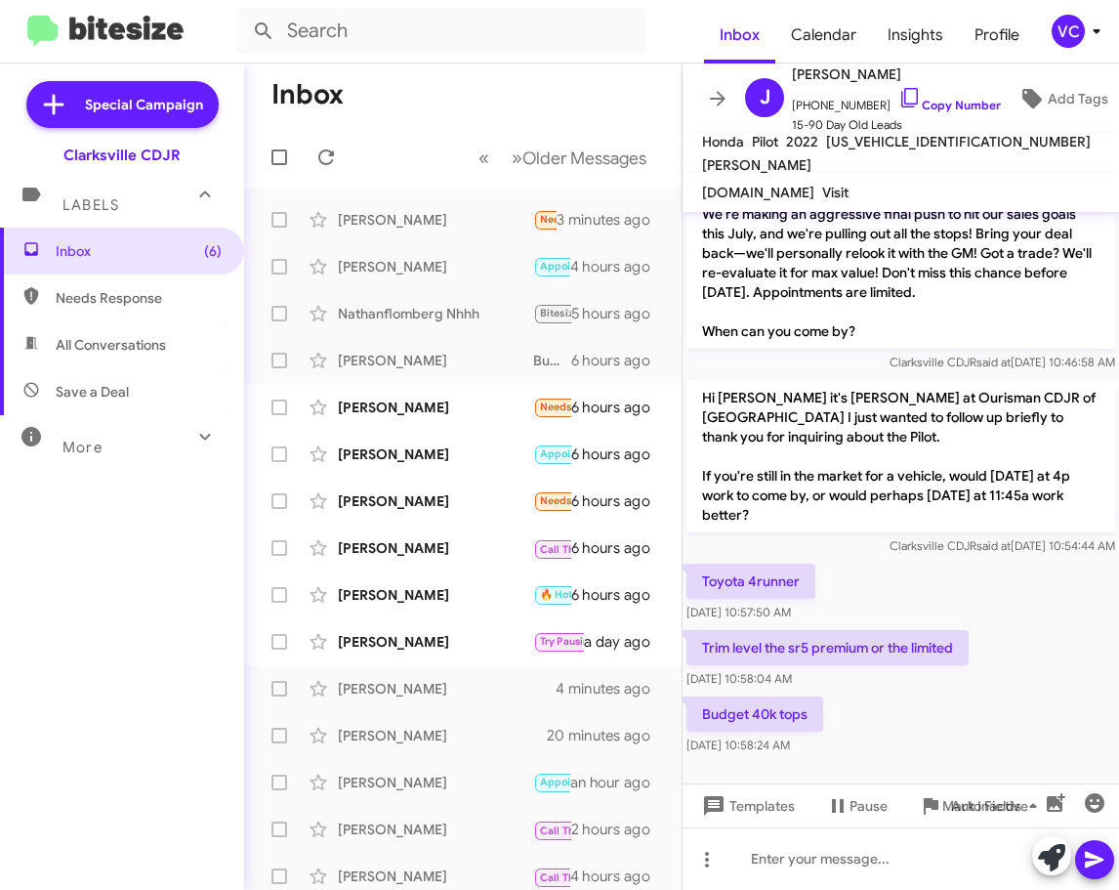
click at [954, 693] on div "Budget 40k tops [DATE] 10:58:24 AM" at bounding box center [901, 726] width 437 height 66
click at [942, 576] on div "Toyota 4runner [DATE] 10:57:50 AM" at bounding box center [901, 593] width 437 height 66
click at [990, 694] on div "Budget 40k tops [DATE] 10:58:24 AM" at bounding box center [901, 726] width 437 height 66
click at [997, 718] on div "Budget 40k tops [DATE] 10:58:24 AM" at bounding box center [901, 726] width 437 height 66
click at [998, 719] on div "Budget 40k tops [DATE] 10:58:24 AM" at bounding box center [901, 726] width 437 height 66
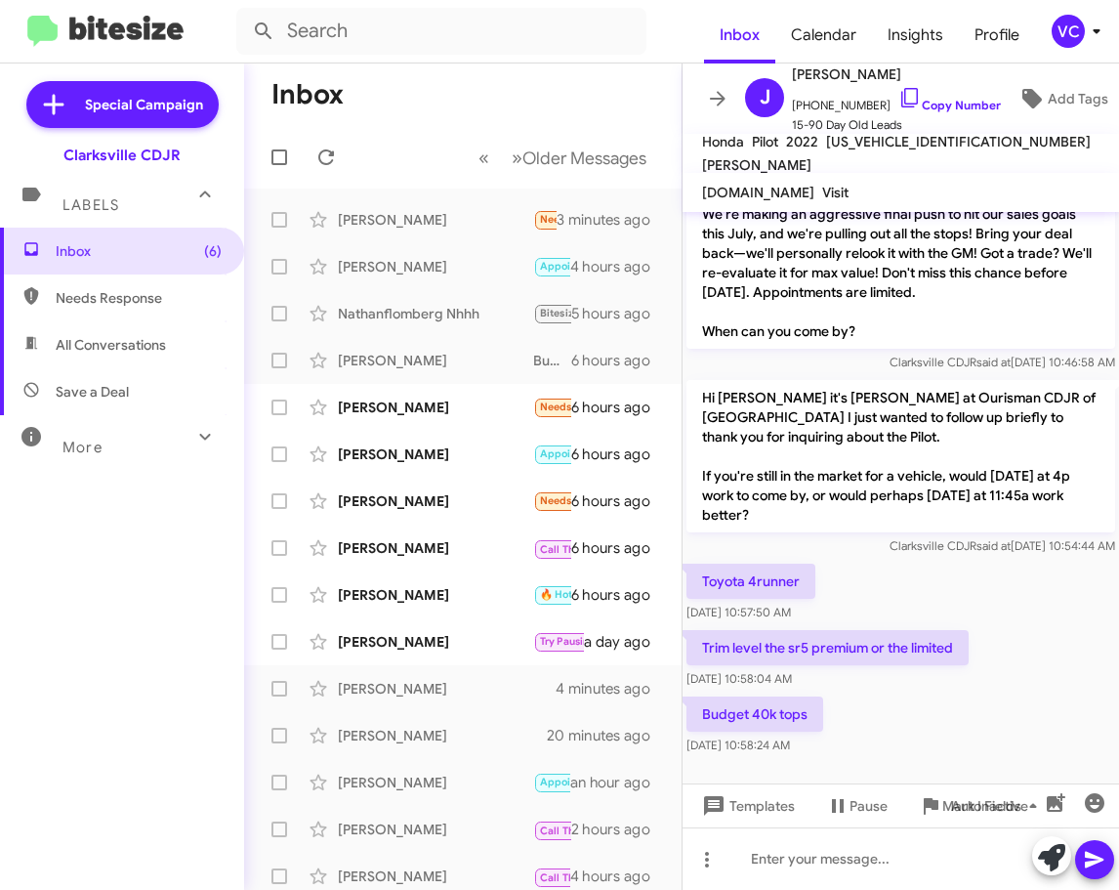
click at [979, 565] on div "Toyota 4runner [DATE] 10:57:50 AM" at bounding box center [901, 593] width 437 height 66
click at [1004, 705] on div "Budget 40k tops [DATE] 10:58:24 AM" at bounding box center [901, 726] width 437 height 66
click at [996, 721] on div "Budget 40k tops [DATE] 10:58:24 AM" at bounding box center [901, 726] width 437 height 66
click at [997, 730] on div "Budget 40k tops [DATE] 10:58:24 AM" at bounding box center [901, 726] width 437 height 66
click at [974, 566] on div "Toyota 4runner [DATE] 10:57:50 AM" at bounding box center [901, 593] width 437 height 66
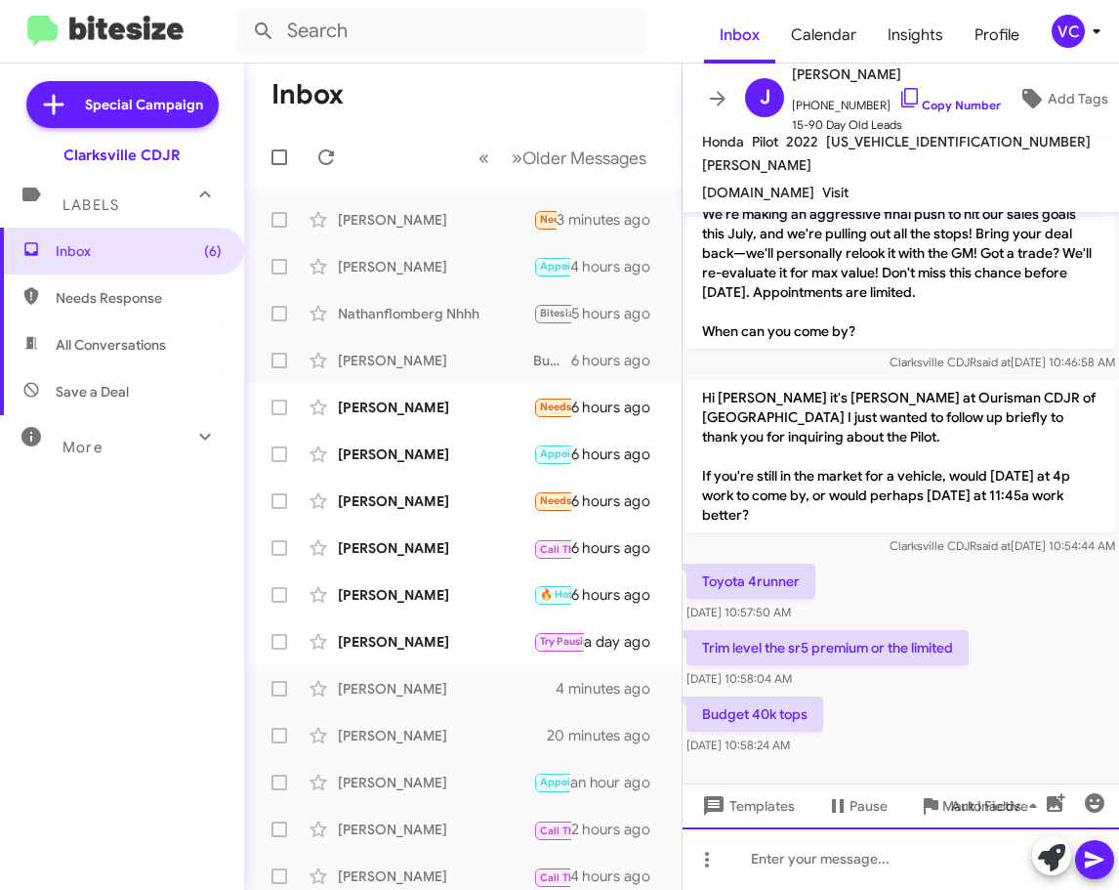
click at [887, 861] on div at bounding box center [901, 858] width 437 height 63
drag, startPoint x: 753, startPoint y: 856, endPoint x: 779, endPoint y: 855, distance: 25.4
click at [754, 855] on div "Ket me find one for you." at bounding box center [901, 858] width 437 height 63
click at [760, 850] on div "Ket me find one for you." at bounding box center [901, 858] width 437 height 63
click at [942, 870] on div "Let me find one for you." at bounding box center [901, 858] width 437 height 63
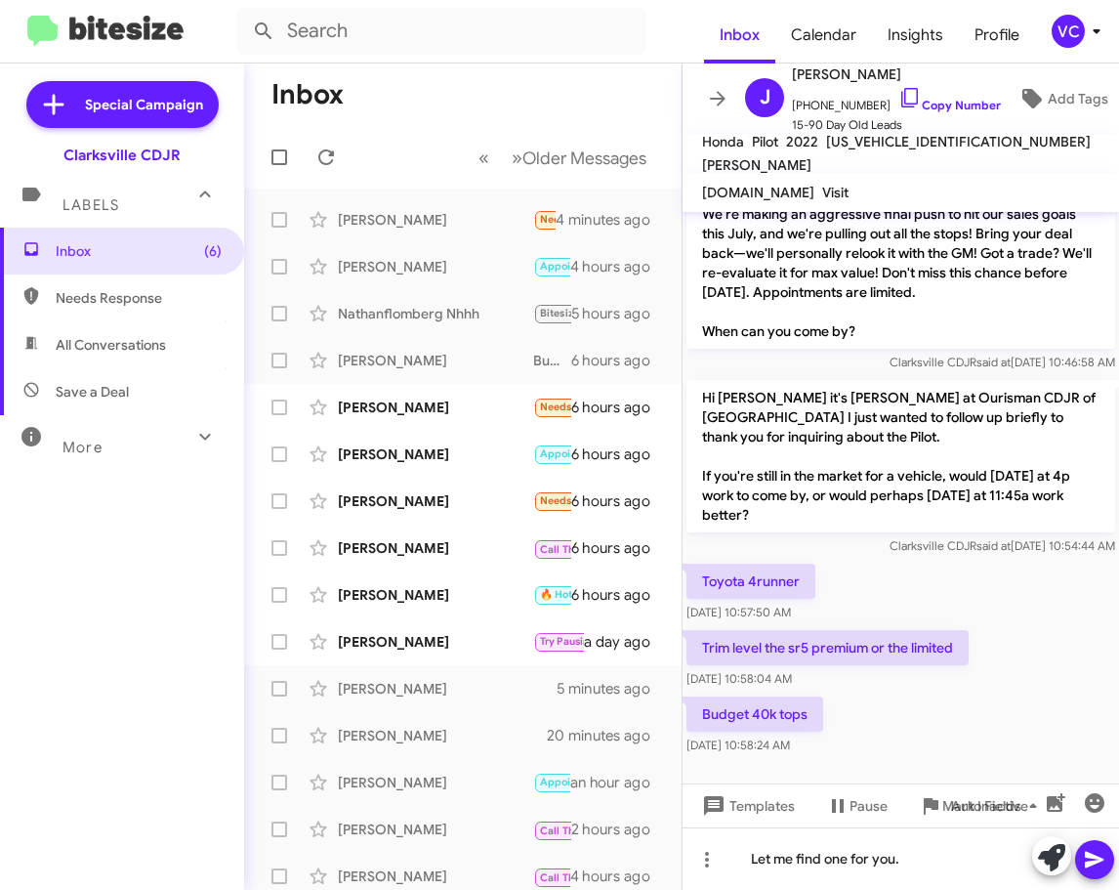
click at [1089, 861] on icon at bounding box center [1094, 859] width 23 height 23
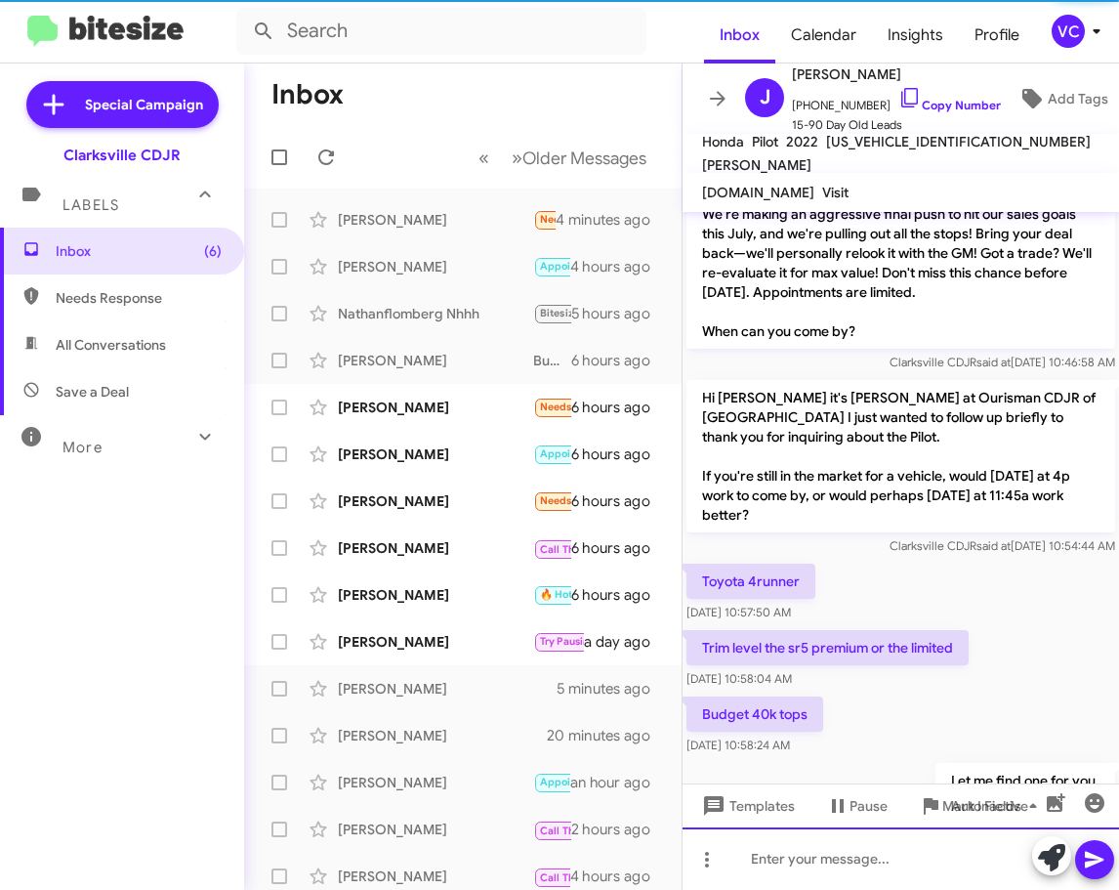
scroll to position [0, 0]
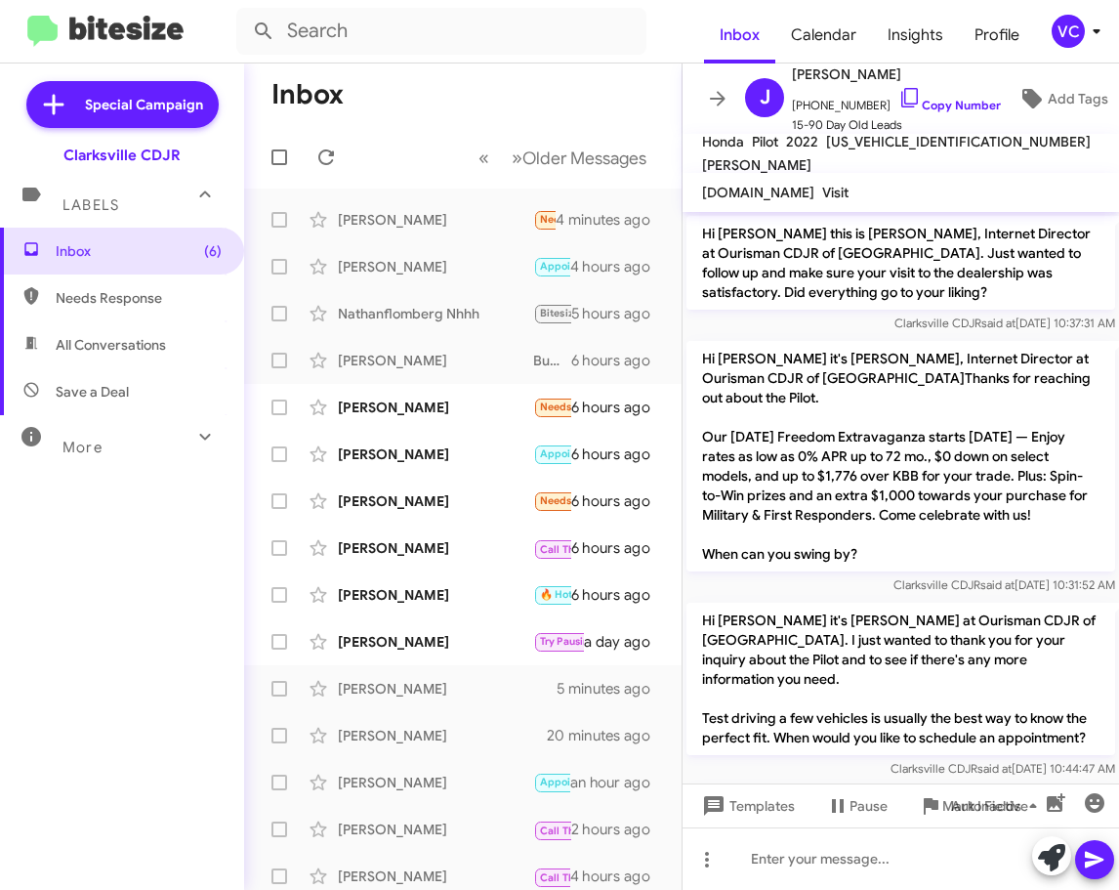
click at [857, 728] on p "Hi [PERSON_NAME] it's [PERSON_NAME] at Ourisman CDJR of [GEOGRAPHIC_DATA]. I ju…" at bounding box center [901, 679] width 429 height 152
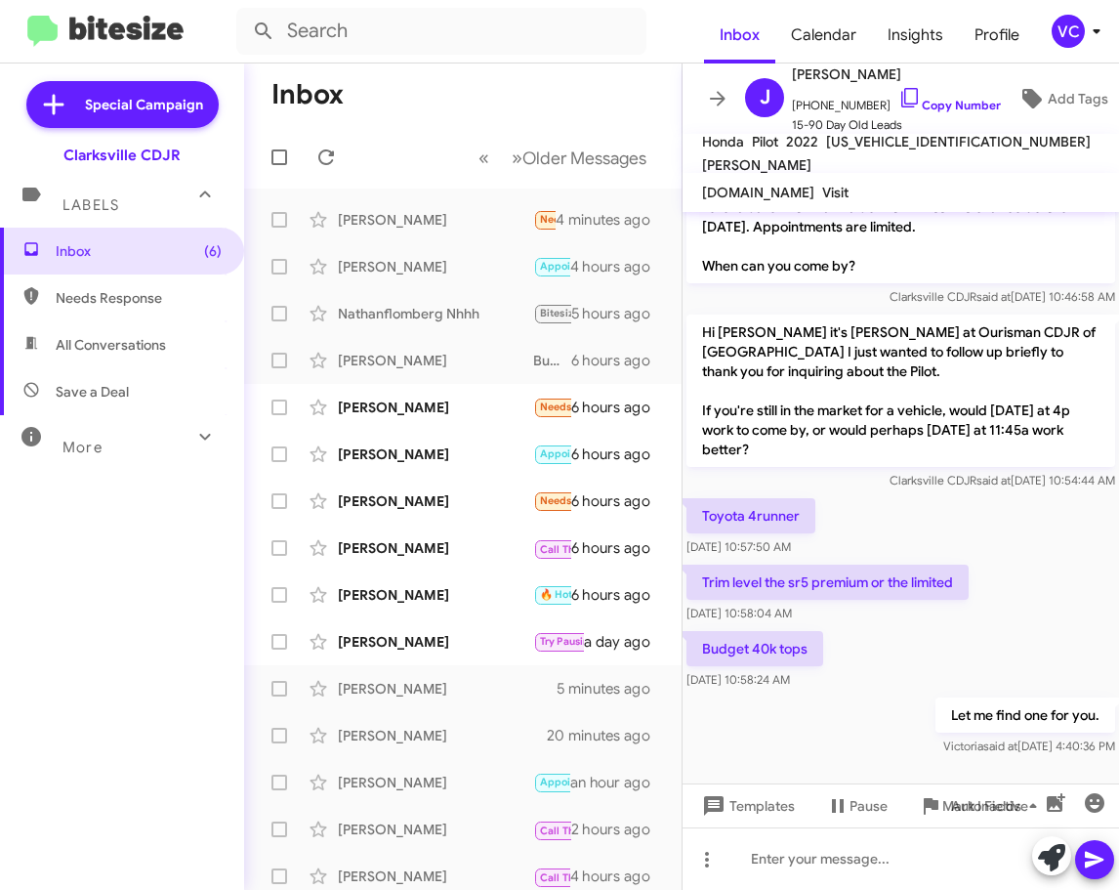
scroll to position [1001, 0]
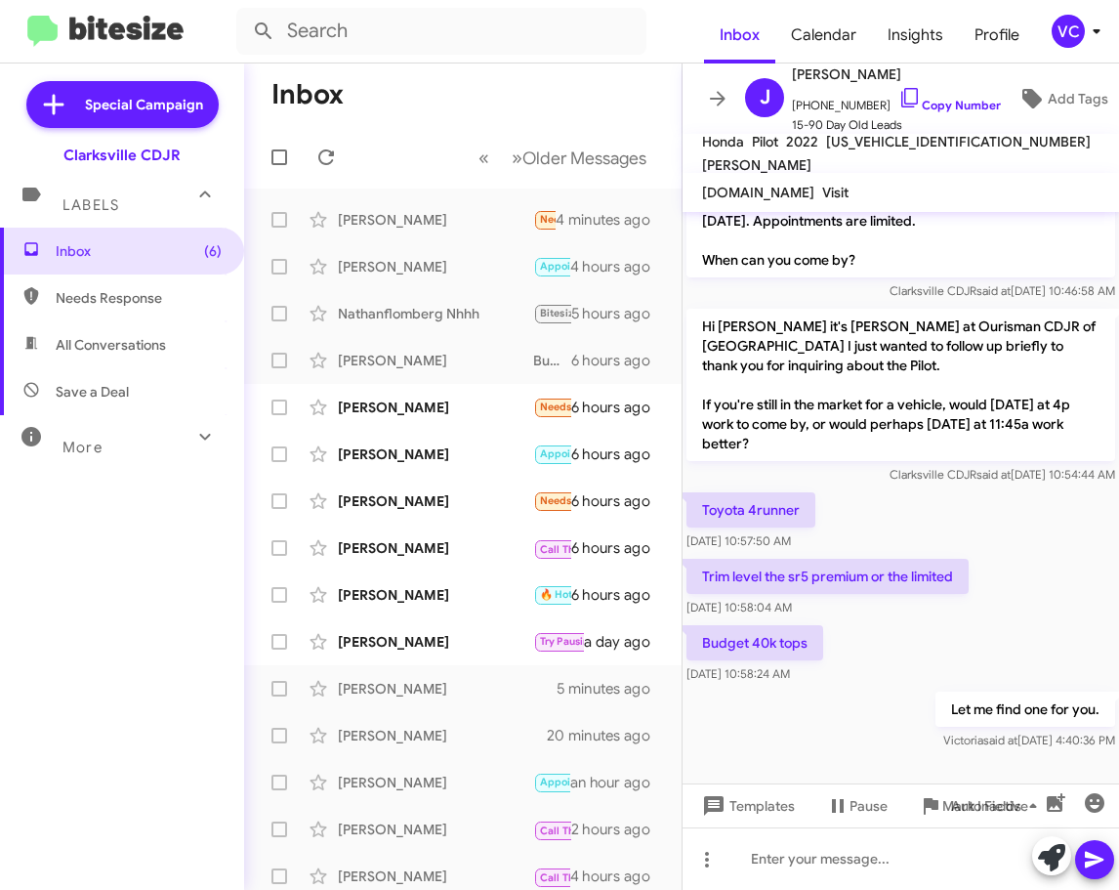
click at [879, 648] on div "Budget 40k tops [DATE] 10:58:24 AM" at bounding box center [901, 654] width 437 height 66
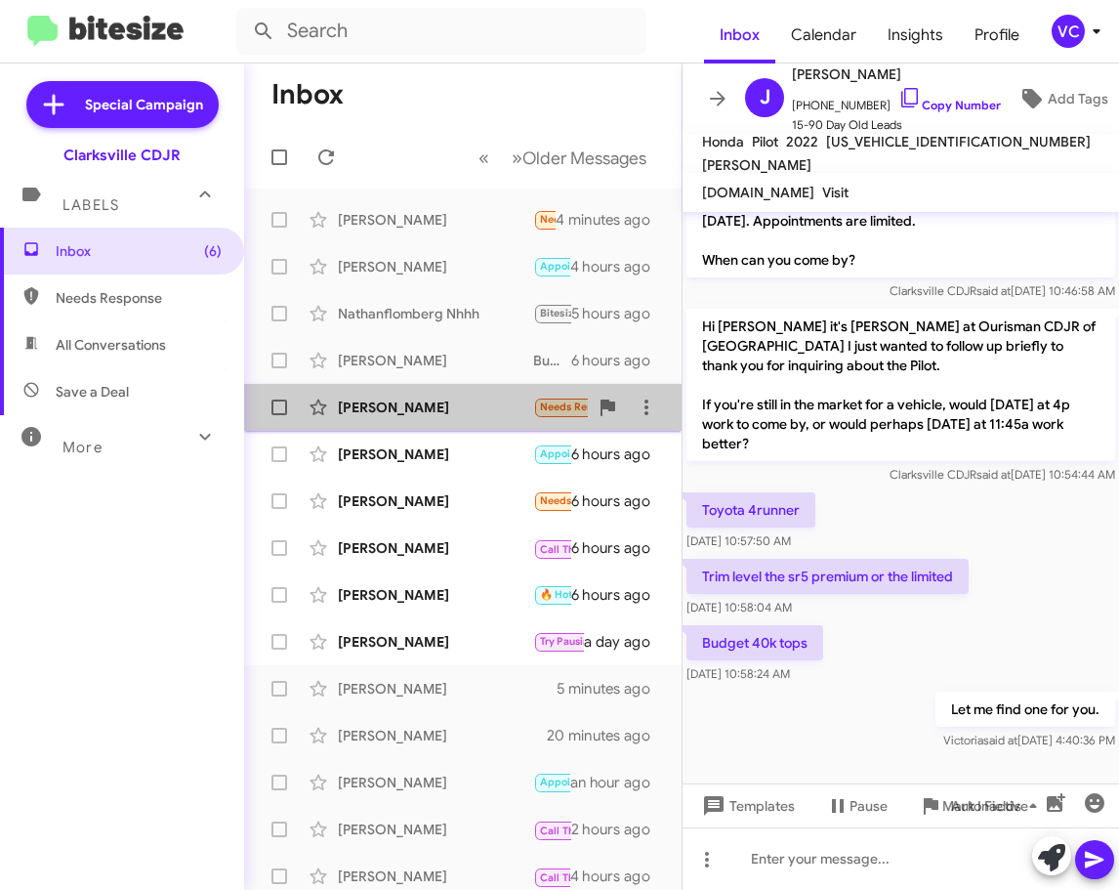
click at [494, 399] on div "[PERSON_NAME]" at bounding box center [435, 408] width 195 height 20
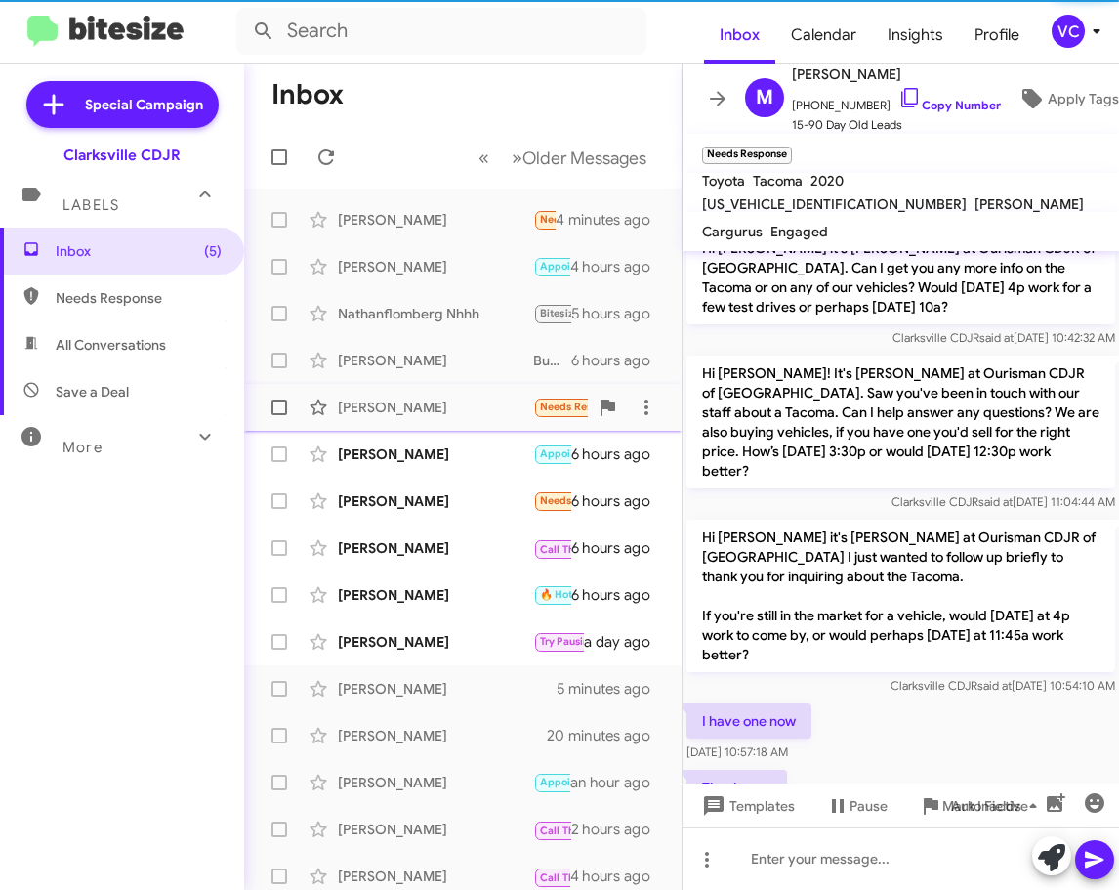
scroll to position [189, 0]
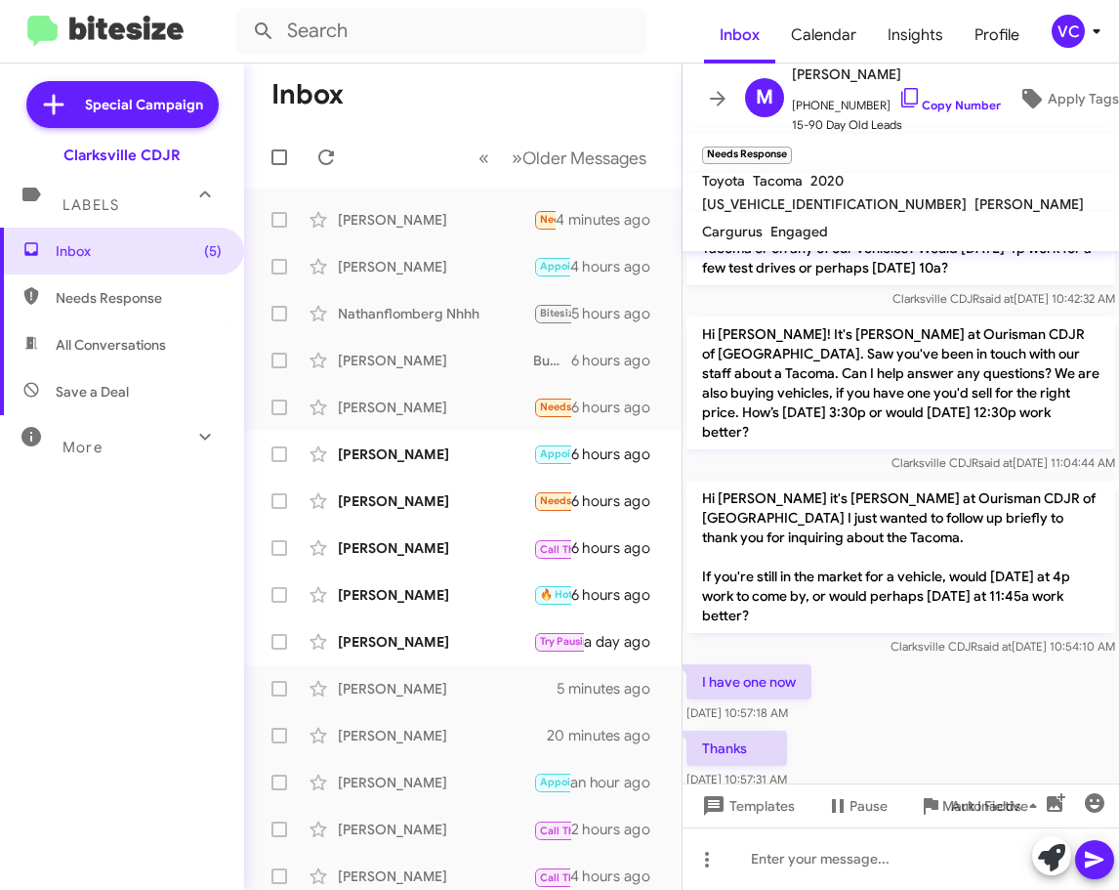
click at [958, 683] on div "I have one now [DATE] 10:57:18 AM" at bounding box center [901, 693] width 437 height 66
drag, startPoint x: 963, startPoint y: 674, endPoint x: 953, endPoint y: 693, distance: 21.0
click at [963, 676] on div "I have one now [DATE] 10:57:18 AM" at bounding box center [901, 693] width 437 height 66
click at [807, 867] on div at bounding box center [901, 858] width 437 height 63
click at [903, 857] on div "Thank you." at bounding box center [901, 858] width 437 height 63
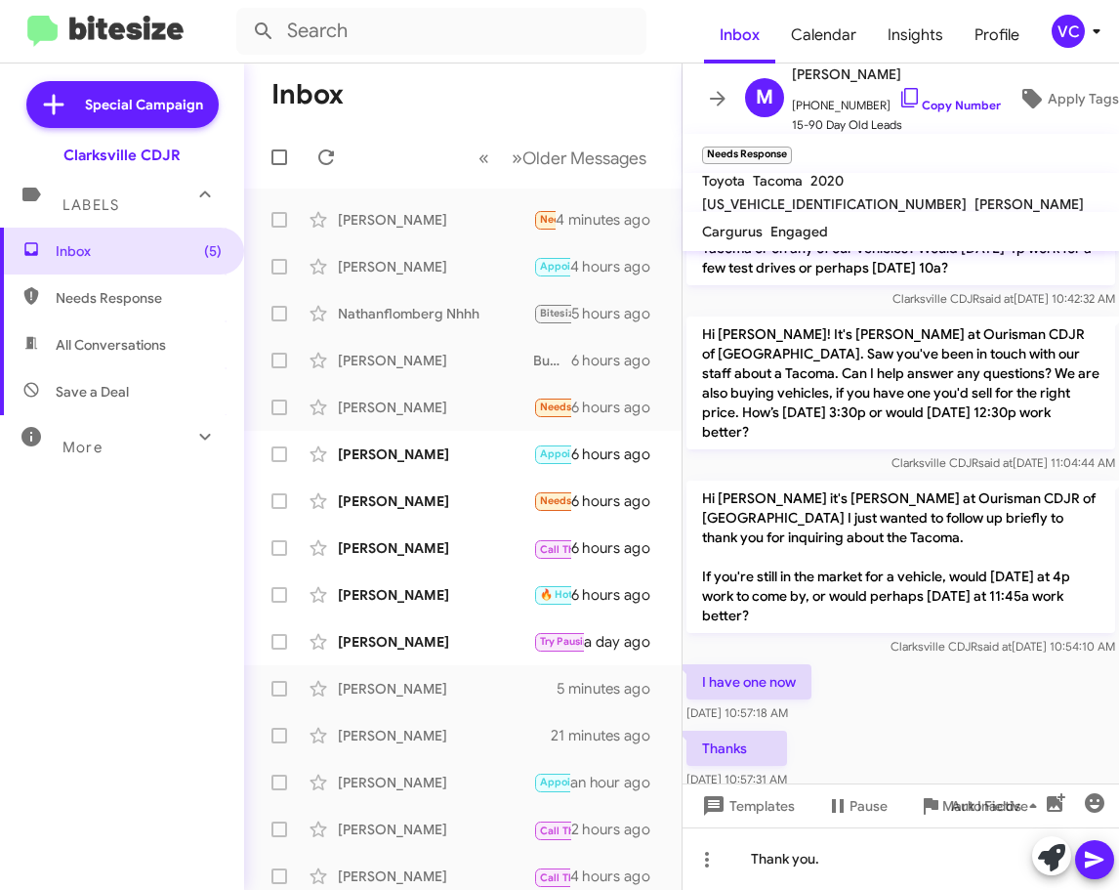
click at [1088, 860] on icon at bounding box center [1094, 859] width 23 height 23
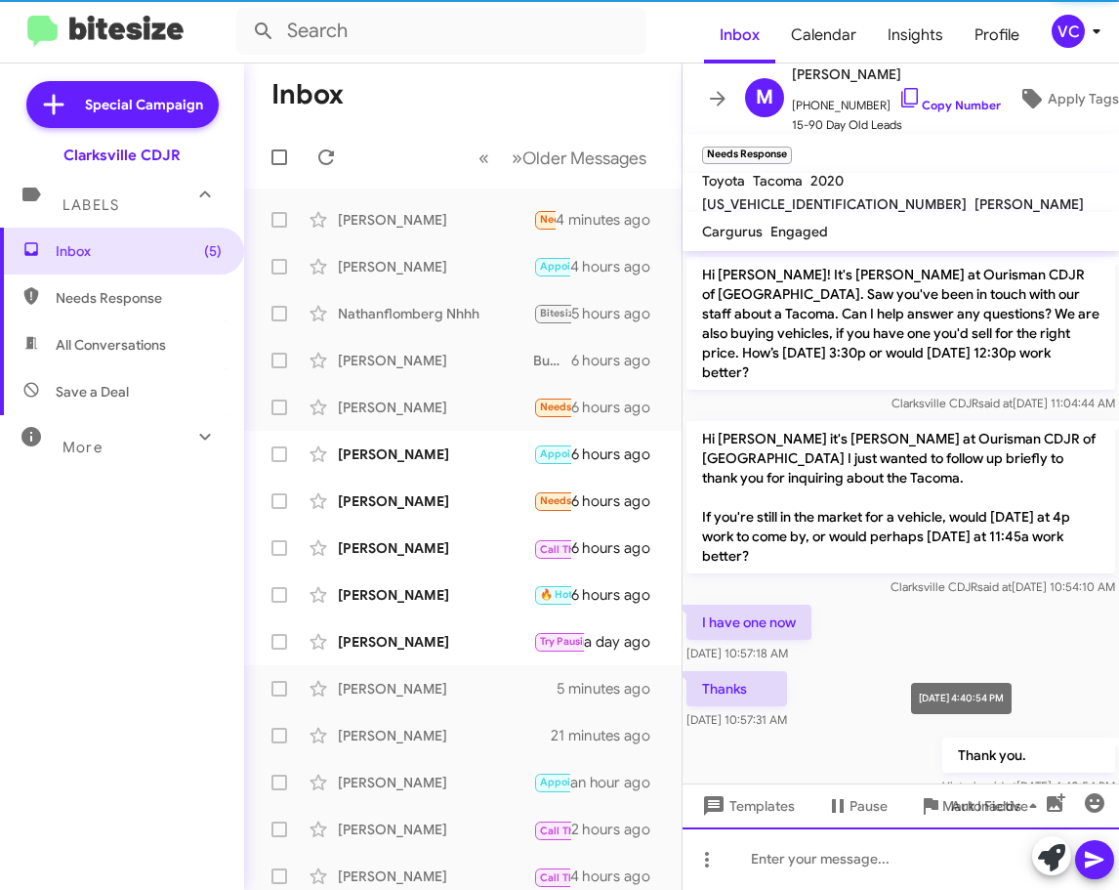
scroll to position [260, 0]
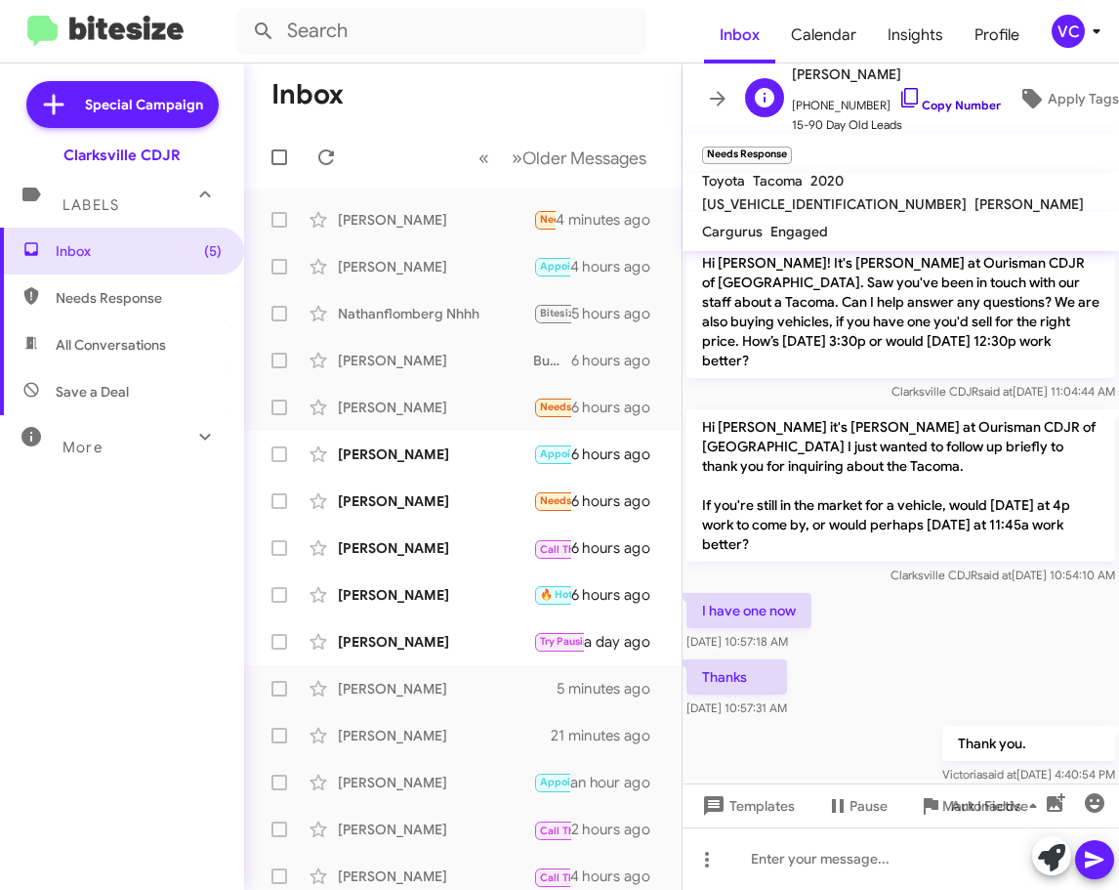
click at [936, 98] on link "Copy Number" at bounding box center [950, 105] width 103 height 15
click at [1025, 599] on div "I have one now [DATE] 10:57:18 AM" at bounding box center [901, 622] width 437 height 66
click at [1070, 568] on span "Clarksville CDJR said at [DATE] 10:54:10 AM" at bounding box center [1003, 575] width 225 height 15
drag, startPoint x: 689, startPoint y: 556, endPoint x: 833, endPoint y: 602, distance: 151.7
click at [833, 602] on div "I have one now [DATE] 10:57:18 AM" at bounding box center [901, 622] width 437 height 66
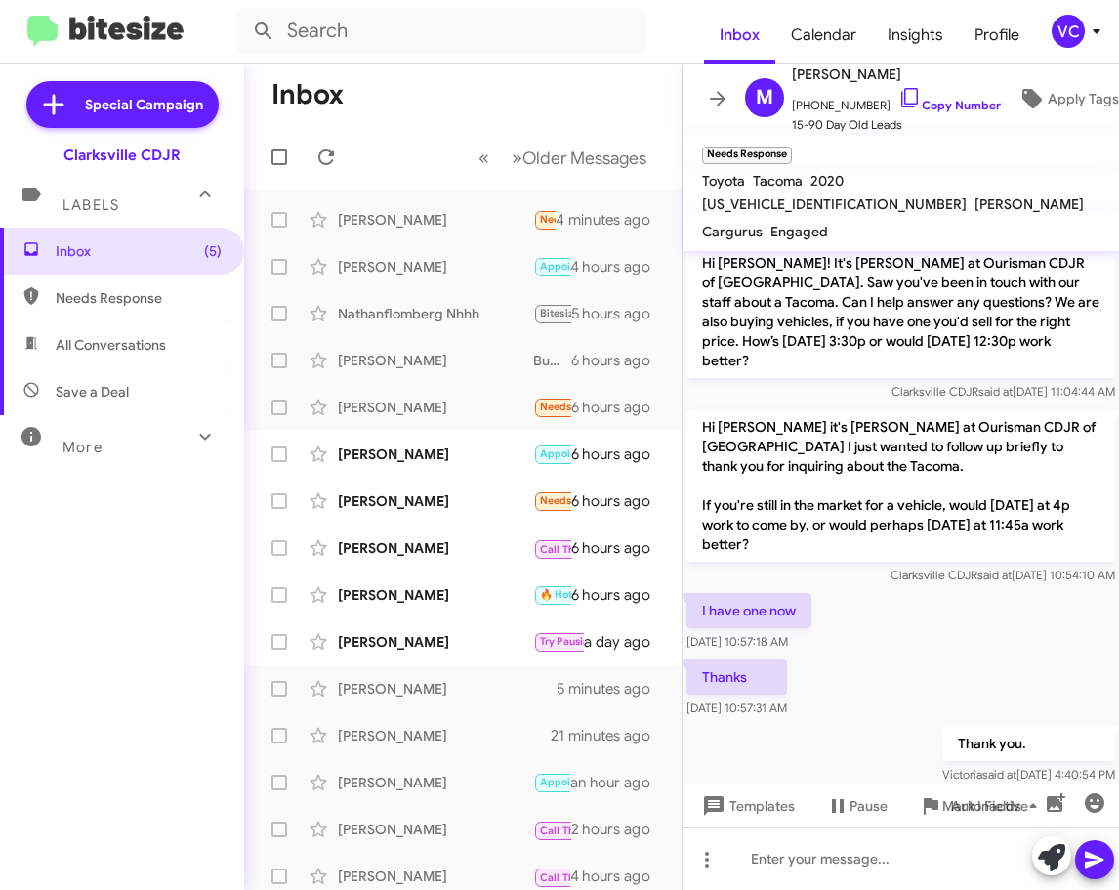
copy div "I have one now [DATE] 10:57:18 AM"
click at [1057, 667] on div "Thanks [DATE] 10:57:31 AM" at bounding box center [901, 688] width 437 height 66
click at [375, 449] on div "[PERSON_NAME]" at bounding box center [435, 454] width 195 height 20
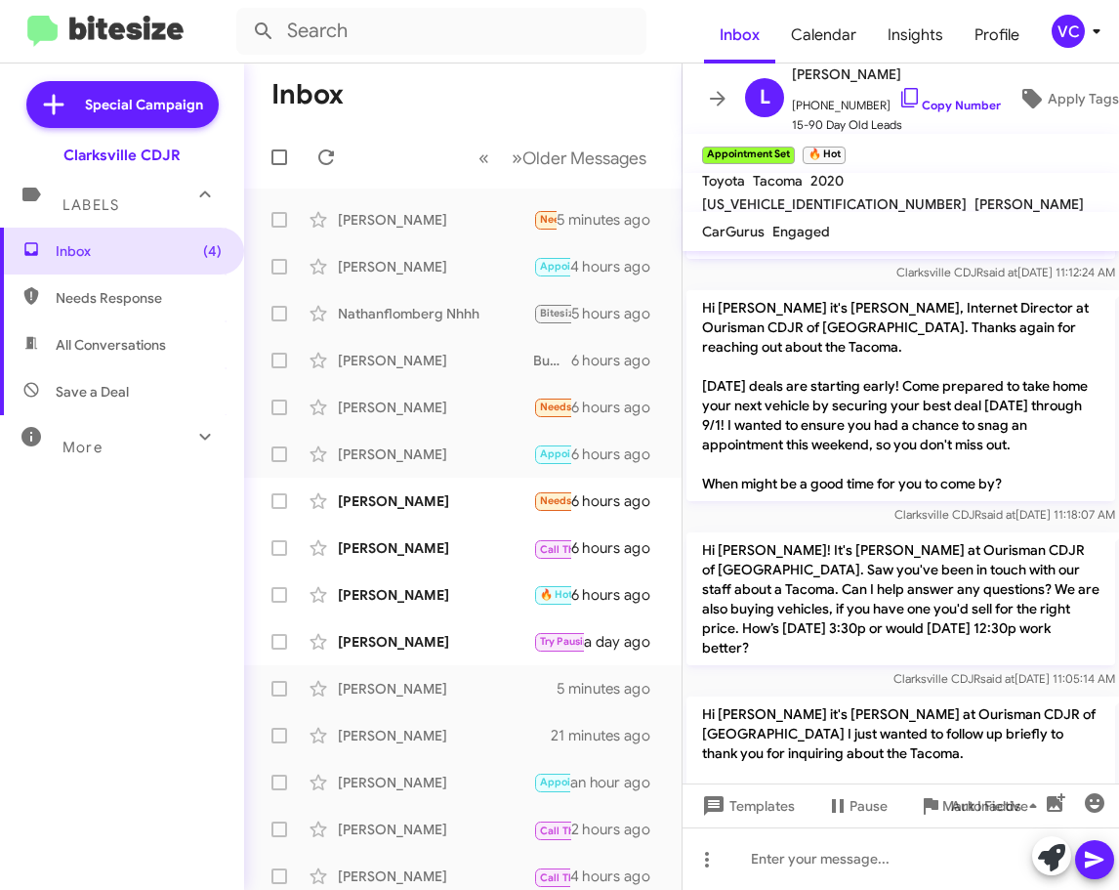
scroll to position [574, 0]
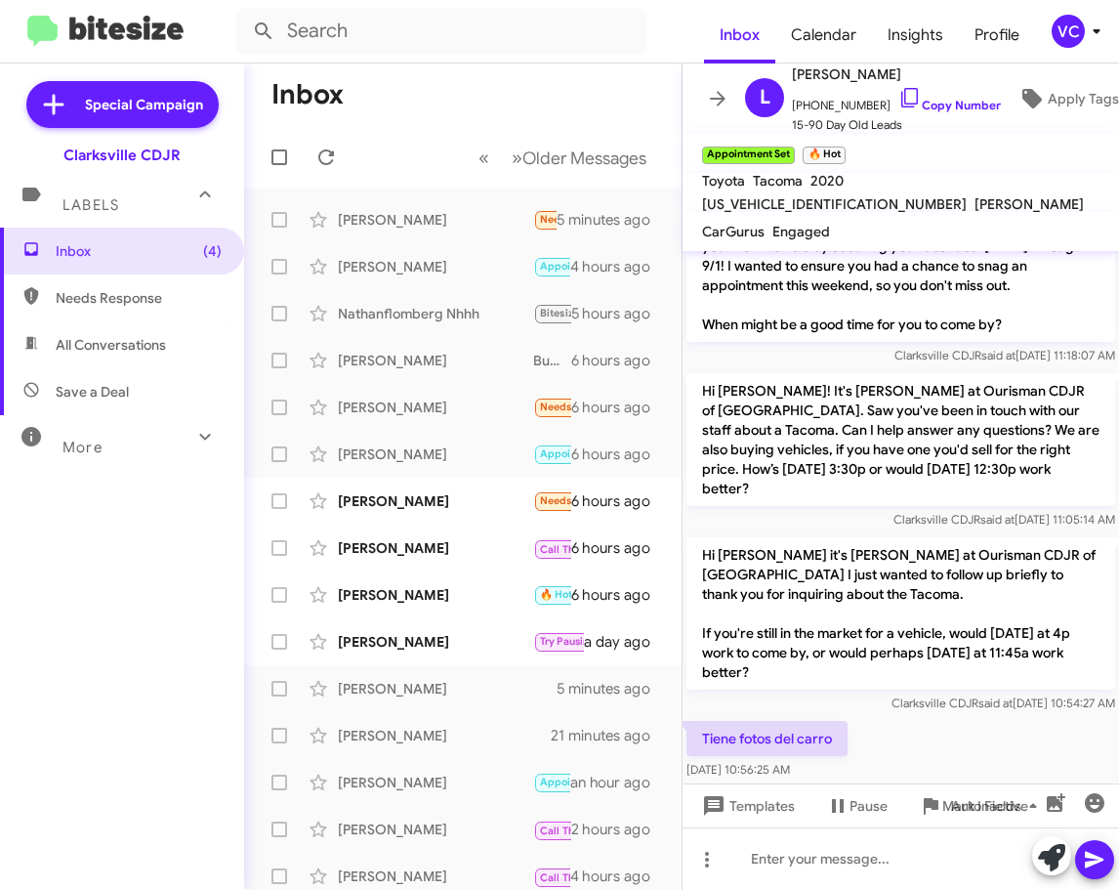
click at [947, 783] on div at bounding box center [901, 802] width 437 height 39
click at [974, 783] on div at bounding box center [901, 802] width 437 height 39
click at [973, 783] on div at bounding box center [901, 802] width 437 height 39
click at [985, 727] on div "Tiene fotos del carro [DATE] 10:56:25 AM" at bounding box center [901, 750] width 437 height 66
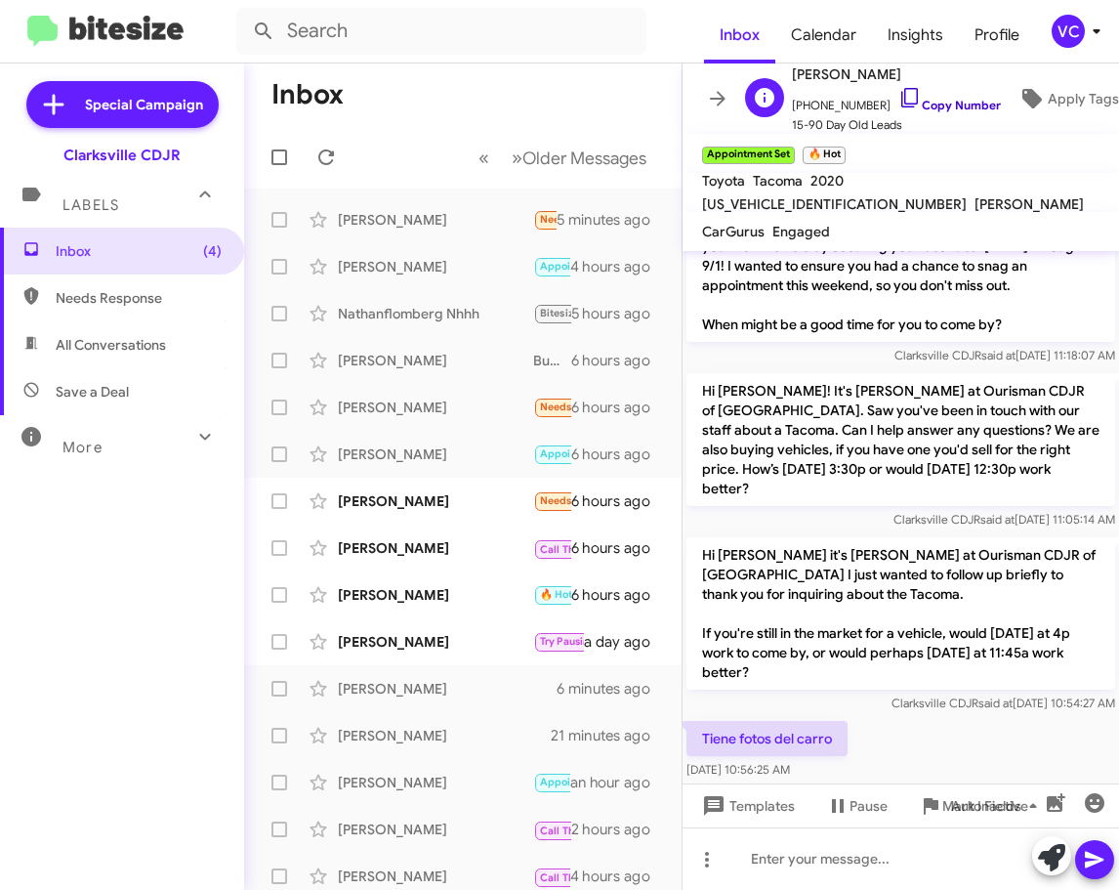
click at [918, 98] on link "Copy Number" at bounding box center [950, 105] width 103 height 15
click at [1030, 720] on div "Tiene fotos del carro [DATE] 10:56:25 AM" at bounding box center [901, 750] width 437 height 66
click at [1031, 717] on div "Tiene fotos del carro [DATE] 10:56:25 AM" at bounding box center [901, 750] width 437 height 66
click at [946, 98] on link "Copy Number" at bounding box center [950, 105] width 103 height 15
drag, startPoint x: 1061, startPoint y: 706, endPoint x: 1048, endPoint y: 708, distance: 12.8
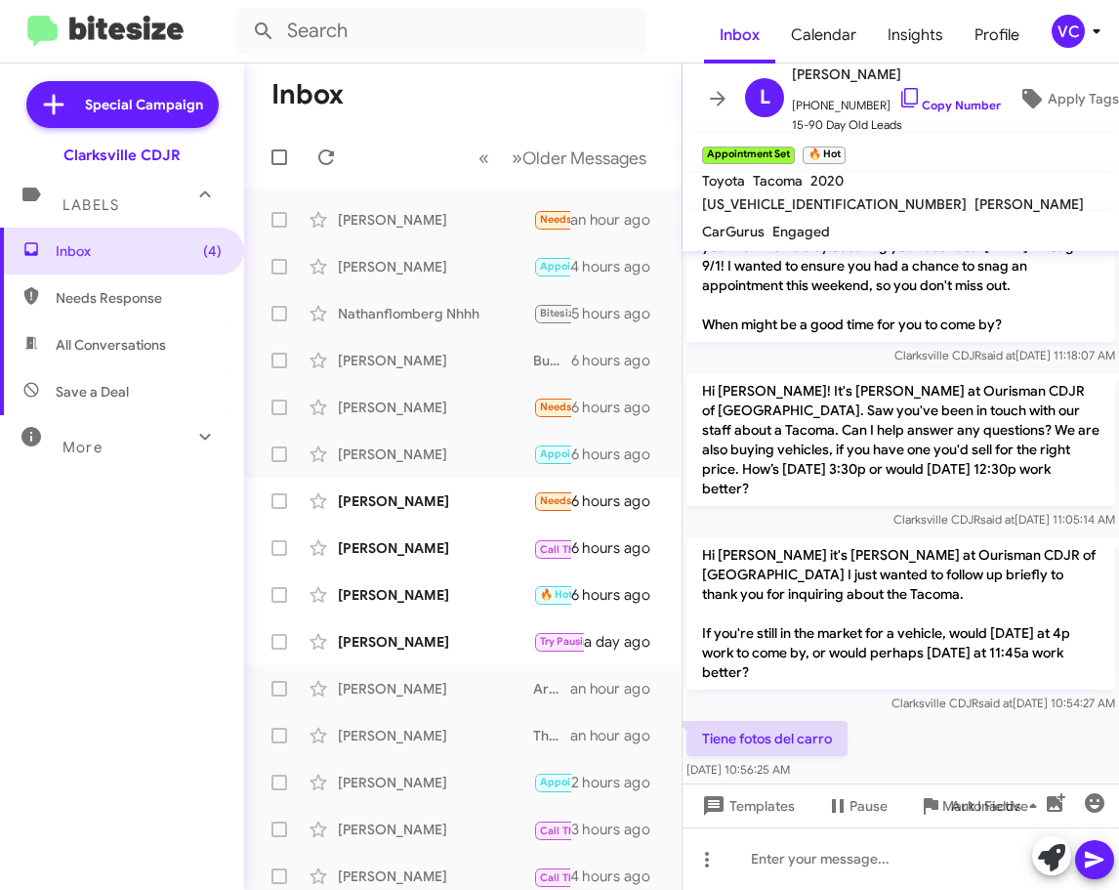
click at [1061, 717] on div "Tiene fotos del carro [DATE] 10:56:25 AM" at bounding box center [901, 750] width 437 height 66
click at [998, 717] on div "Tiene fotos del carro [DATE] 10:56:25 AM" at bounding box center [901, 750] width 437 height 66
click at [965, 718] on div "Tiene fotos del carro [DATE] 10:56:25 AM" at bounding box center [901, 750] width 437 height 66
click at [974, 718] on div "Tiene fotos del carro [DATE] 10:56:25 AM" at bounding box center [901, 750] width 437 height 66
drag, startPoint x: 929, startPoint y: 653, endPoint x: 951, endPoint y: 622, distance: 37.7
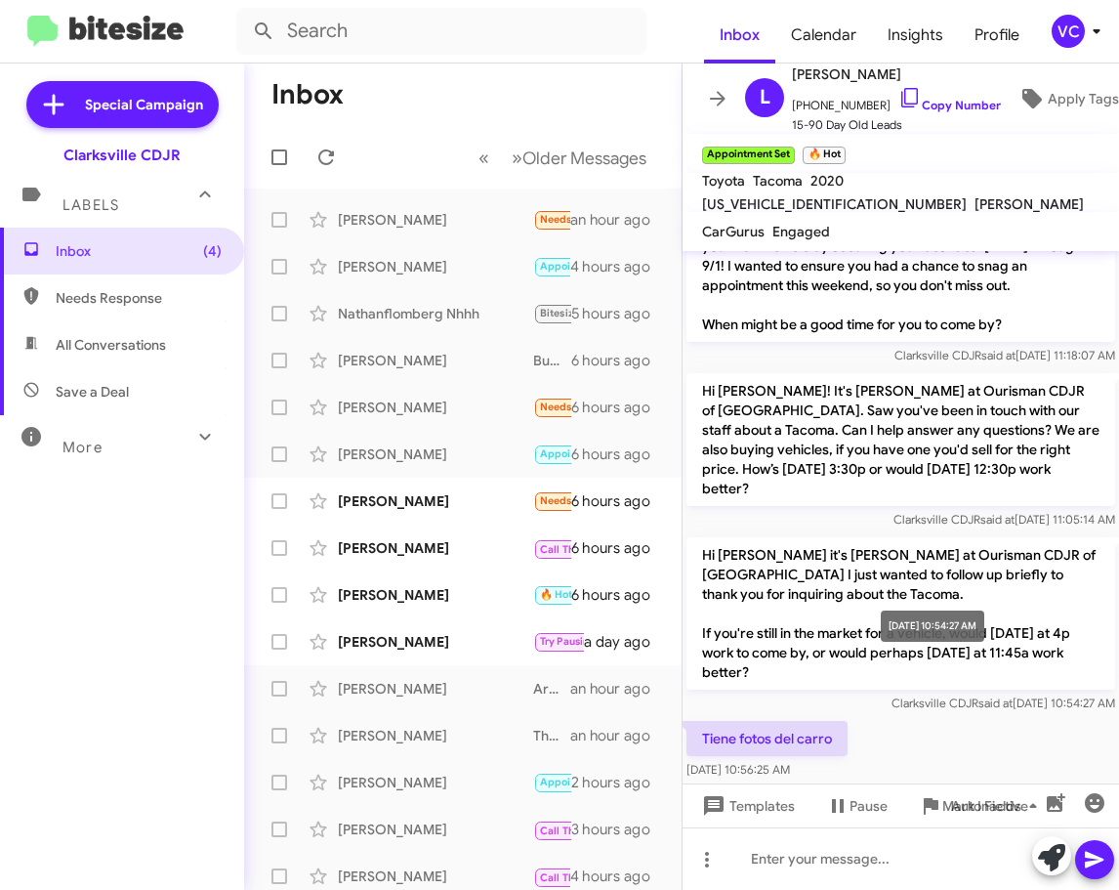
click at [929, 652] on mat-tooltip-component "[DATE] 10:54:27 AM" at bounding box center [932, 626] width 131 height 59
click at [2, 553] on div "Inbox (4) Needs Response All Conversations Save a Deal More Important 🔥 Hot App…" at bounding box center [122, 495] width 244 height 534
drag, startPoint x: 1022, startPoint y: 681, endPoint x: 970, endPoint y: 684, distance: 51.9
click at [1025, 717] on div "Tiene fotos del carro [DATE] 10:56:25 AM" at bounding box center [901, 750] width 437 height 66
click at [759, 721] on p "Tiene fotos del carro" at bounding box center [767, 738] width 161 height 35
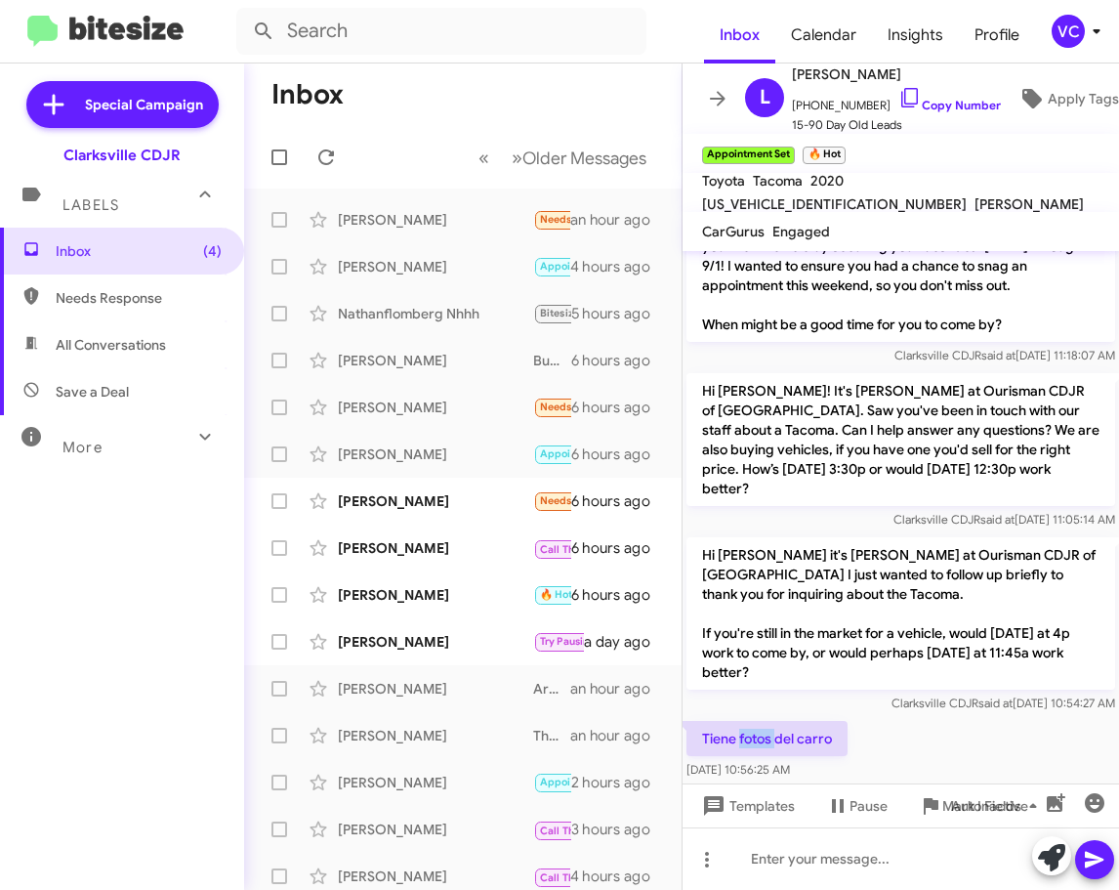
click at [759, 721] on p "Tiene fotos del carro" at bounding box center [767, 738] width 161 height 35
click at [765, 721] on p "Tiene fotos del carro" at bounding box center [767, 738] width 161 height 35
click at [768, 721] on p "Tiene fotos del carro" at bounding box center [767, 738] width 161 height 35
